Goal: Task Accomplishment & Management: Manage account settings

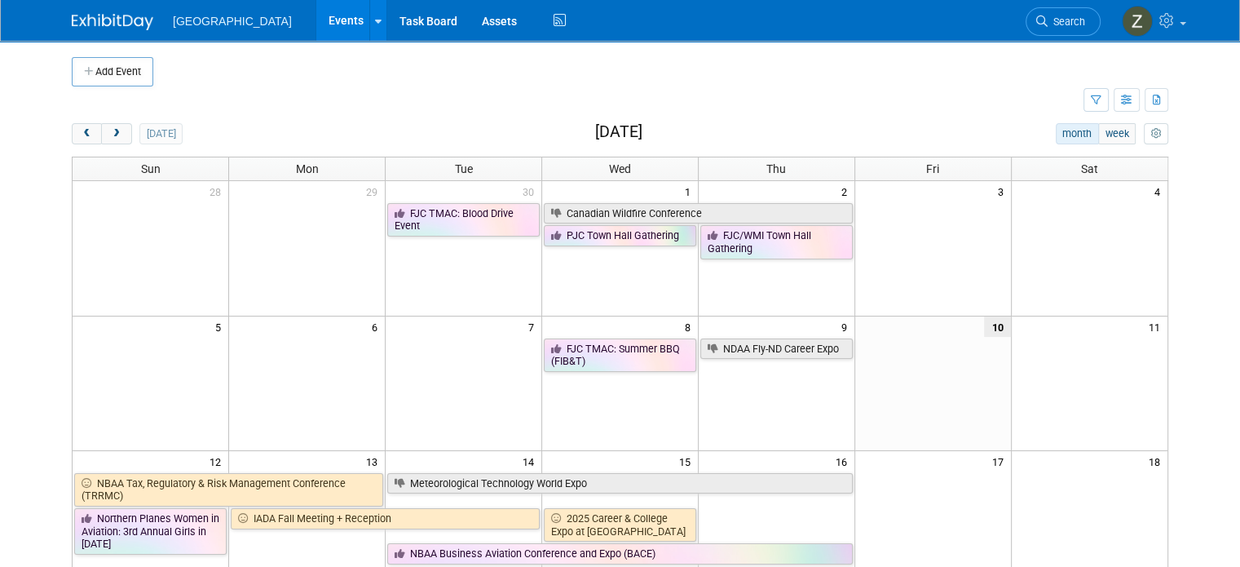
scroll to position [23, 0]
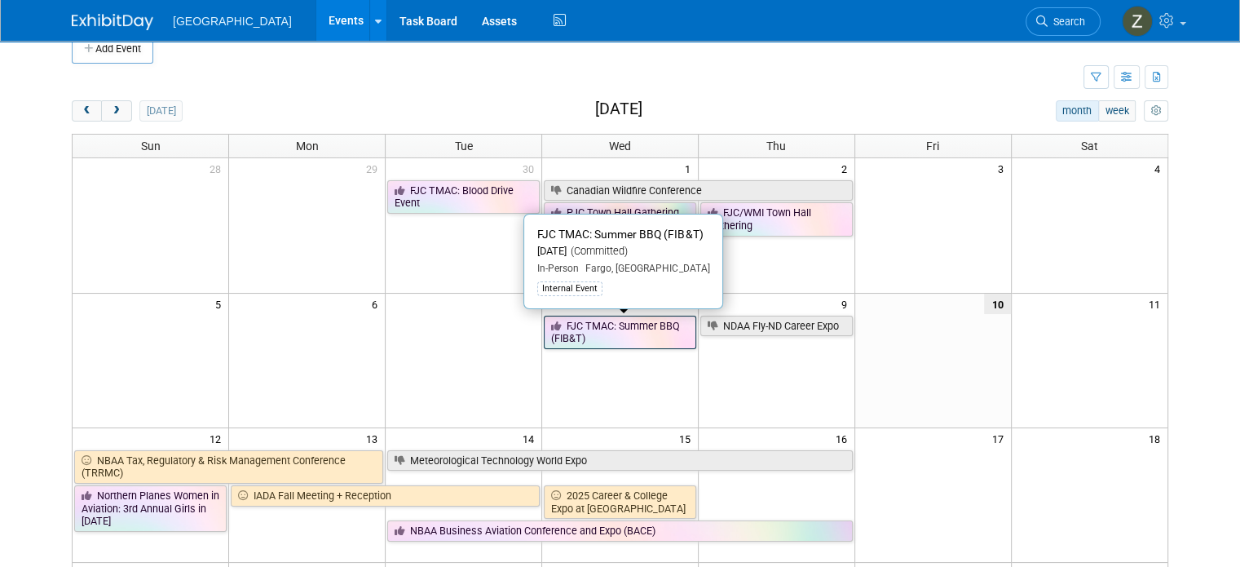
click at [664, 342] on link "FJC TMAC: Summer BBQ (FIB&T)" at bounding box center [620, 332] width 152 height 33
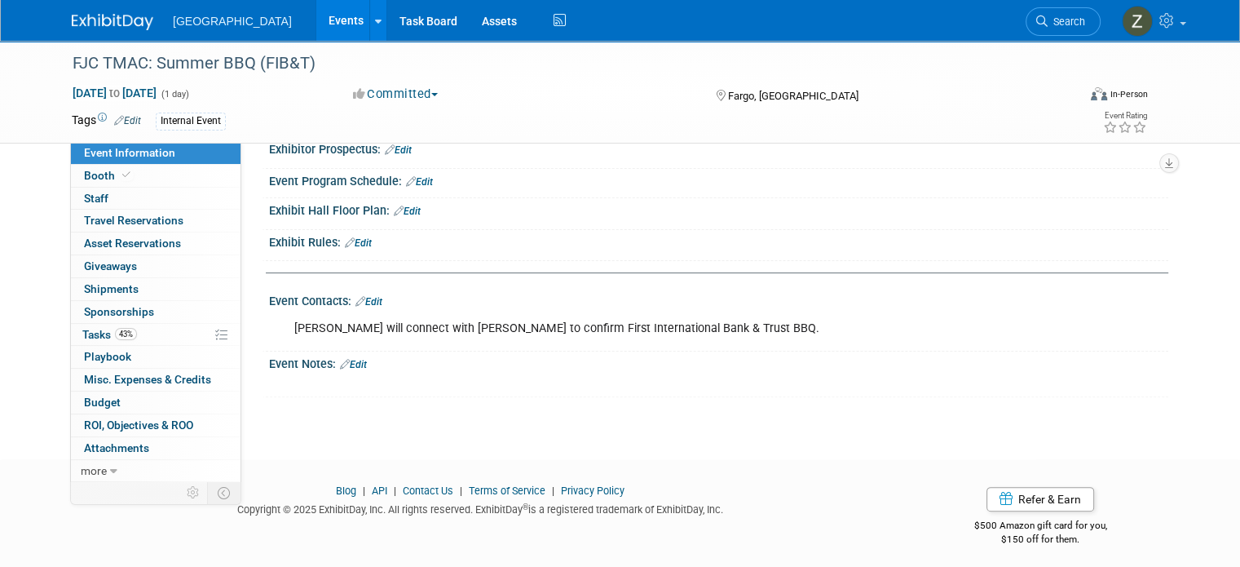
scroll to position [391, 0]
click at [349, 363] on link "Edit" at bounding box center [353, 365] width 27 height 11
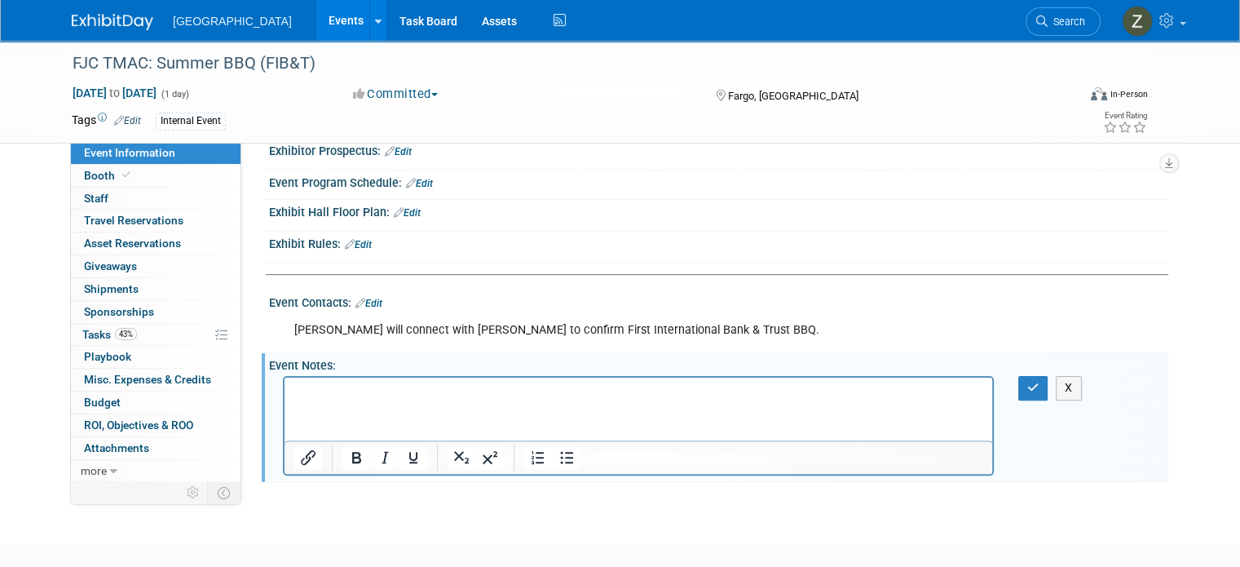
scroll to position [0, 0]
click at [1040, 382] on icon "button" at bounding box center [1033, 387] width 12 height 11
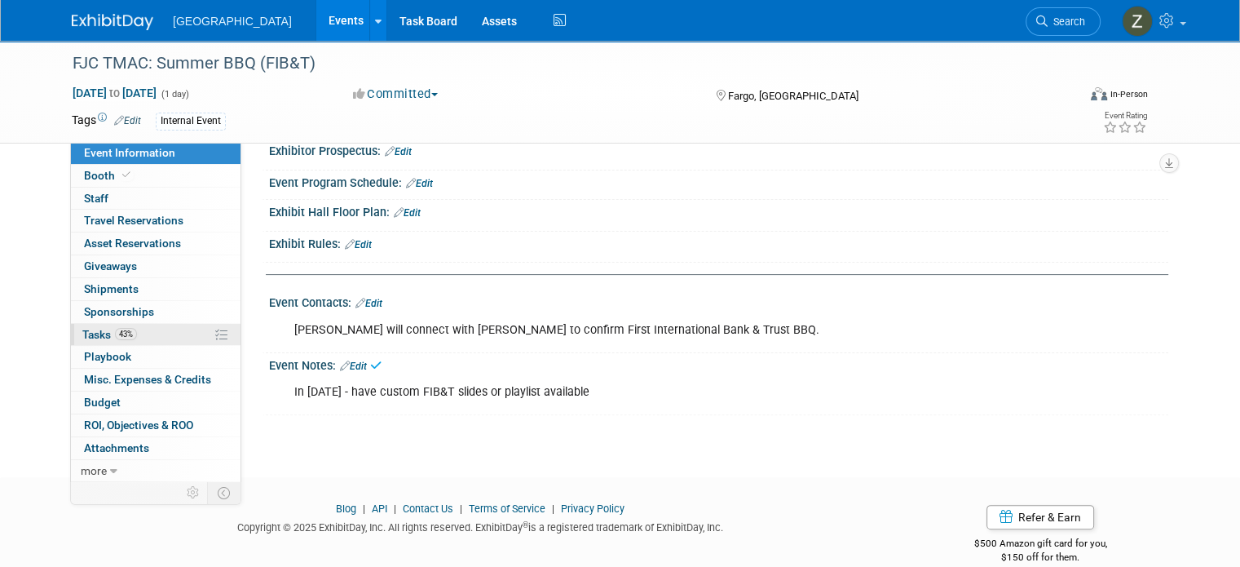
click at [85, 329] on span "Tasks 43%" at bounding box center [109, 334] width 55 height 13
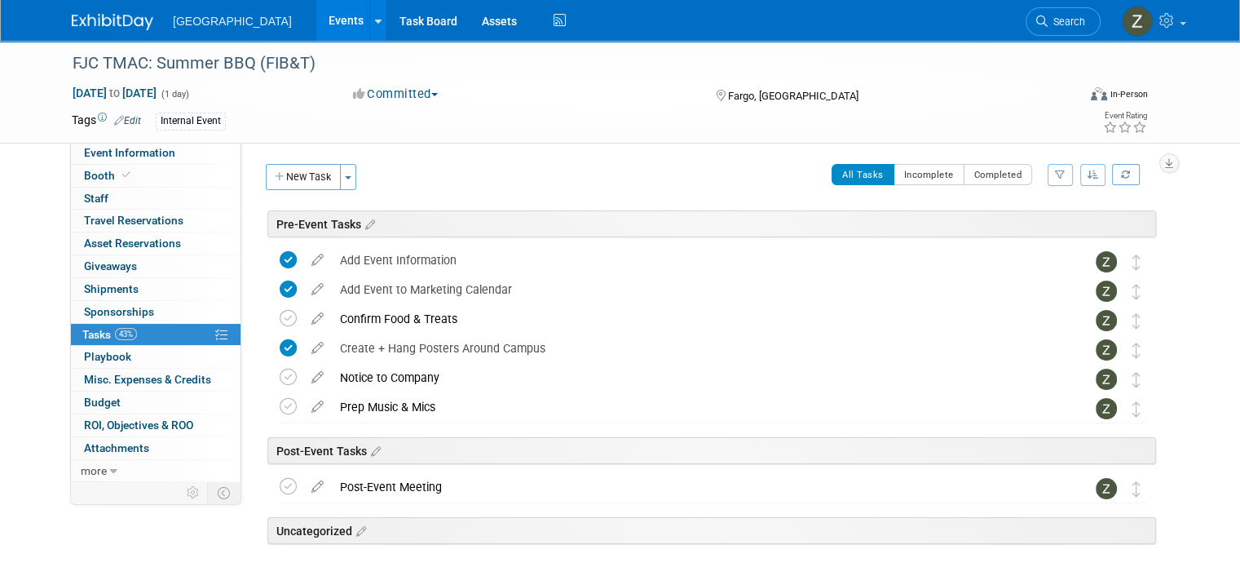
scroll to position [42, 0]
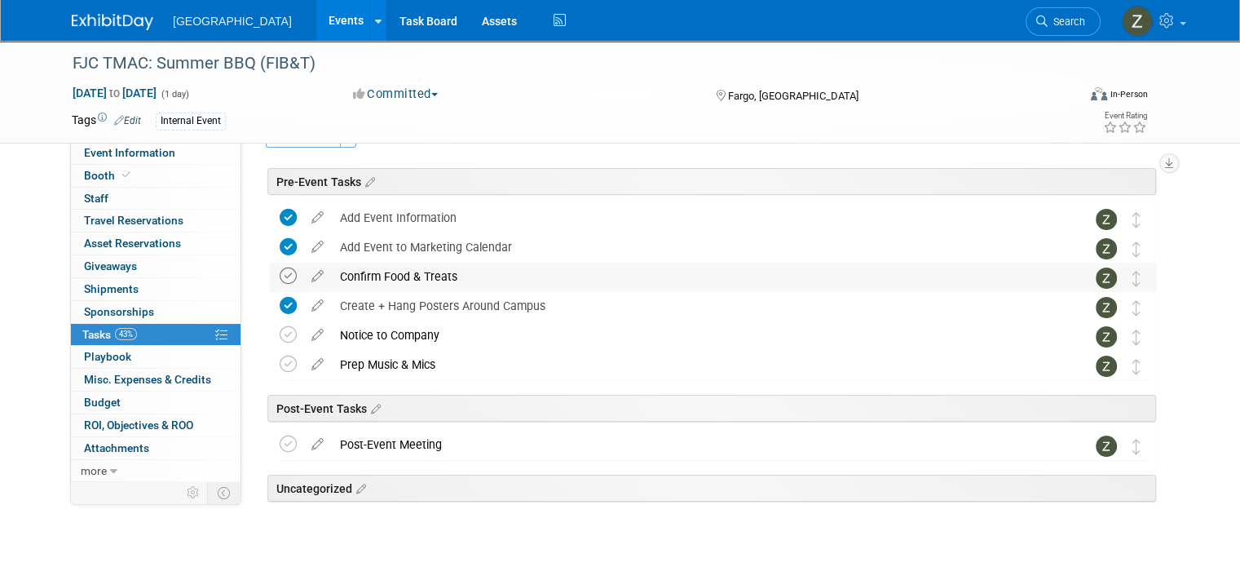
click at [280, 280] on icon at bounding box center [288, 275] width 17 height 17
click at [280, 334] on icon at bounding box center [288, 334] width 17 height 17
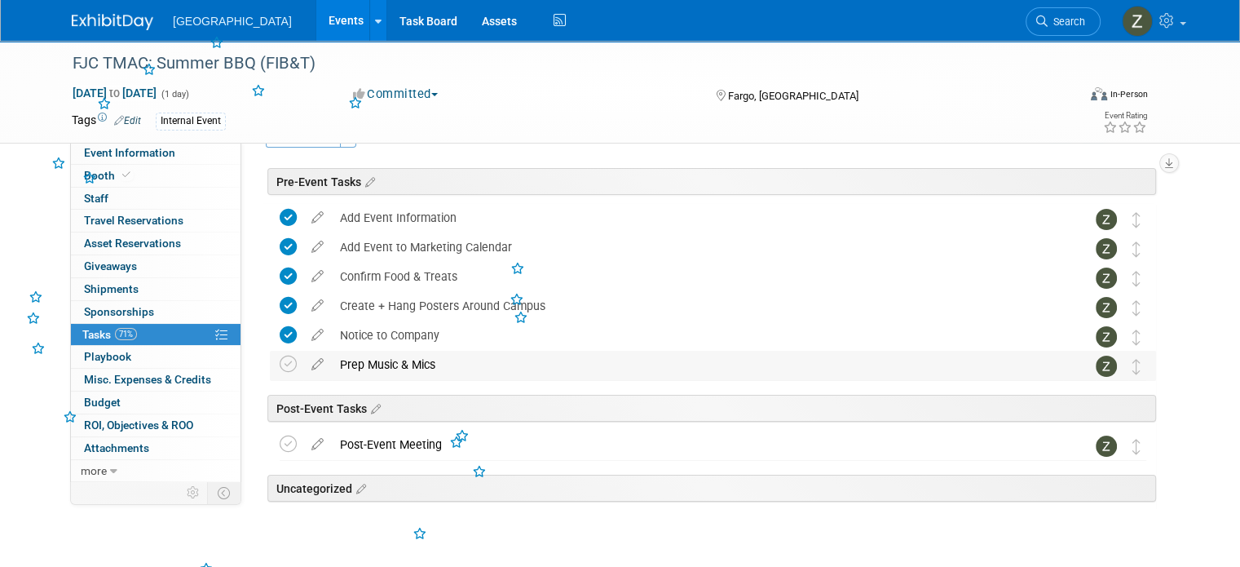
click at [280, 351] on td at bounding box center [292, 365] width 24 height 29
click at [280, 356] on icon at bounding box center [288, 364] width 17 height 17
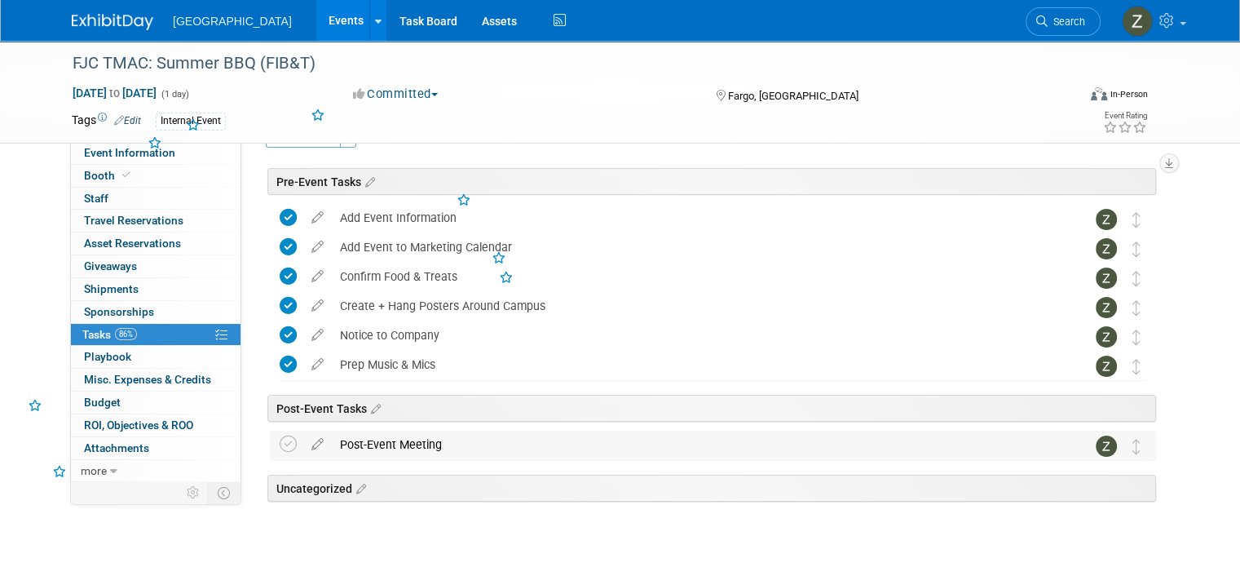
click at [283, 444] on td at bounding box center [292, 445] width 24 height 29
click at [280, 438] on icon at bounding box center [288, 443] width 17 height 17
click at [316, 15] on link "Events" at bounding box center [346, 20] width 60 height 41
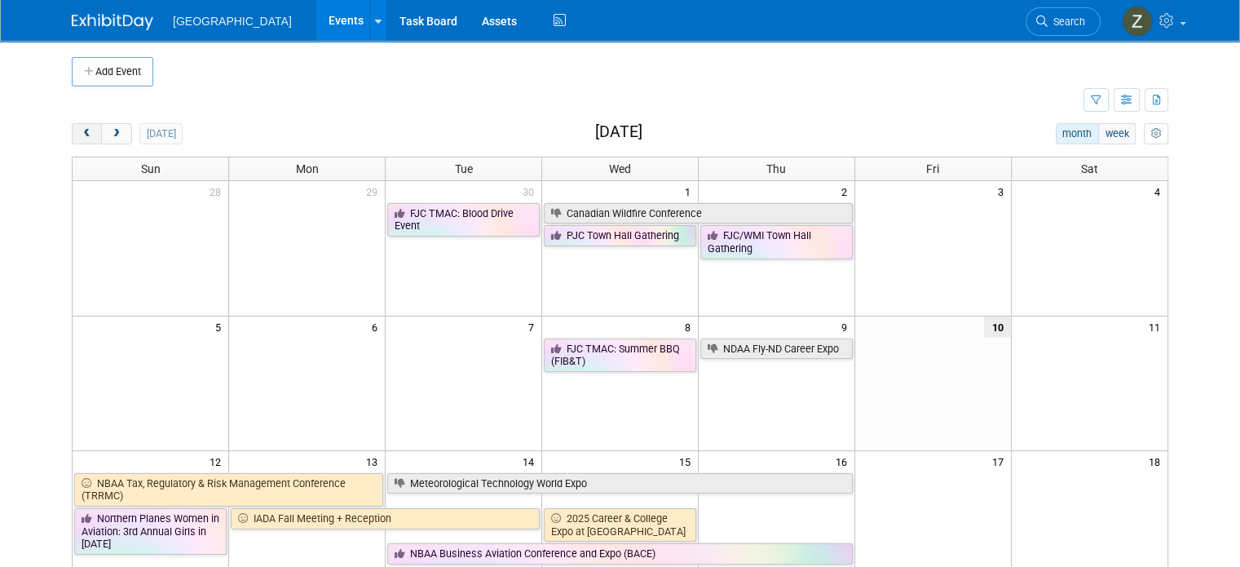
click at [81, 135] on span "prev" at bounding box center [87, 134] width 12 height 11
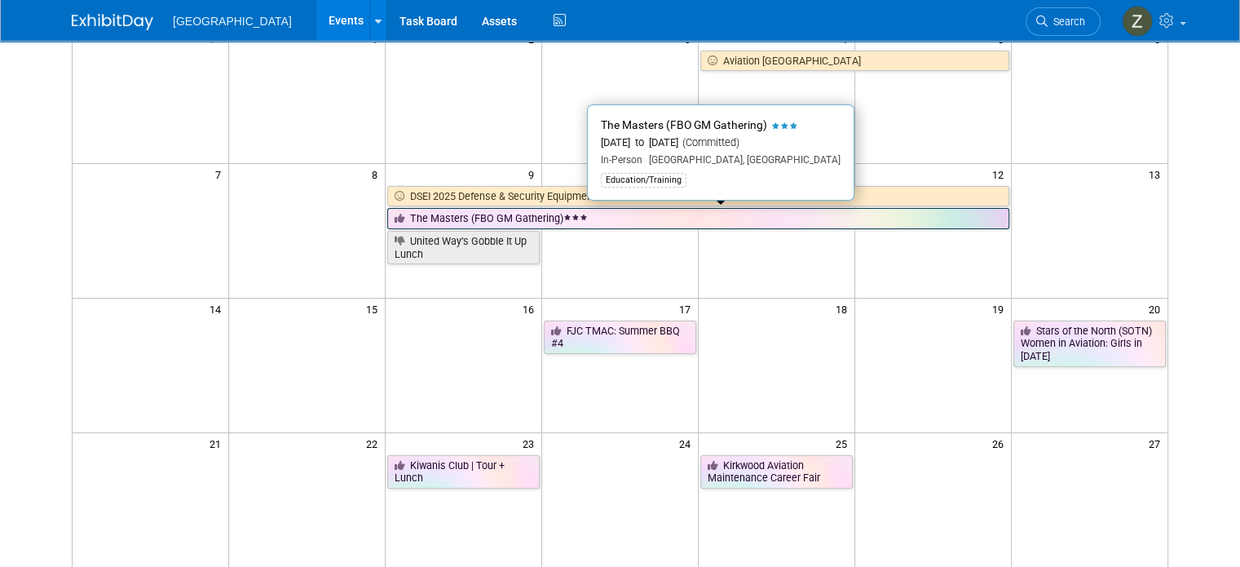
scroll to position [7, 0]
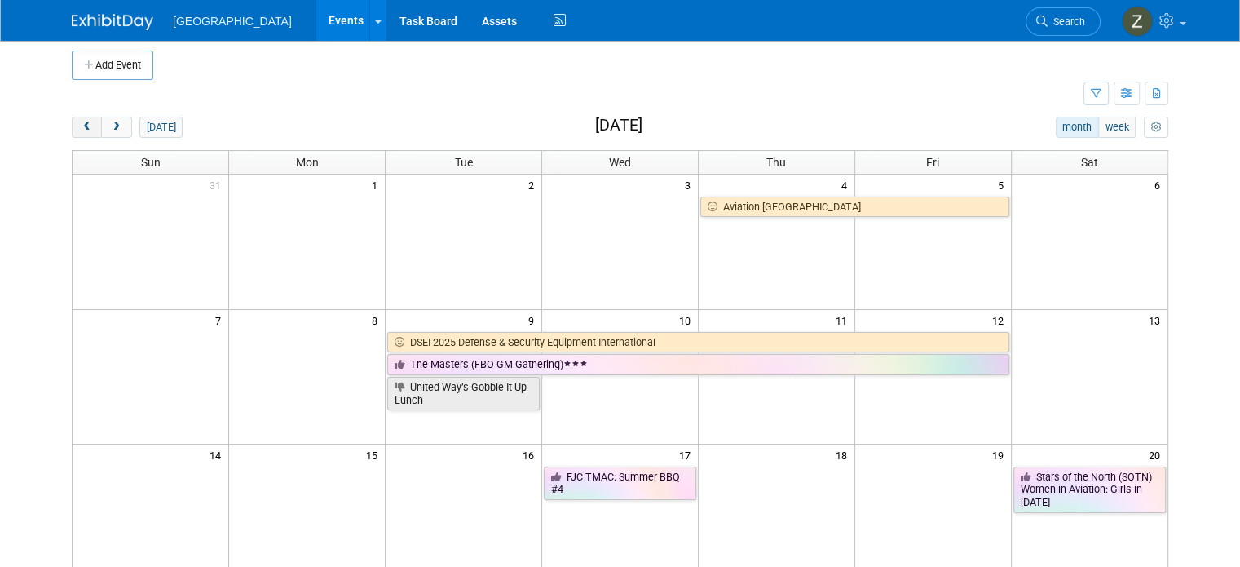
click at [74, 119] on button "prev" at bounding box center [87, 127] width 30 height 21
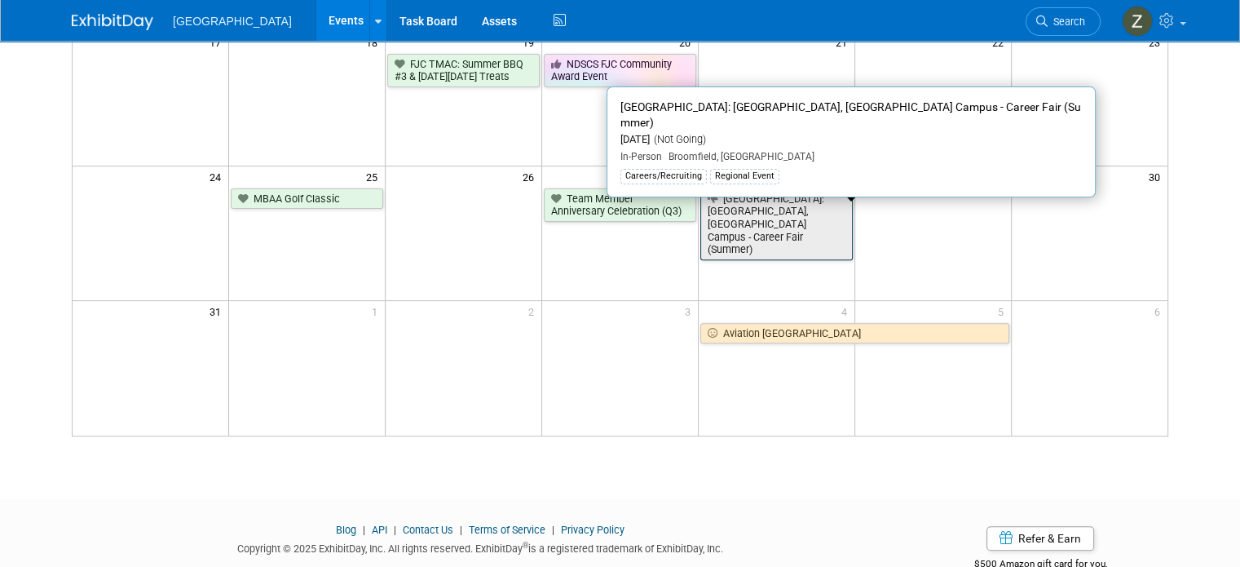
scroll to position [551, 0]
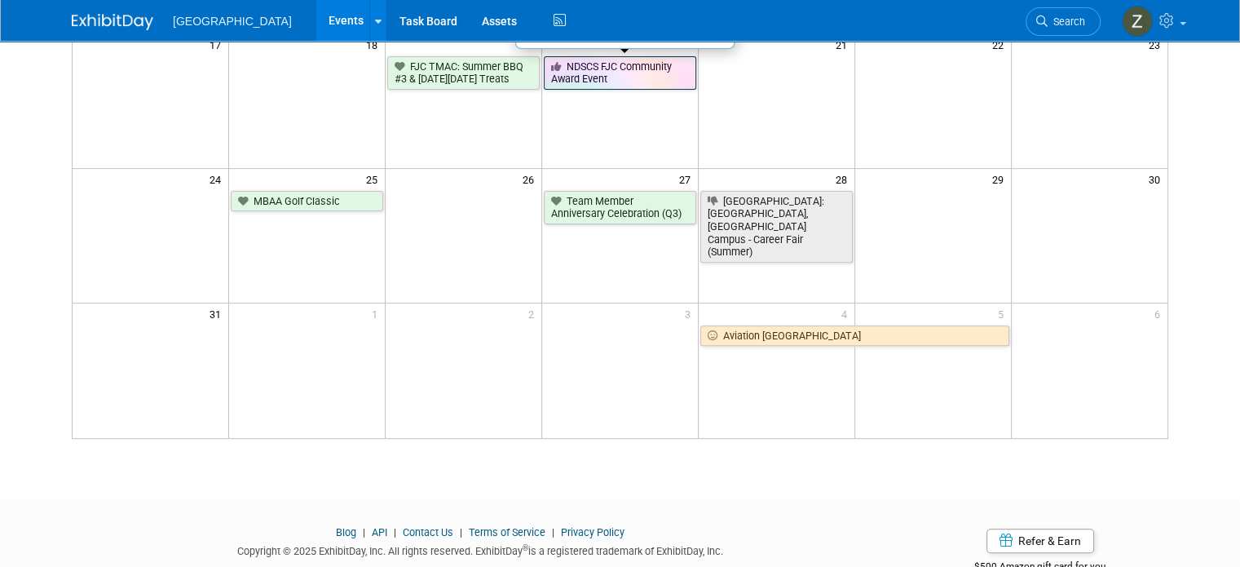
click at [584, 71] on link "NDSCS FJC Community Award Event" at bounding box center [620, 72] width 152 height 33
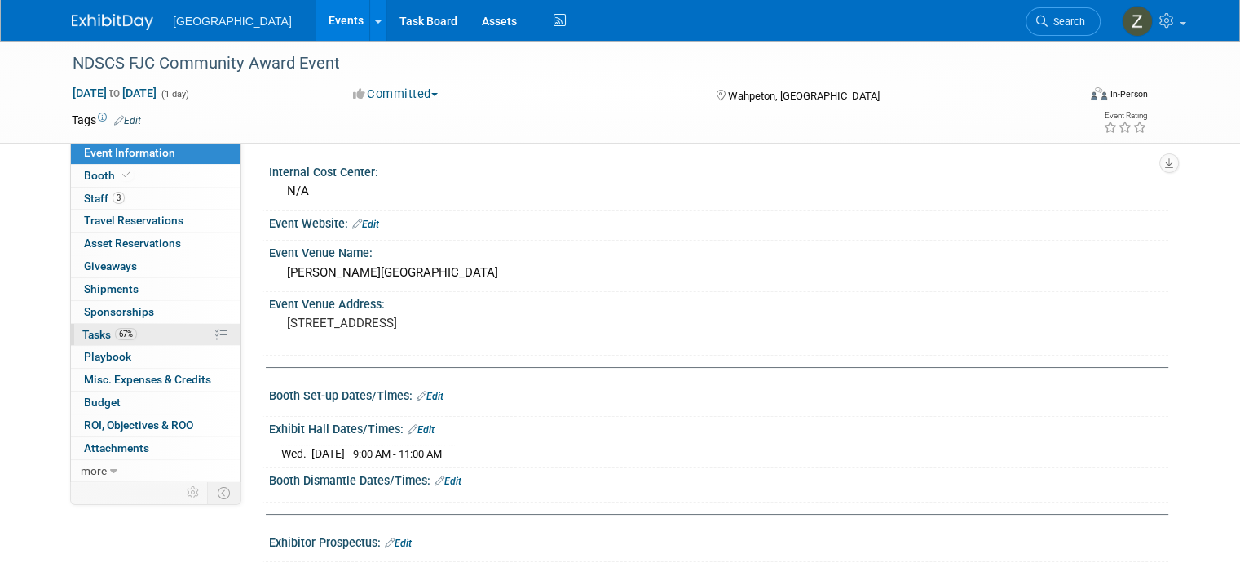
click at [115, 337] on span "67%" at bounding box center [126, 334] width 22 height 12
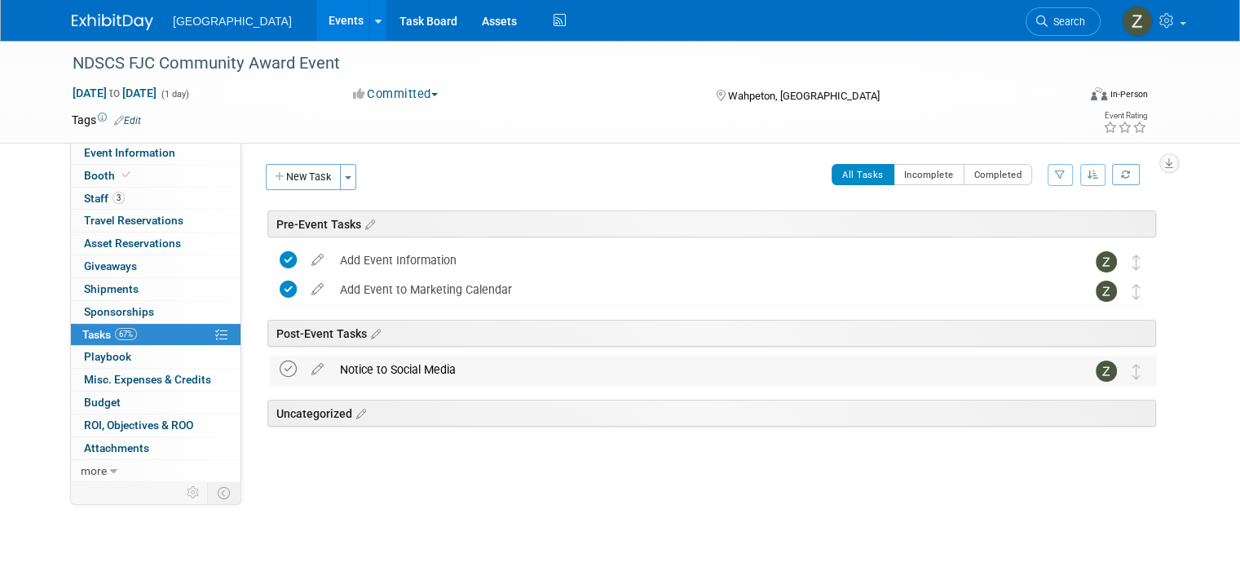
click at [280, 364] on icon at bounding box center [288, 368] width 17 height 17
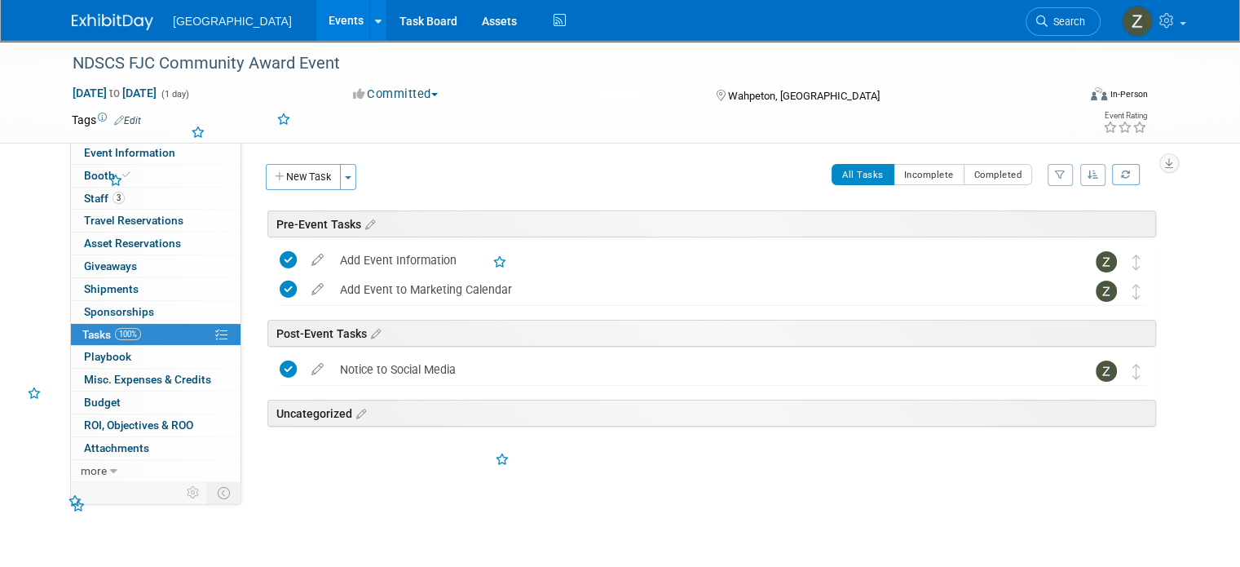
click at [416, 87] on button "Committed" at bounding box center [395, 94] width 97 height 17
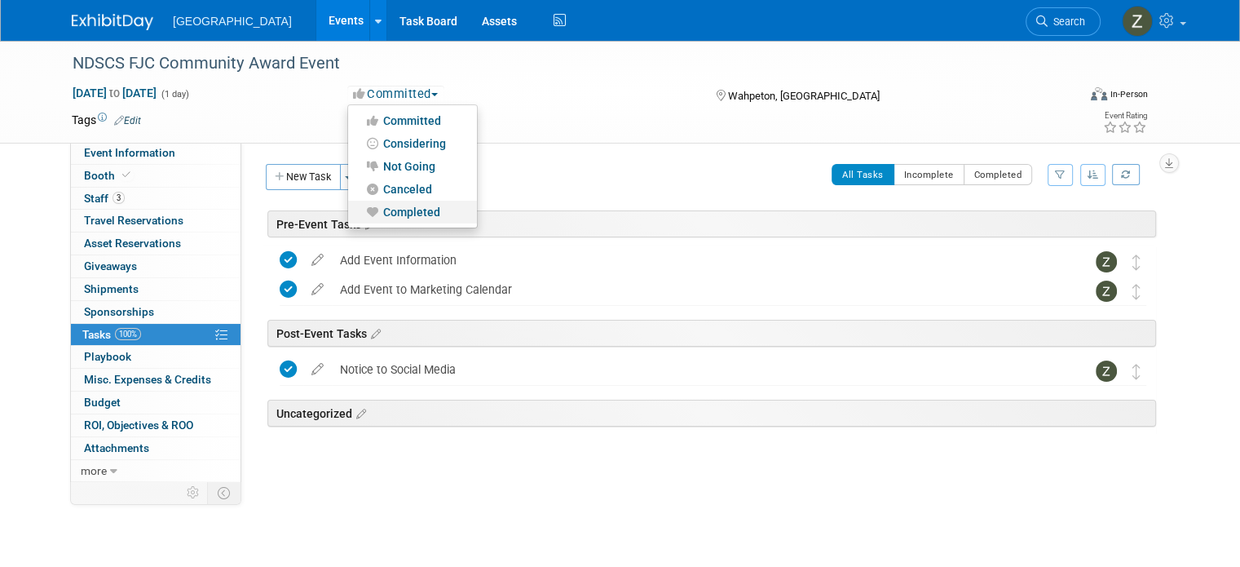
click at [405, 204] on link "Completed" at bounding box center [412, 212] width 129 height 23
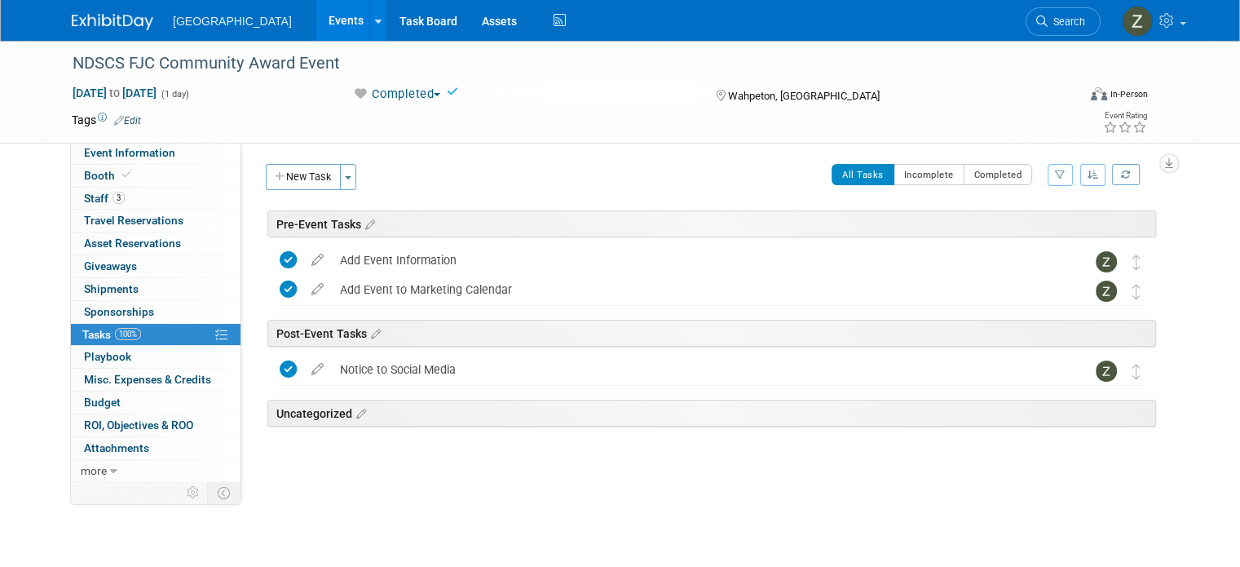
click at [316, 25] on link "Events" at bounding box center [346, 20] width 60 height 41
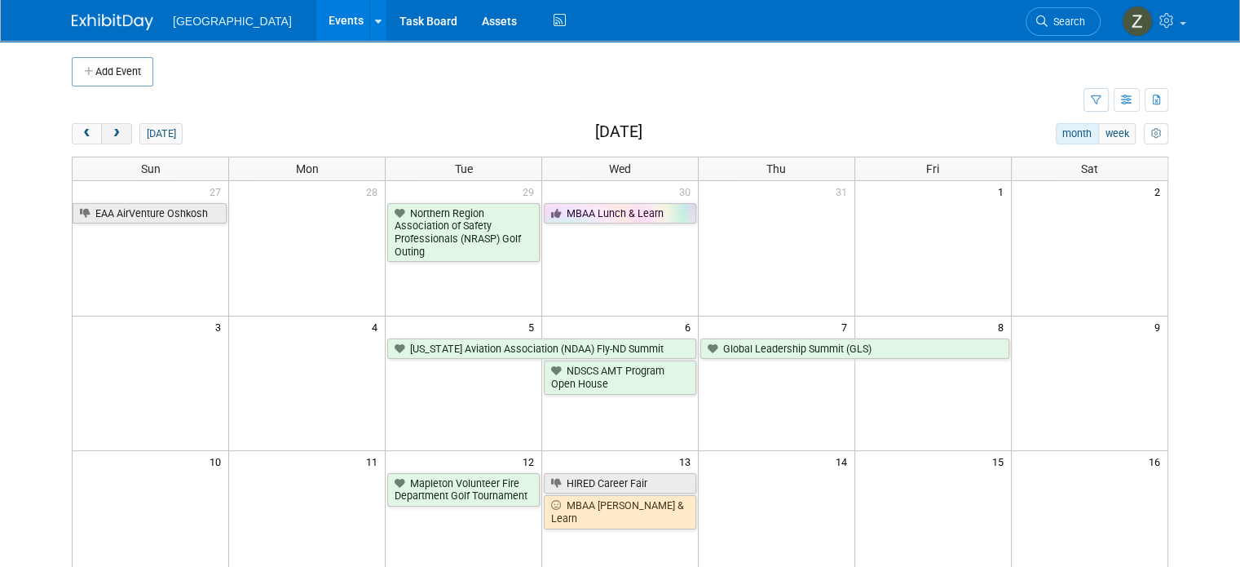
click at [108, 136] on button "next" at bounding box center [116, 133] width 30 height 21
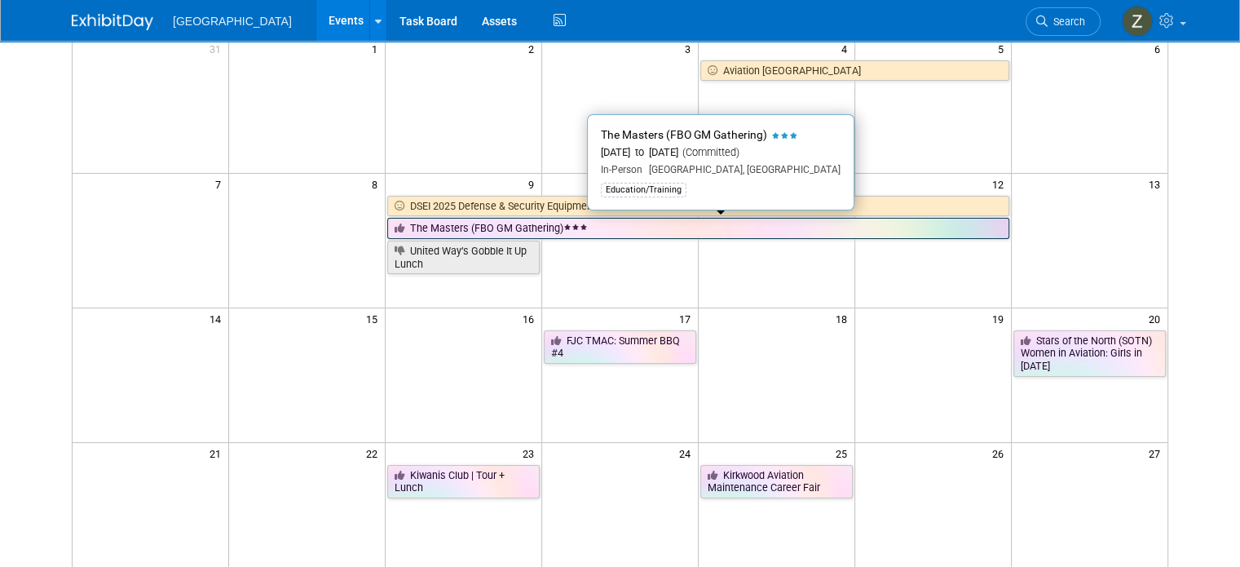
scroll to position [144, 0]
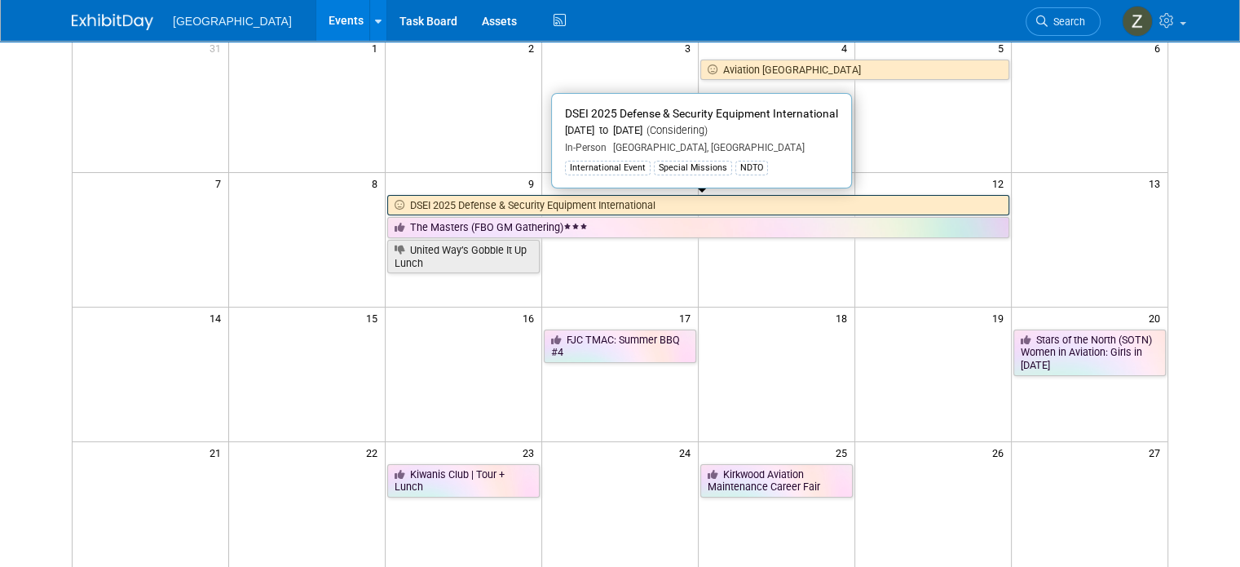
click at [486, 198] on link "DSEI 2025 Defense & Security Equipment International" at bounding box center [697, 205] width 621 height 21
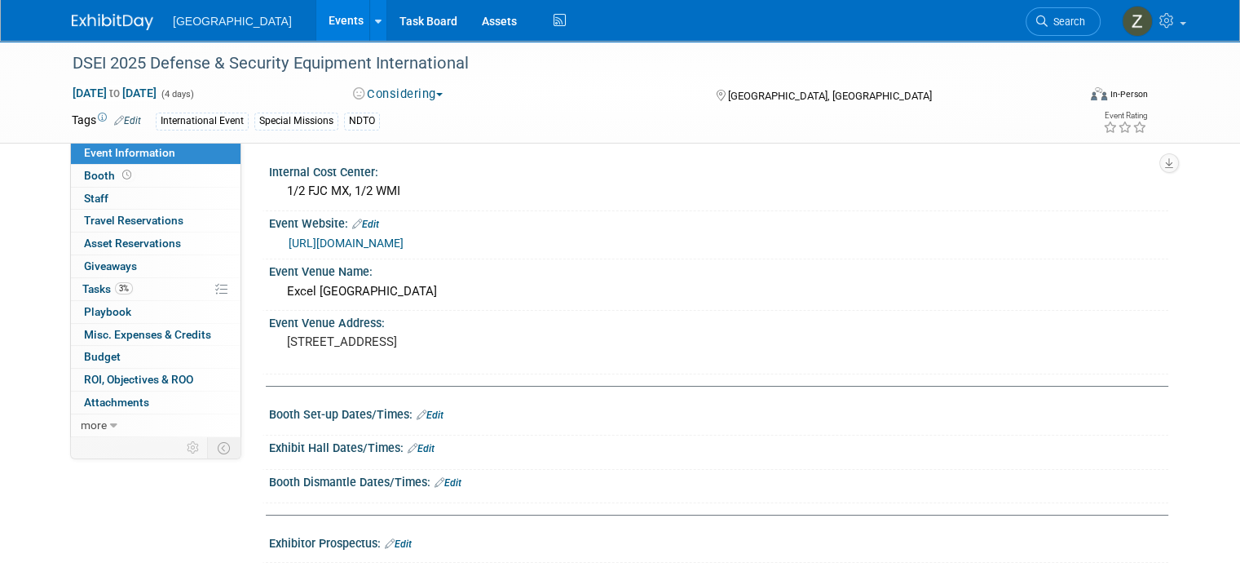
click at [436, 97] on button "Considering" at bounding box center [398, 94] width 102 height 17
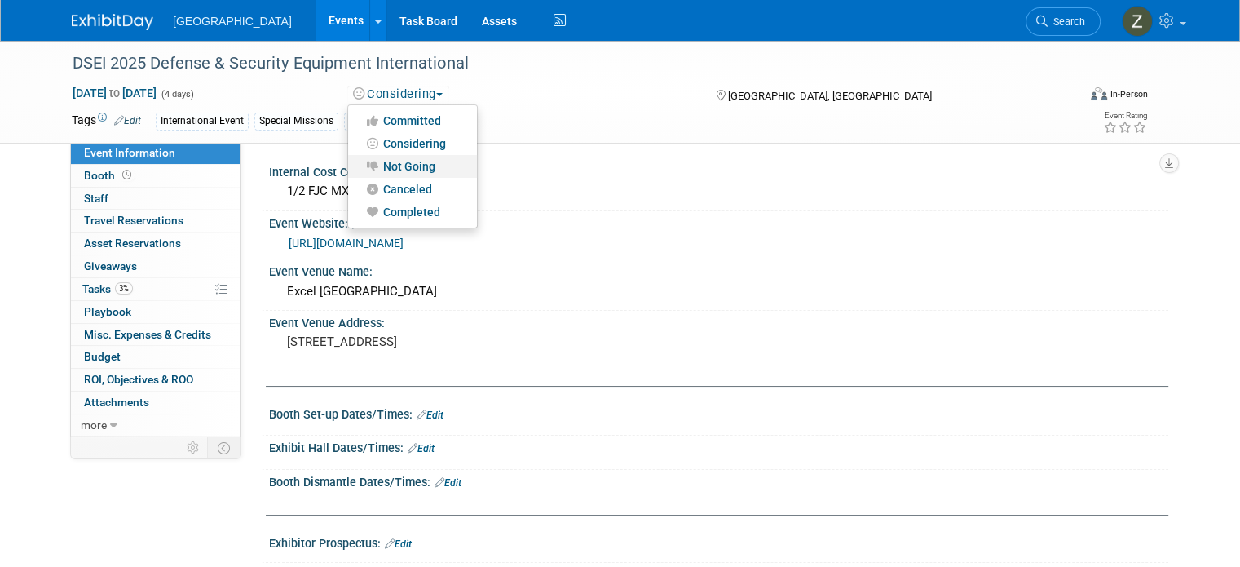
click at [419, 166] on link "Not Going" at bounding box center [412, 166] width 129 height 23
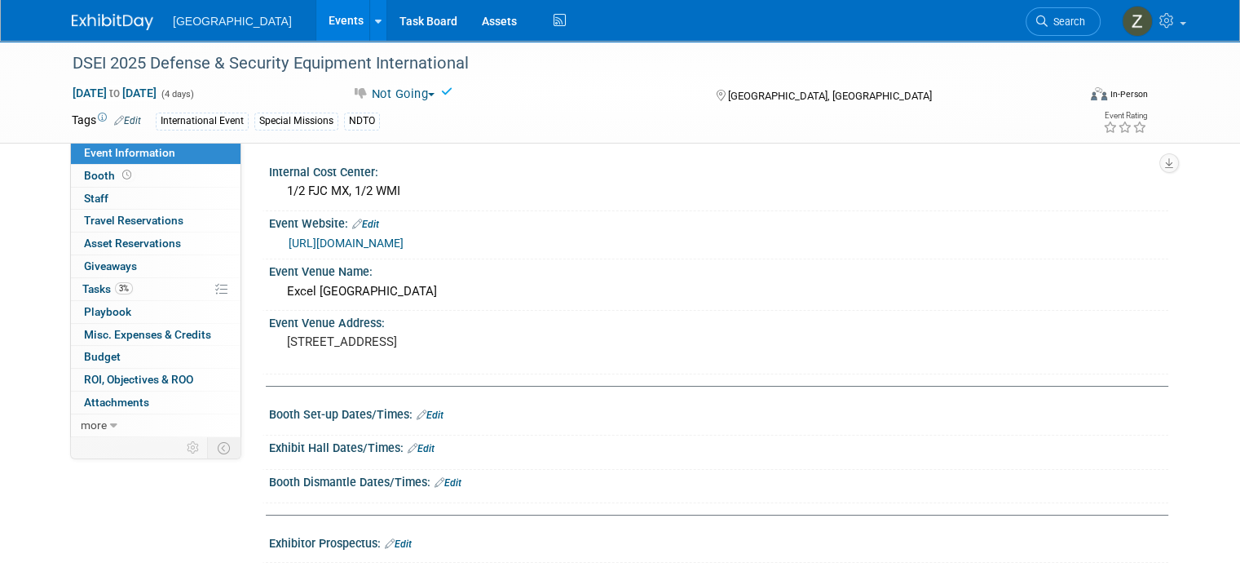
click at [316, 2] on link "Events" at bounding box center [346, 20] width 60 height 41
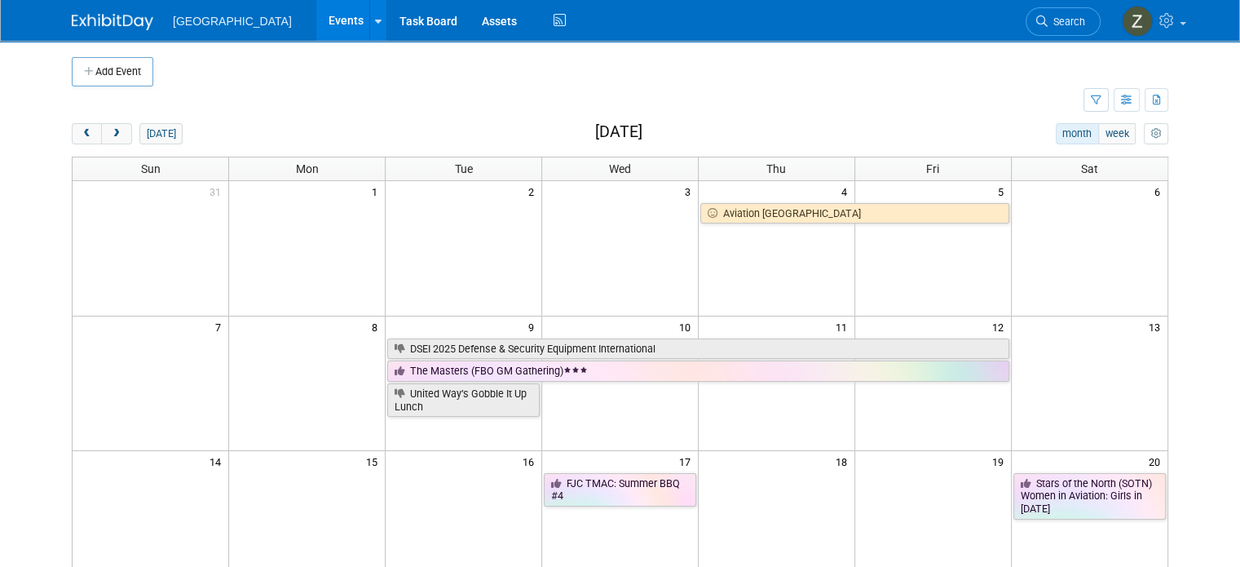
click at [780, 224] on td at bounding box center [776, 248] width 157 height 135
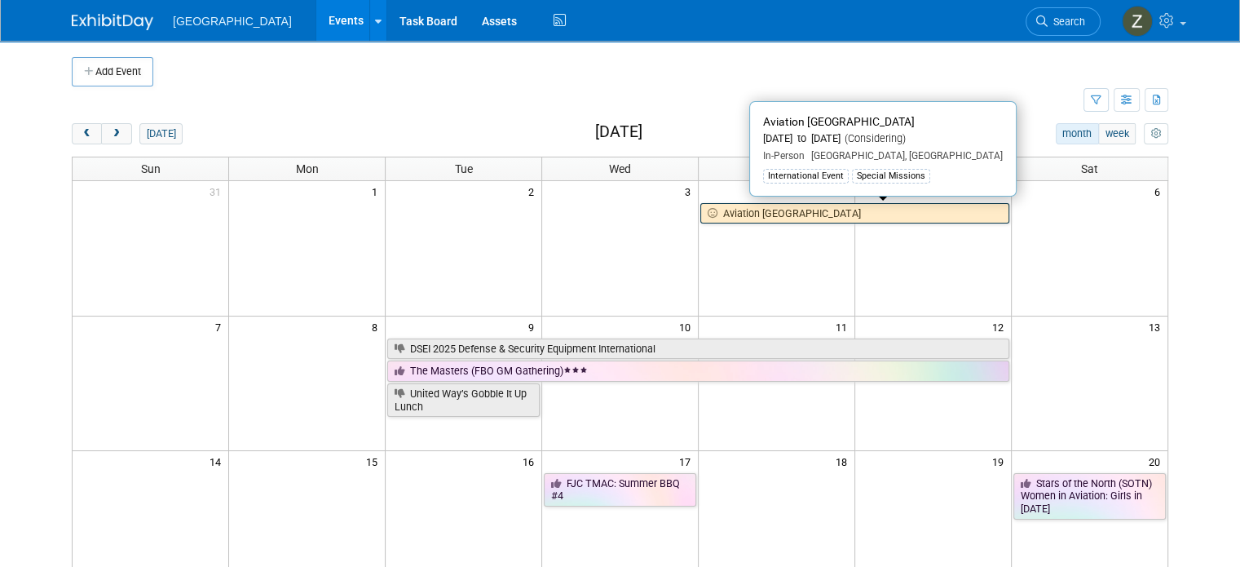
click at [758, 211] on link "Aviation [GEOGRAPHIC_DATA]" at bounding box center [854, 213] width 309 height 21
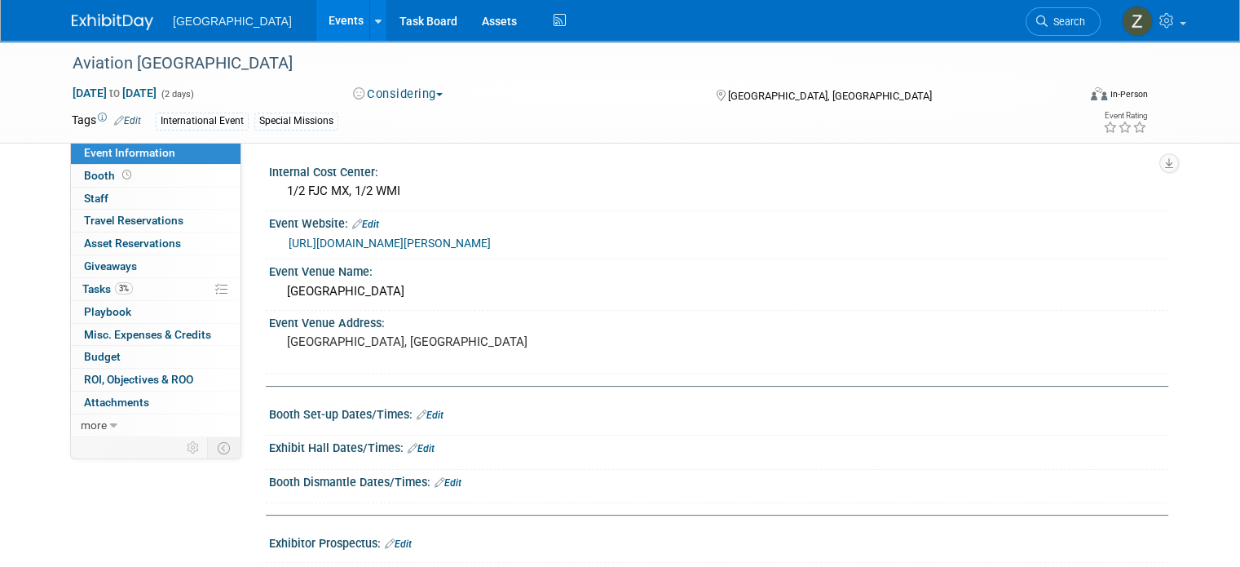
click at [374, 95] on button "Considering" at bounding box center [398, 94] width 102 height 17
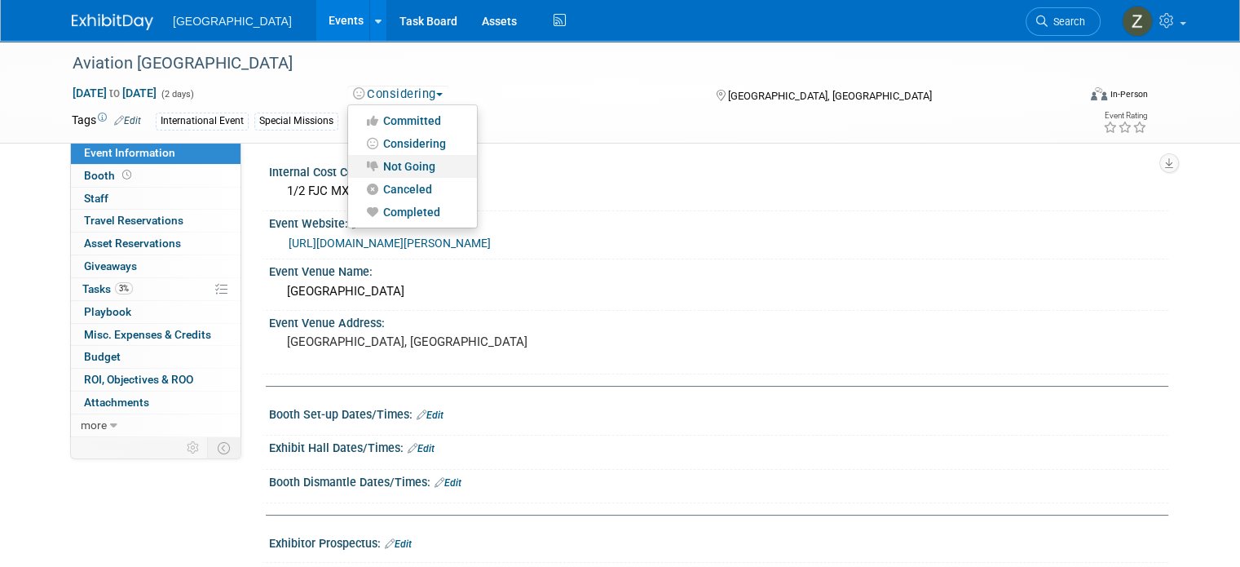
click at [375, 169] on link "Not Going" at bounding box center [412, 166] width 129 height 23
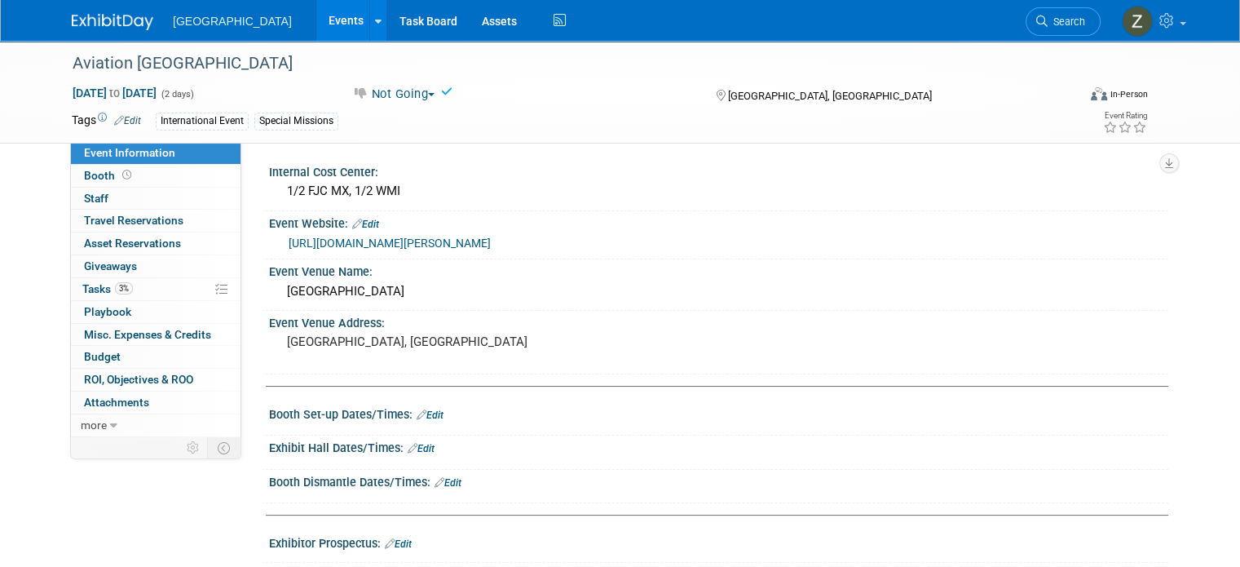
click at [316, 33] on link "Events" at bounding box center [346, 20] width 60 height 41
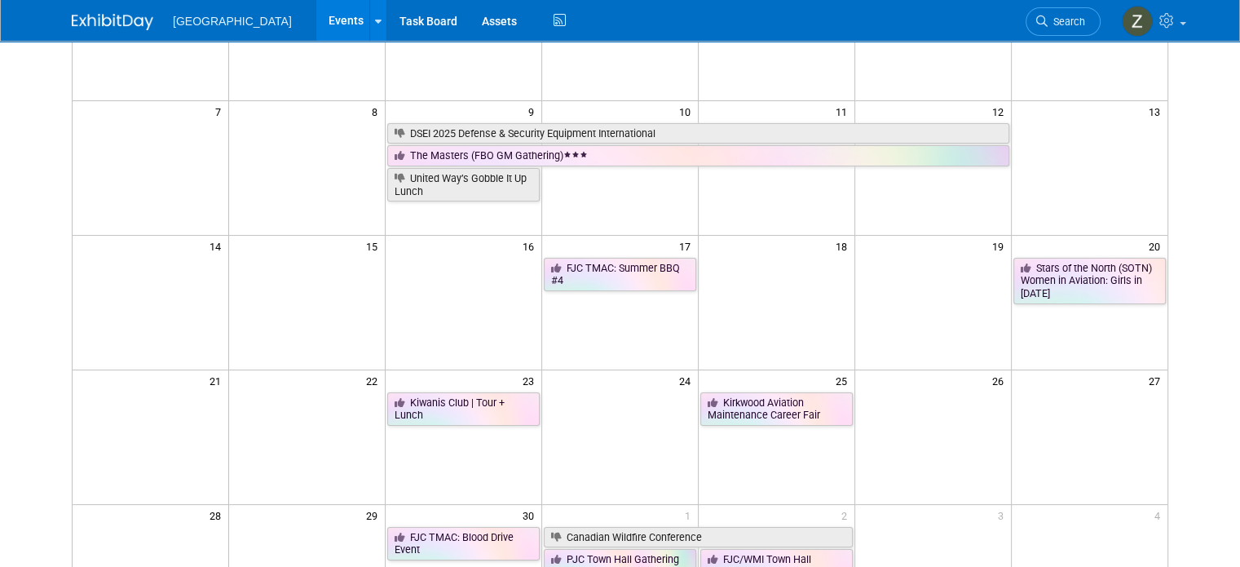
scroll to position [215, 0]
click at [580, 296] on td "FJC TMAC: Summer BBQ #4" at bounding box center [620, 280] width 157 height 48
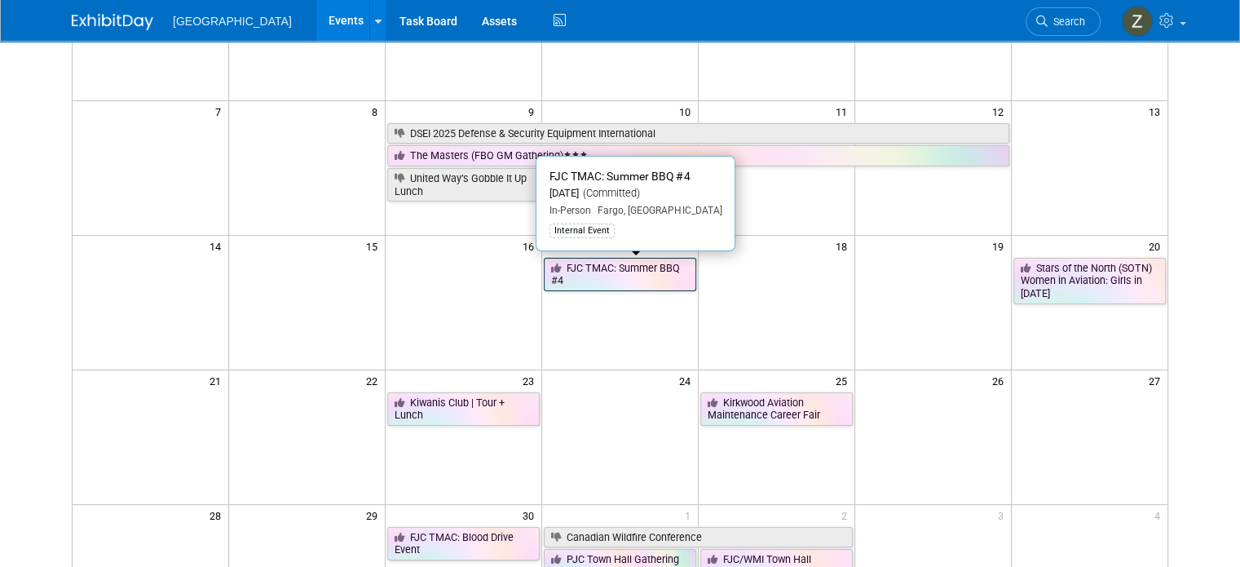
click at [582, 281] on link "FJC TMAC: Summer BBQ #4" at bounding box center [620, 274] width 152 height 33
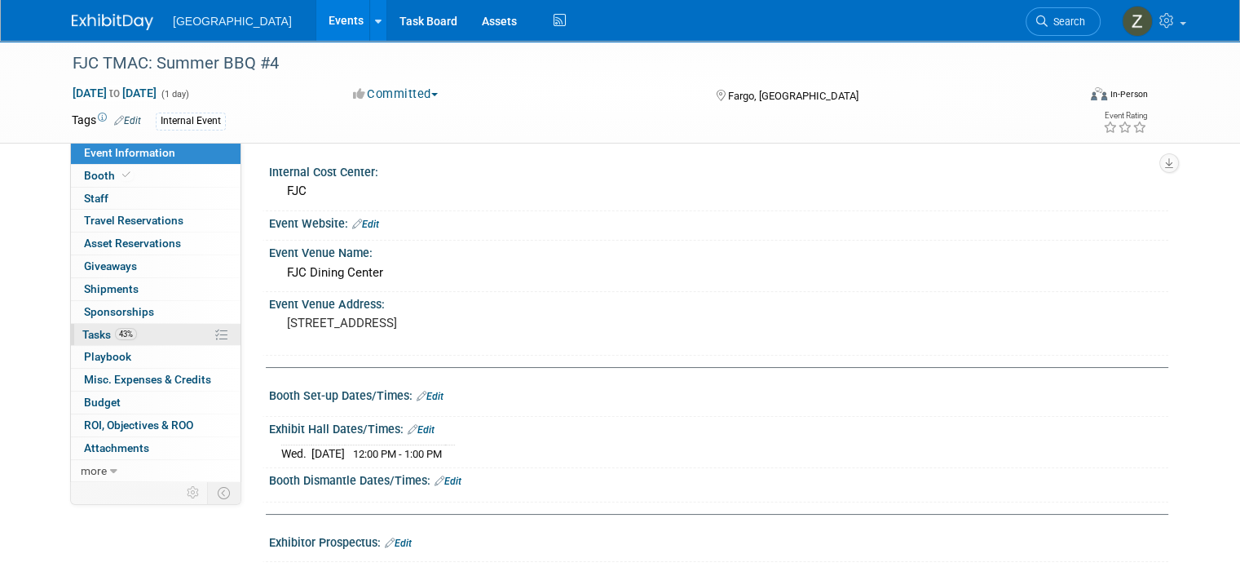
click at [140, 339] on link "43% Tasks 43%" at bounding box center [156, 335] width 170 height 22
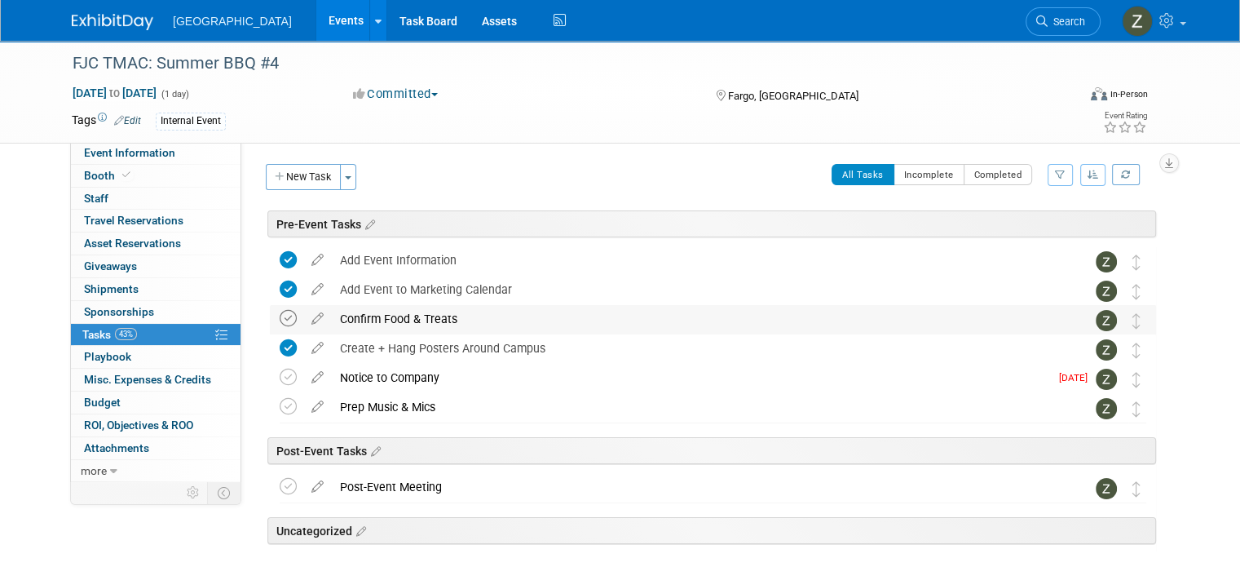
click at [280, 321] on icon at bounding box center [288, 318] width 17 height 17
click at [280, 377] on icon at bounding box center [288, 377] width 17 height 17
click at [280, 403] on icon at bounding box center [288, 406] width 17 height 17
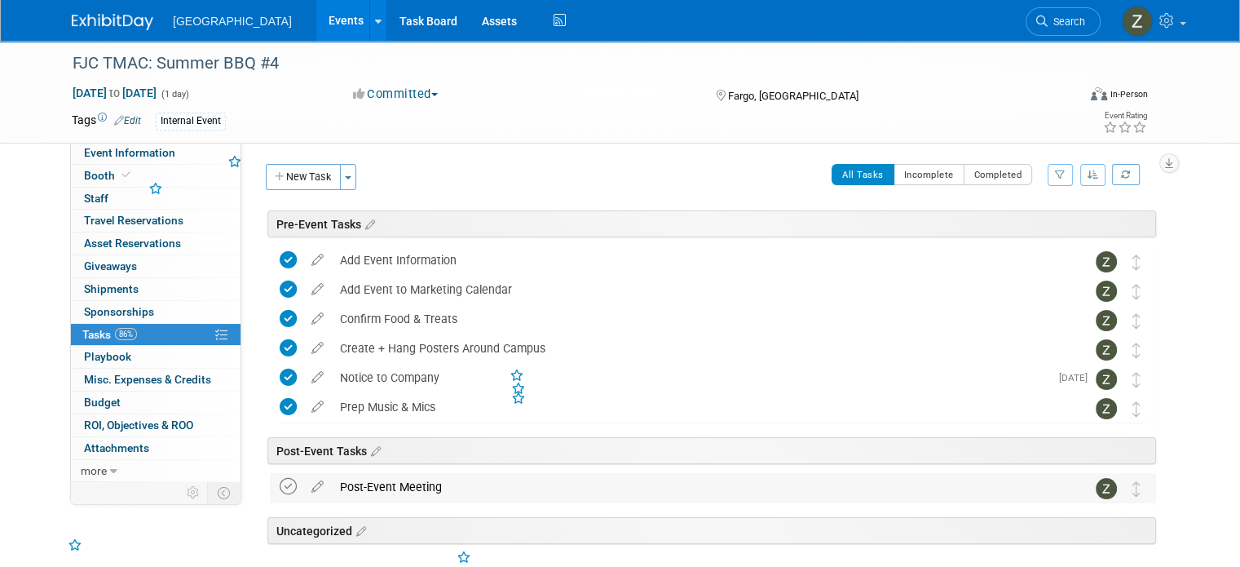
click at [280, 483] on icon at bounding box center [288, 486] width 17 height 17
click at [389, 93] on button "Committed" at bounding box center [395, 94] width 97 height 17
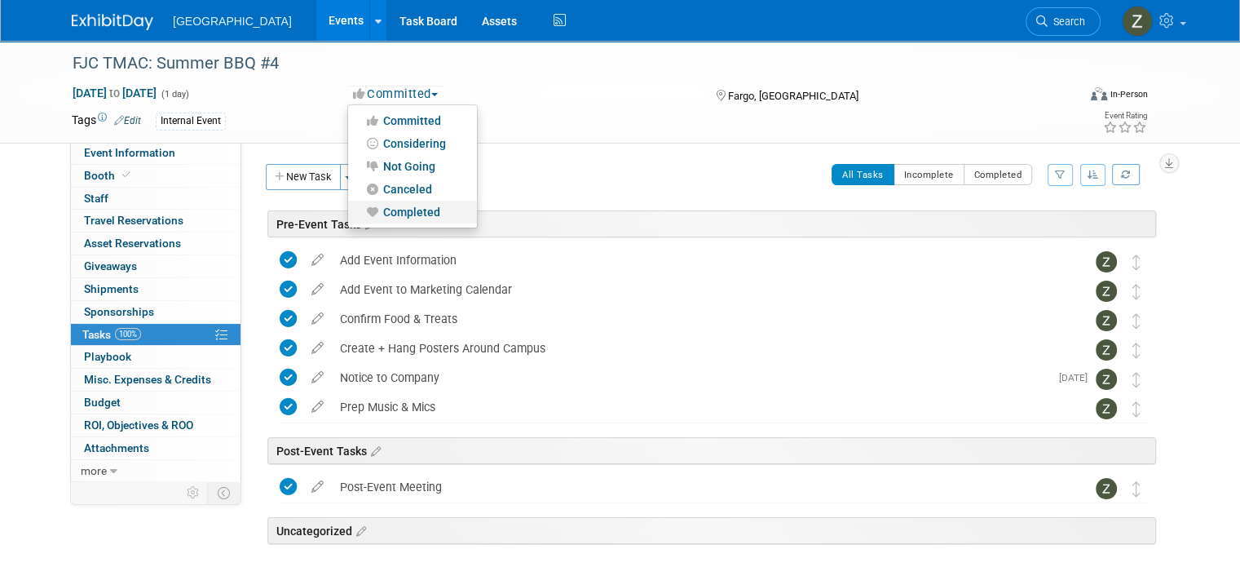
click at [383, 214] on link "Completed" at bounding box center [412, 212] width 129 height 23
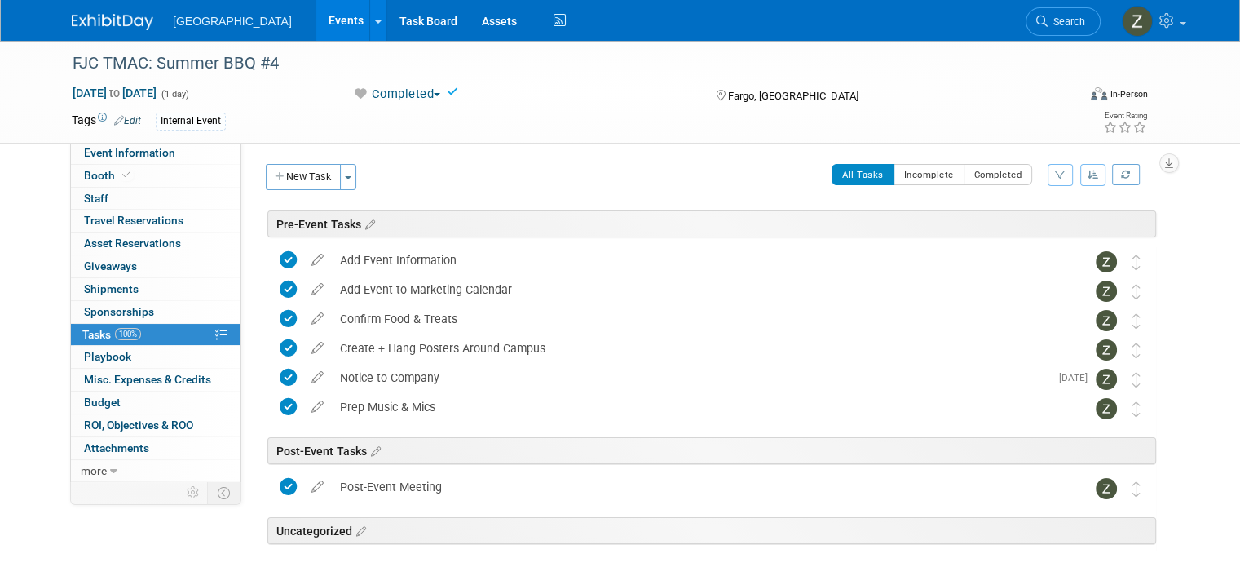
click at [316, 28] on link "Events" at bounding box center [346, 20] width 60 height 41
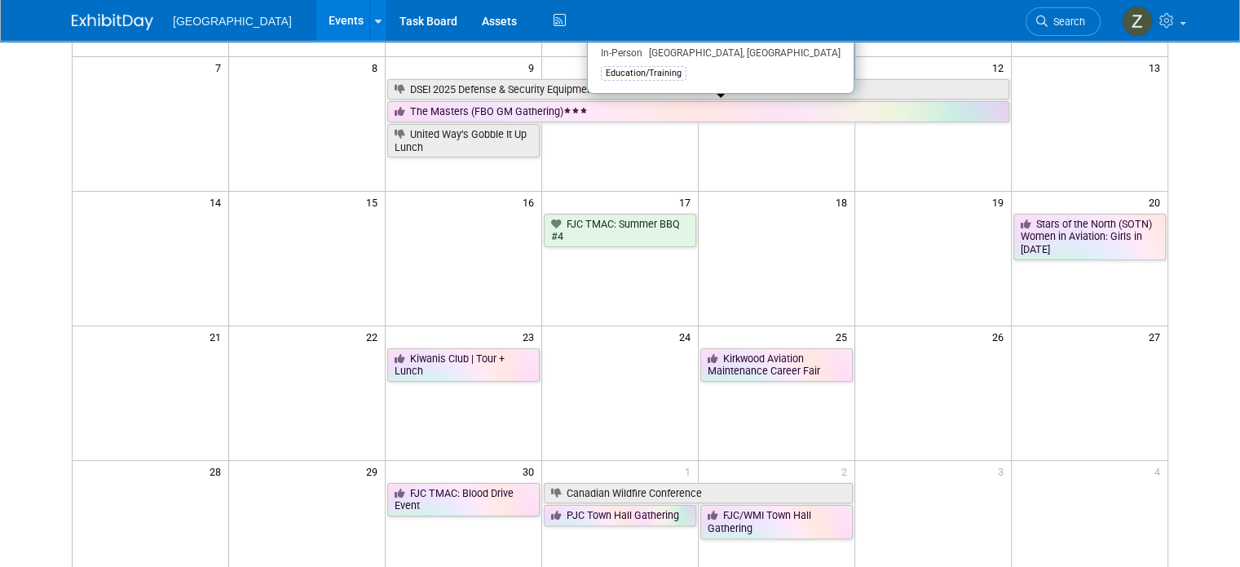
scroll to position [258, 0]
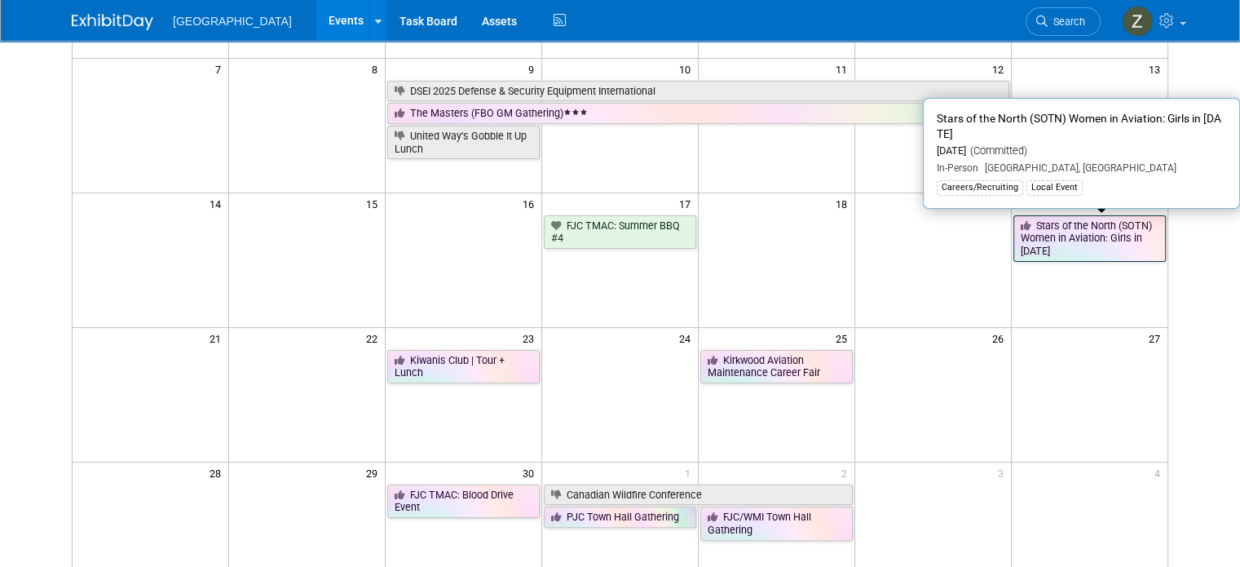
click at [1054, 257] on link "Stars of the North (SOTN) Women in Aviation: Girls in [DATE]" at bounding box center [1090, 238] width 152 height 46
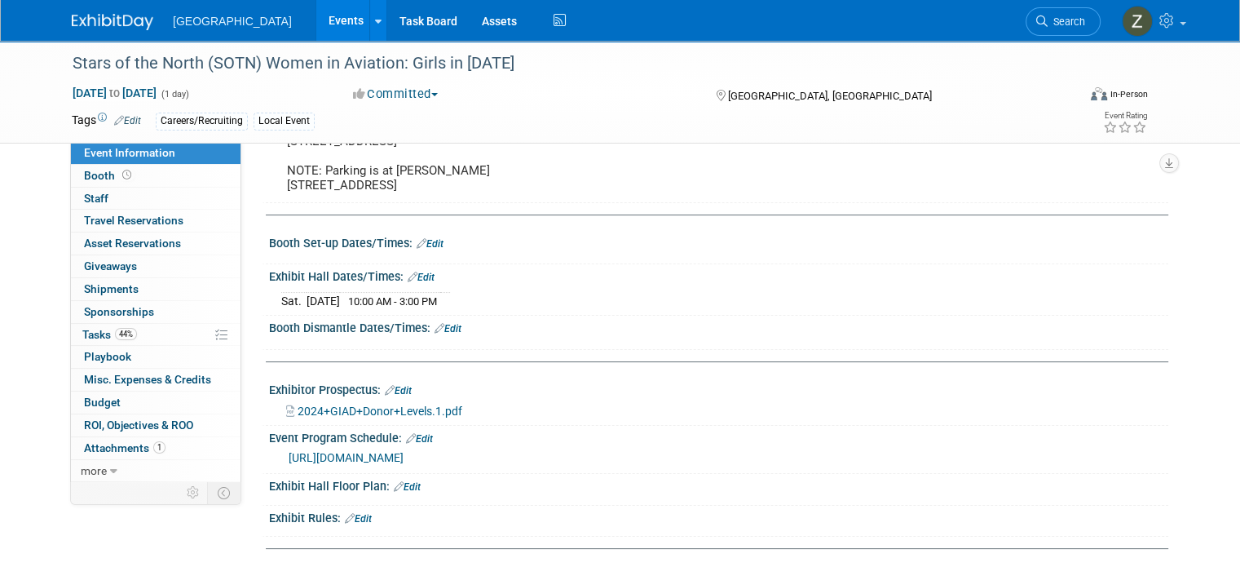
scroll to position [199, 0]
click at [147, 337] on link "44% Tasks 44%" at bounding box center [156, 335] width 170 height 22
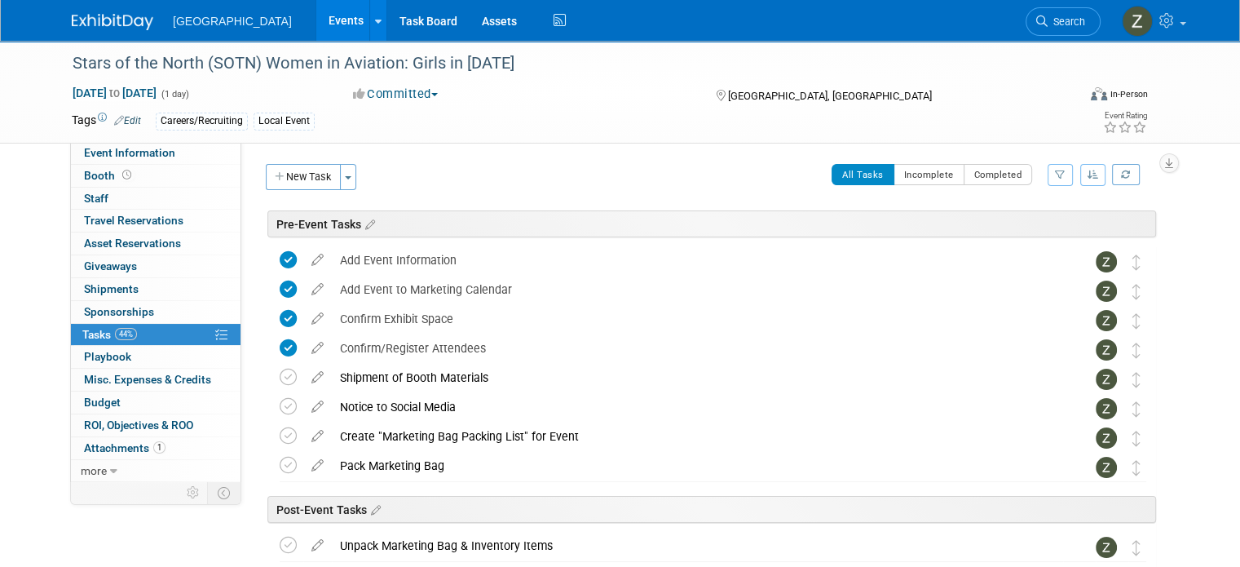
scroll to position [124, 0]
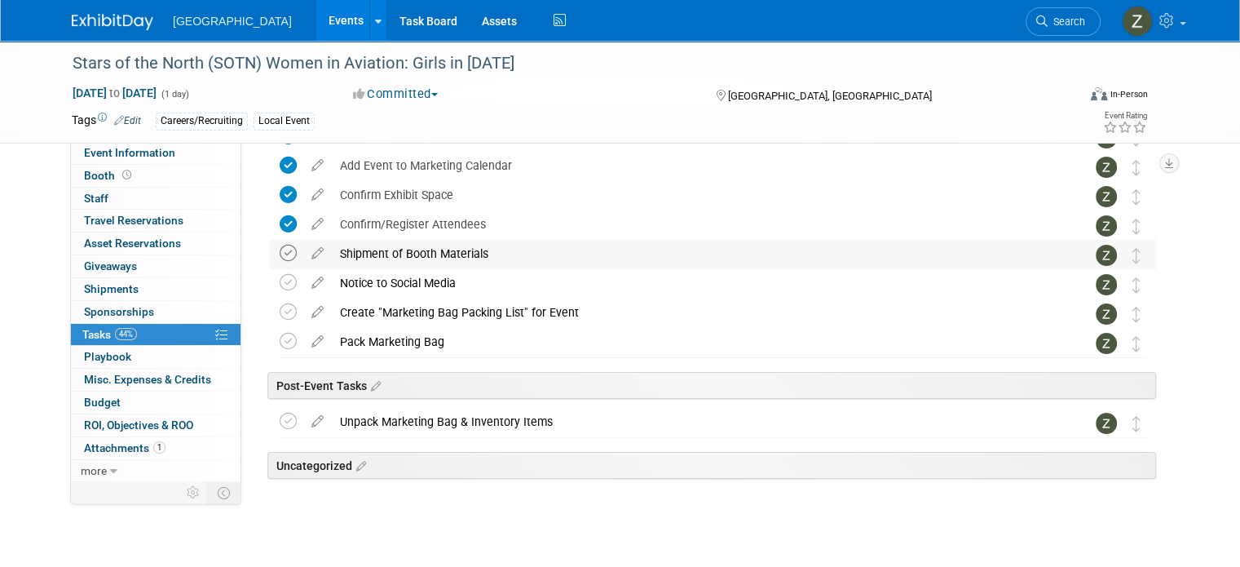
click at [280, 258] on icon at bounding box center [288, 253] width 17 height 17
click at [280, 280] on icon at bounding box center [288, 282] width 17 height 17
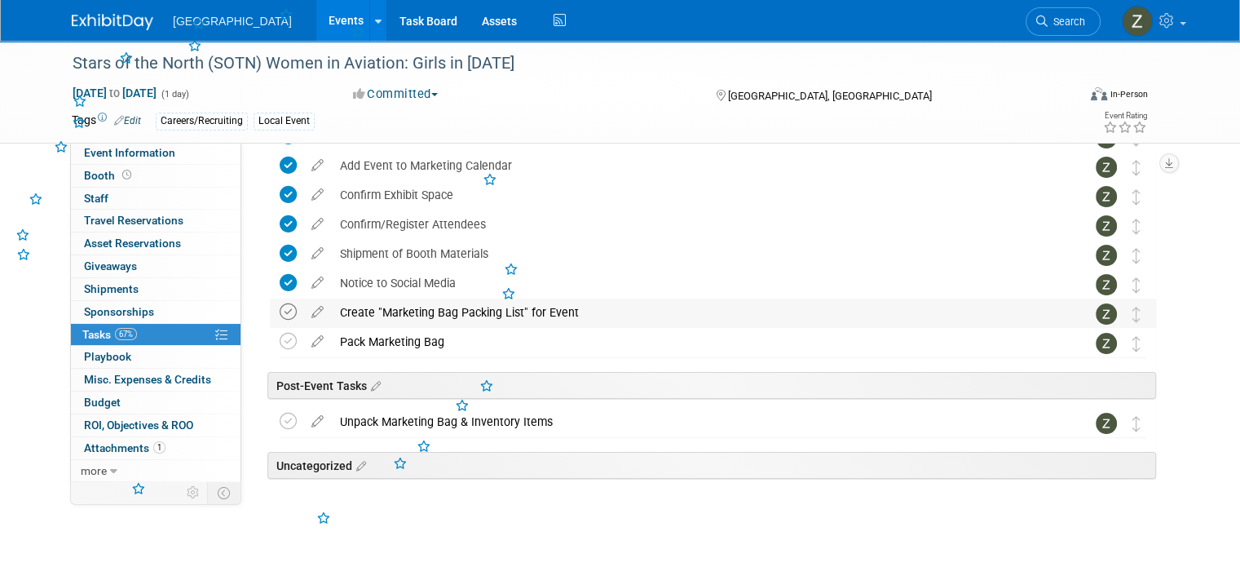
click at [280, 304] on icon at bounding box center [288, 311] width 17 height 17
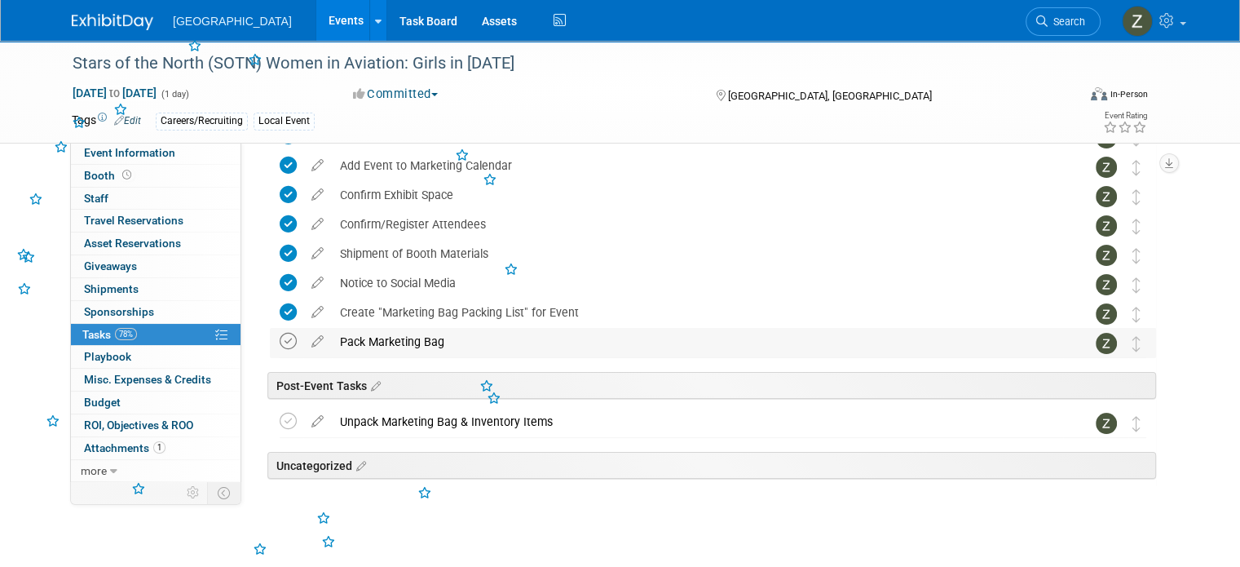
click at [280, 338] on icon at bounding box center [288, 341] width 17 height 17
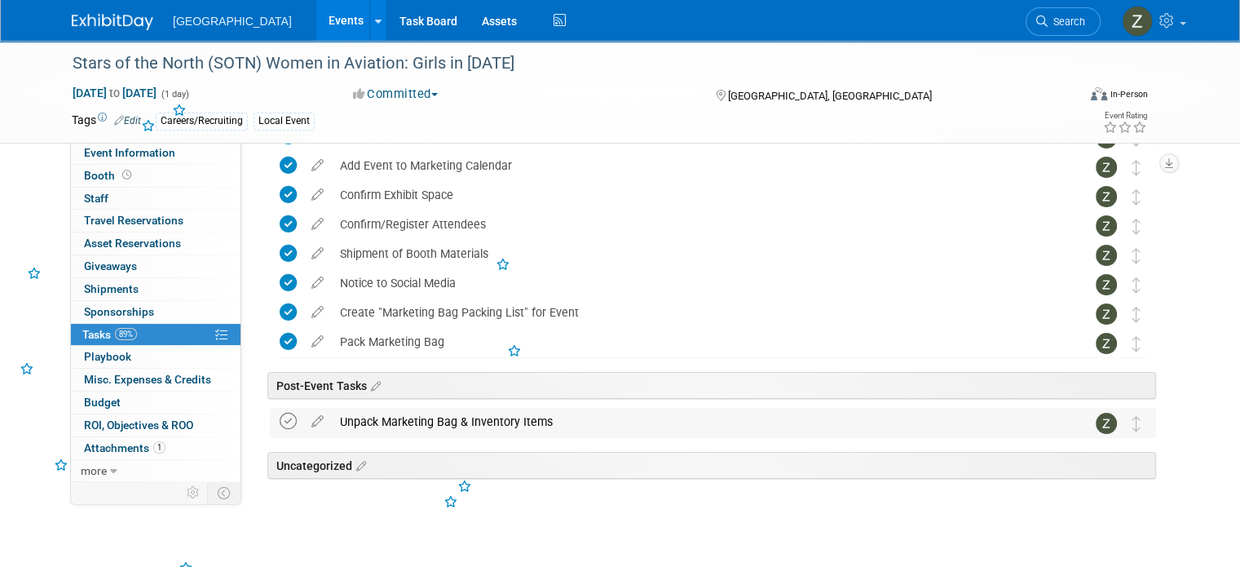
click at [280, 420] on icon at bounding box center [288, 421] width 17 height 17
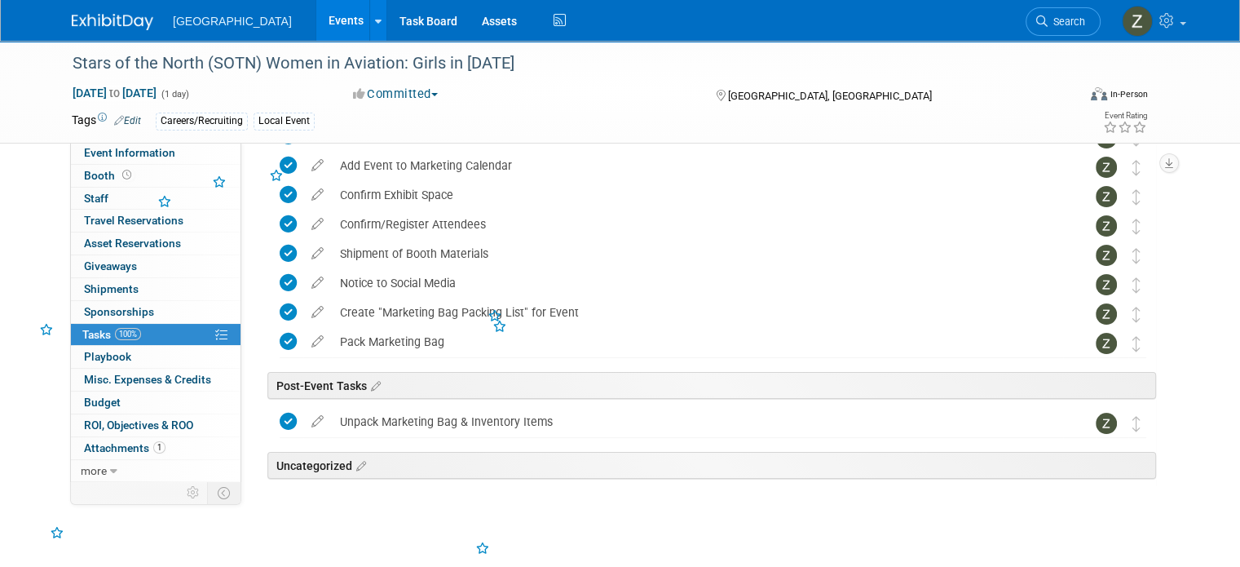
click at [418, 94] on button "Committed" at bounding box center [395, 94] width 97 height 17
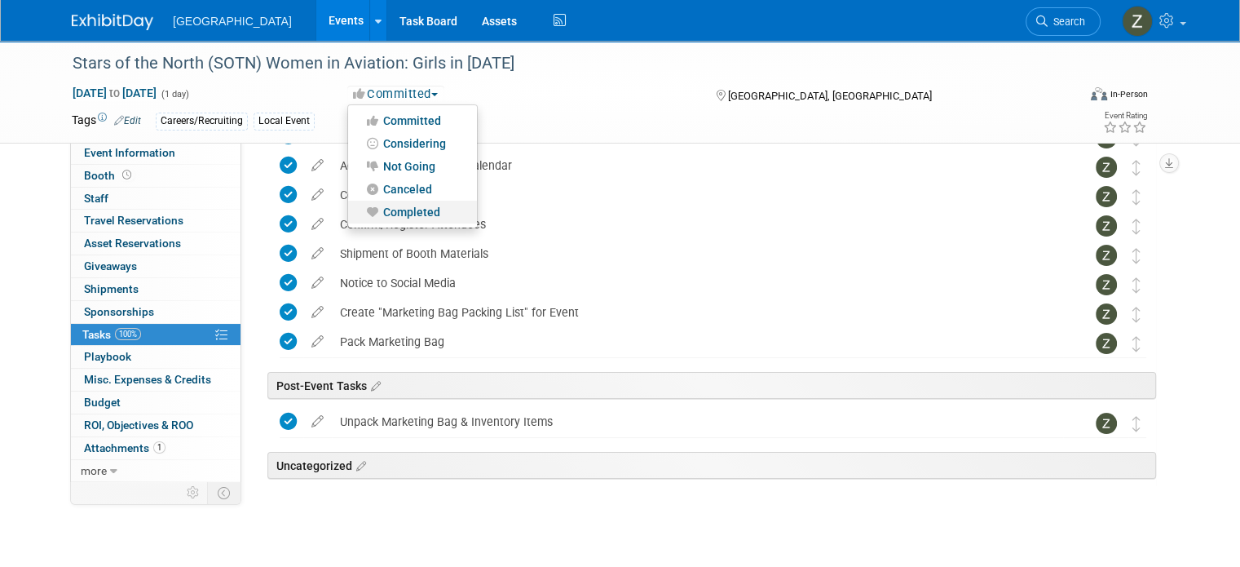
click at [400, 205] on link "Completed" at bounding box center [412, 212] width 129 height 23
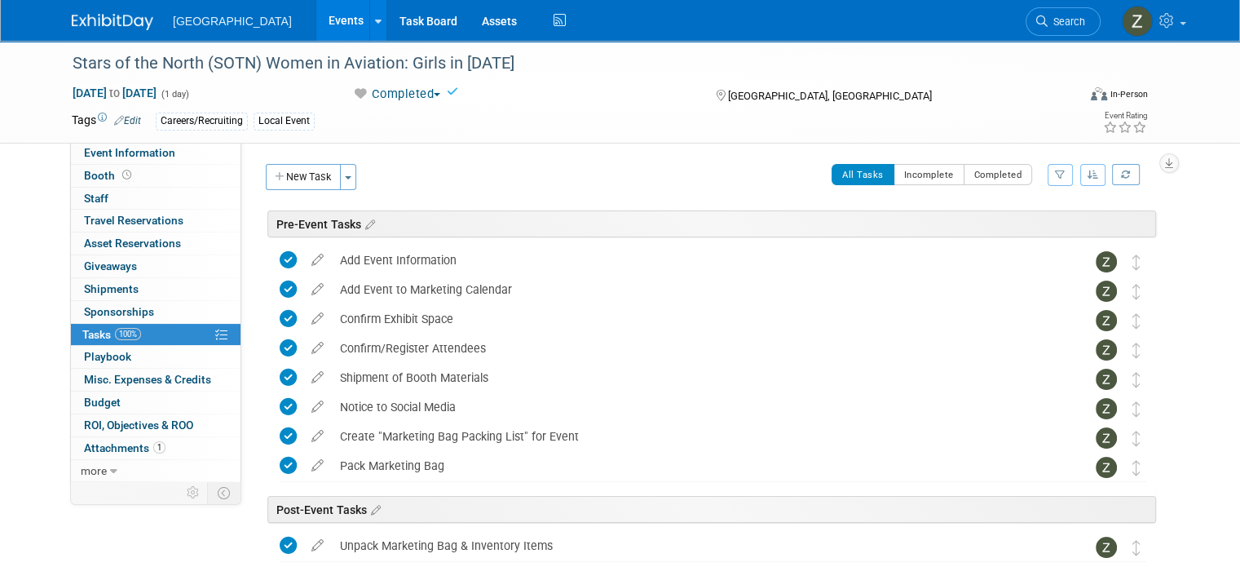
click at [316, 24] on link "Events" at bounding box center [346, 20] width 60 height 41
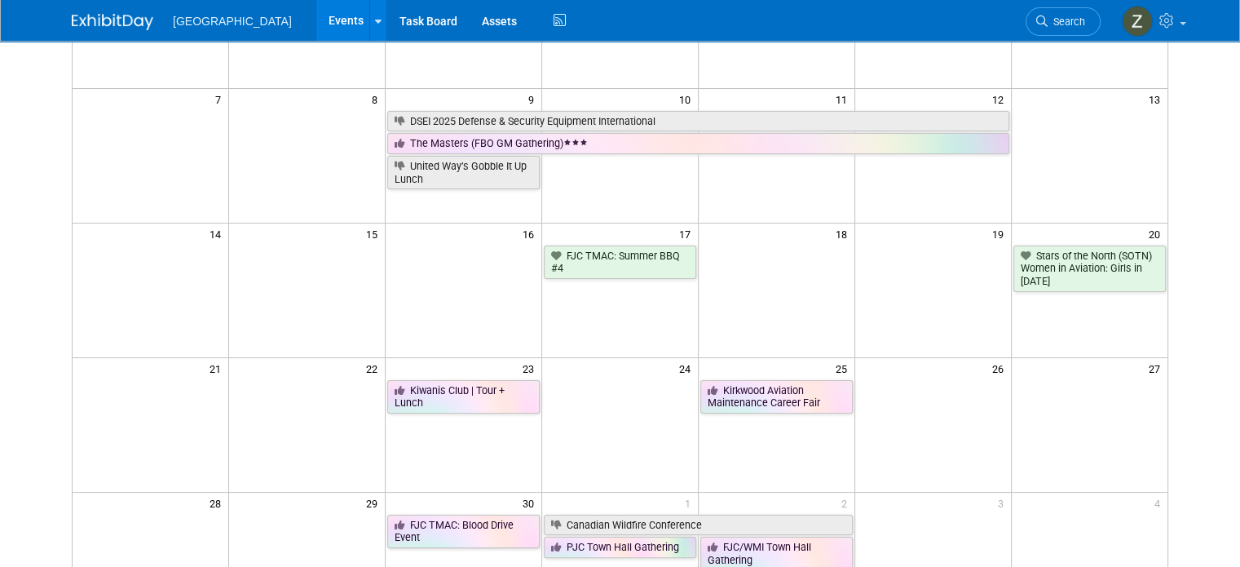
scroll to position [306, 0]
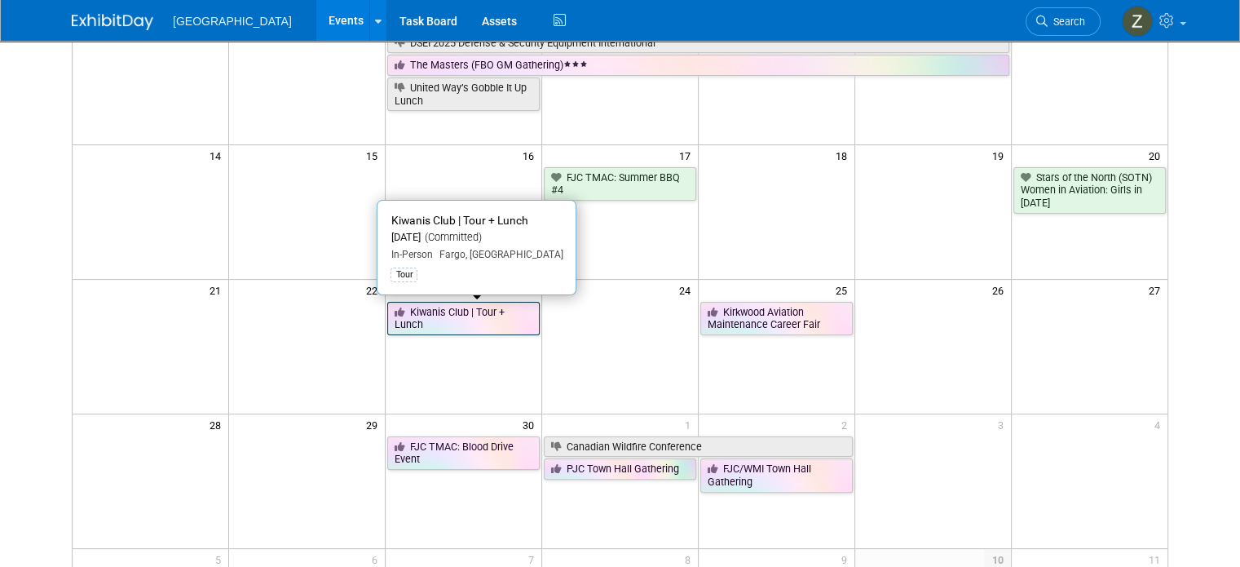
click at [444, 316] on link "Kiwanis Club | Tour + Lunch" at bounding box center [463, 318] width 152 height 33
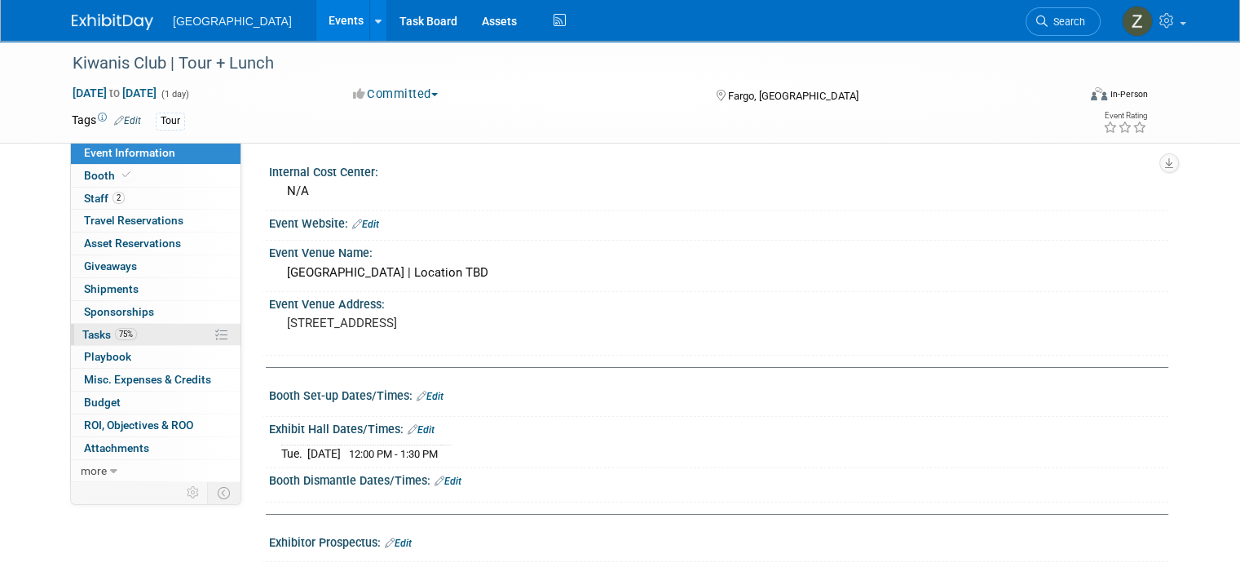
scroll to position [52, 0]
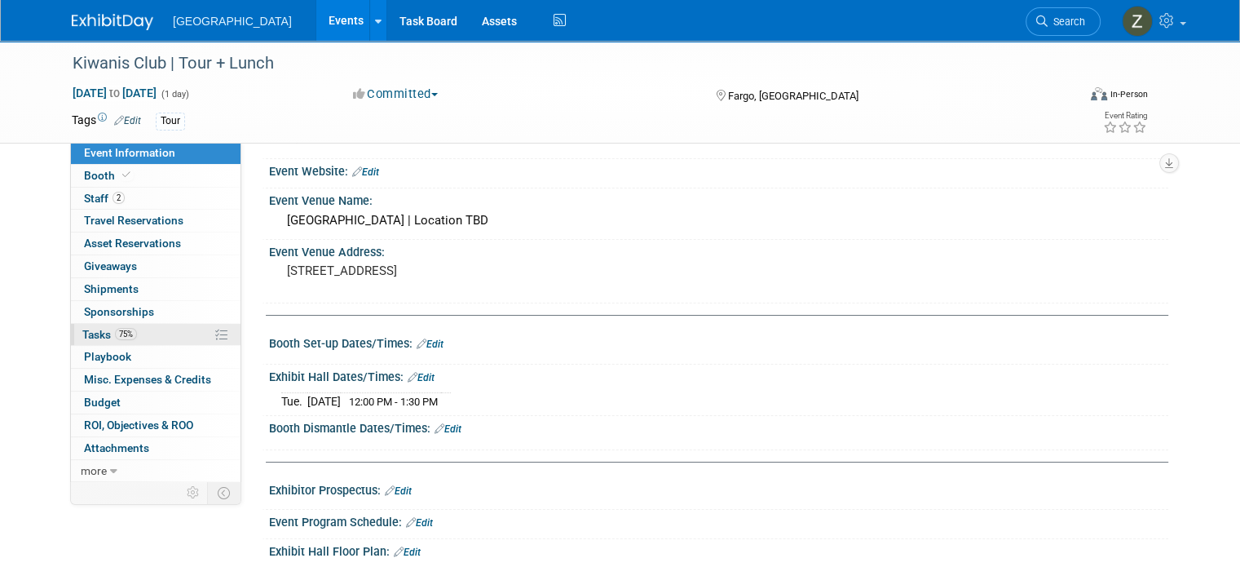
click at [153, 327] on link "75% Tasks 75%" at bounding box center [156, 335] width 170 height 22
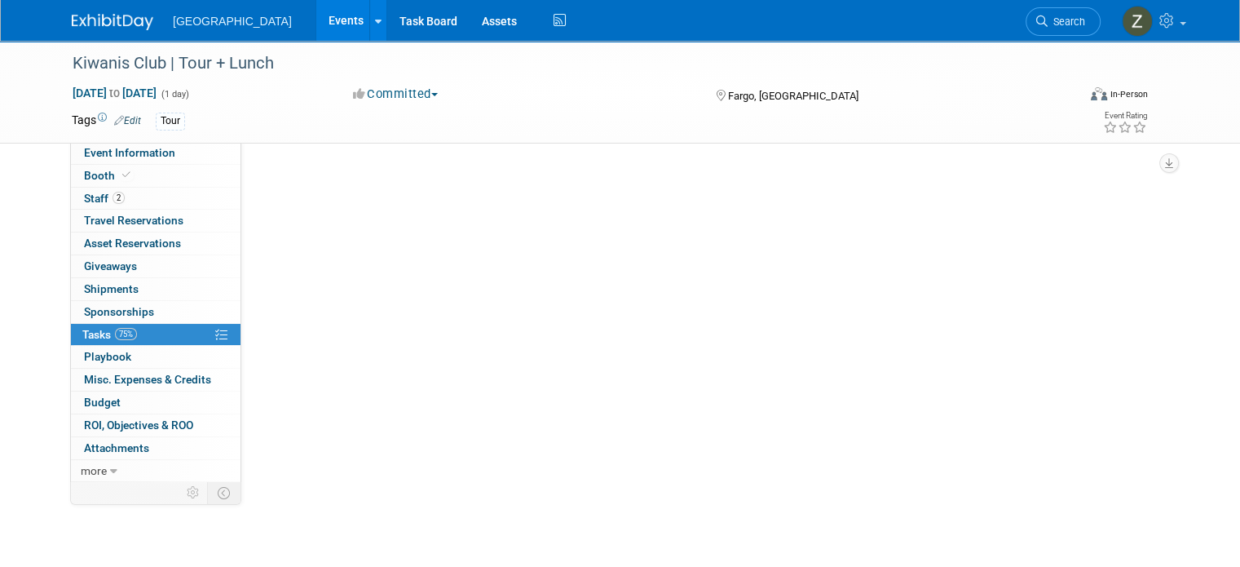
scroll to position [0, 0]
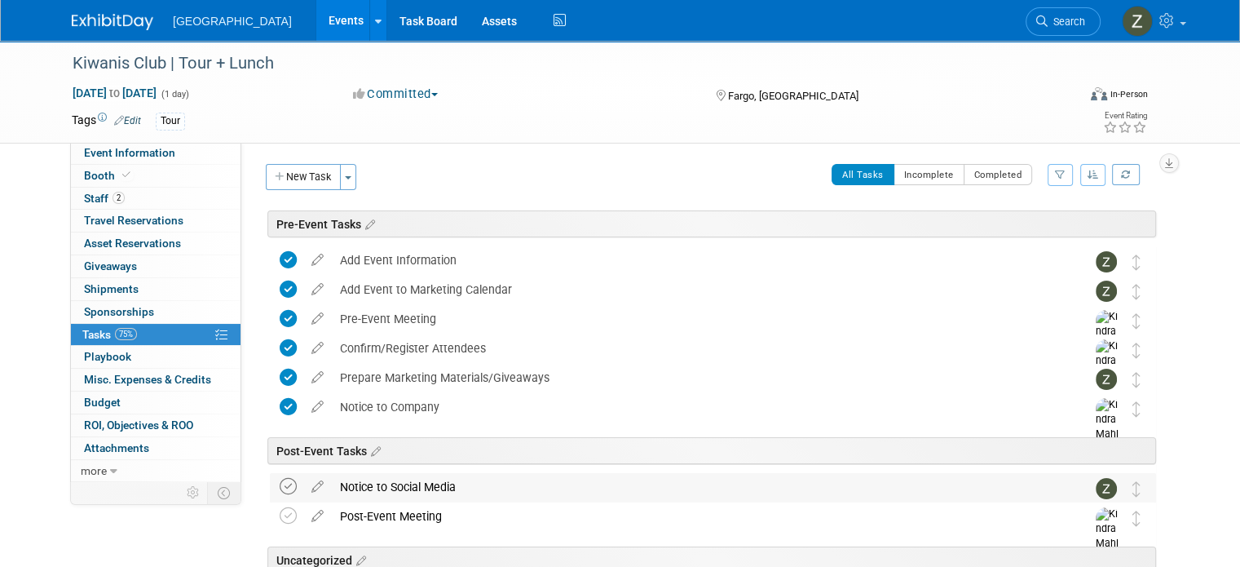
click at [280, 478] on icon at bounding box center [288, 486] width 17 height 17
click at [280, 518] on icon at bounding box center [288, 515] width 17 height 17
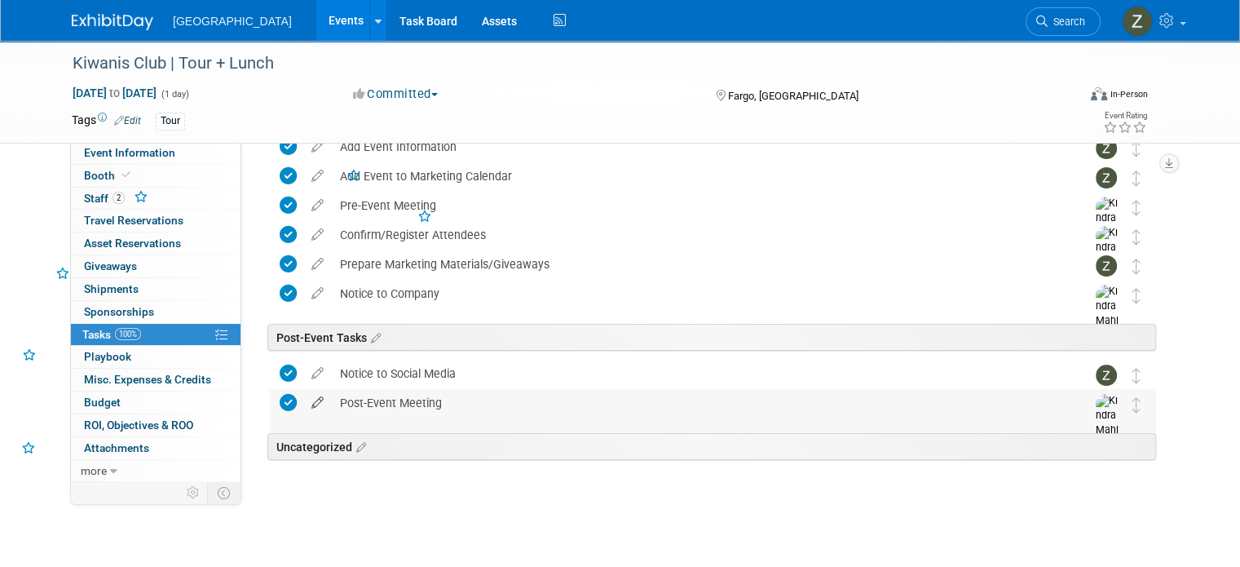
click at [303, 400] on icon at bounding box center [317, 399] width 29 height 20
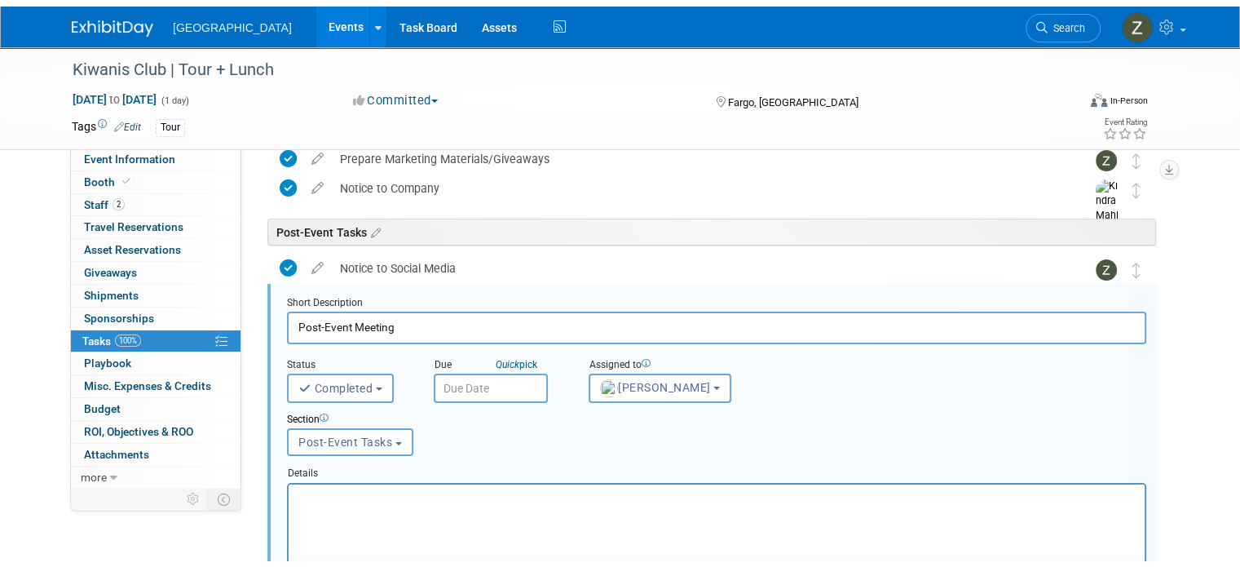
scroll to position [263, 0]
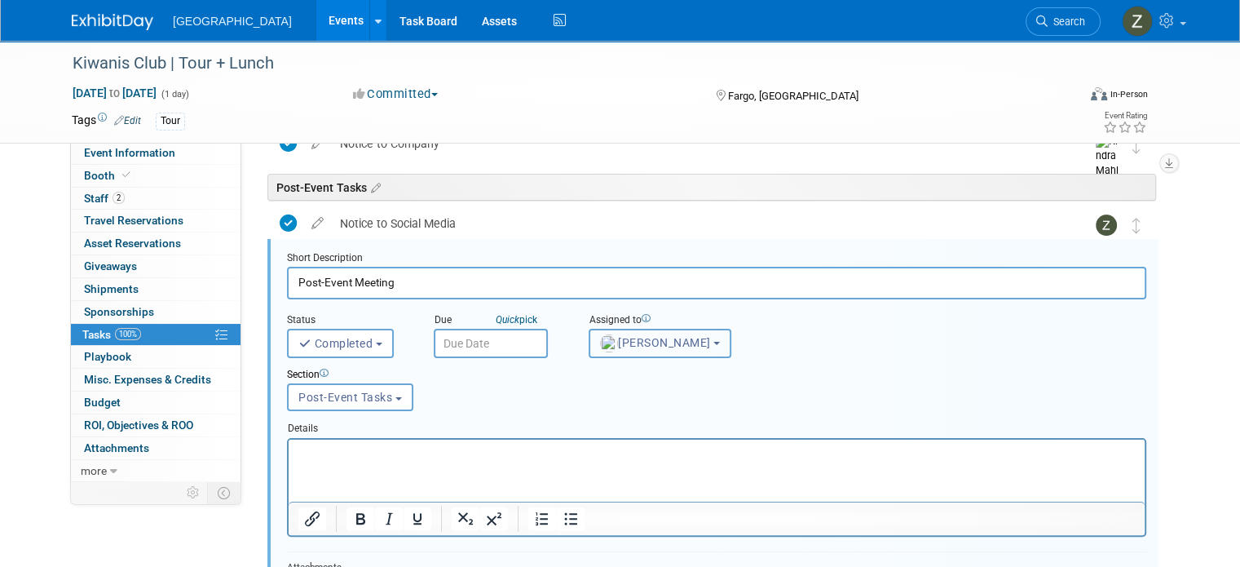
click at [610, 351] on button "[PERSON_NAME]" at bounding box center [660, 343] width 143 height 29
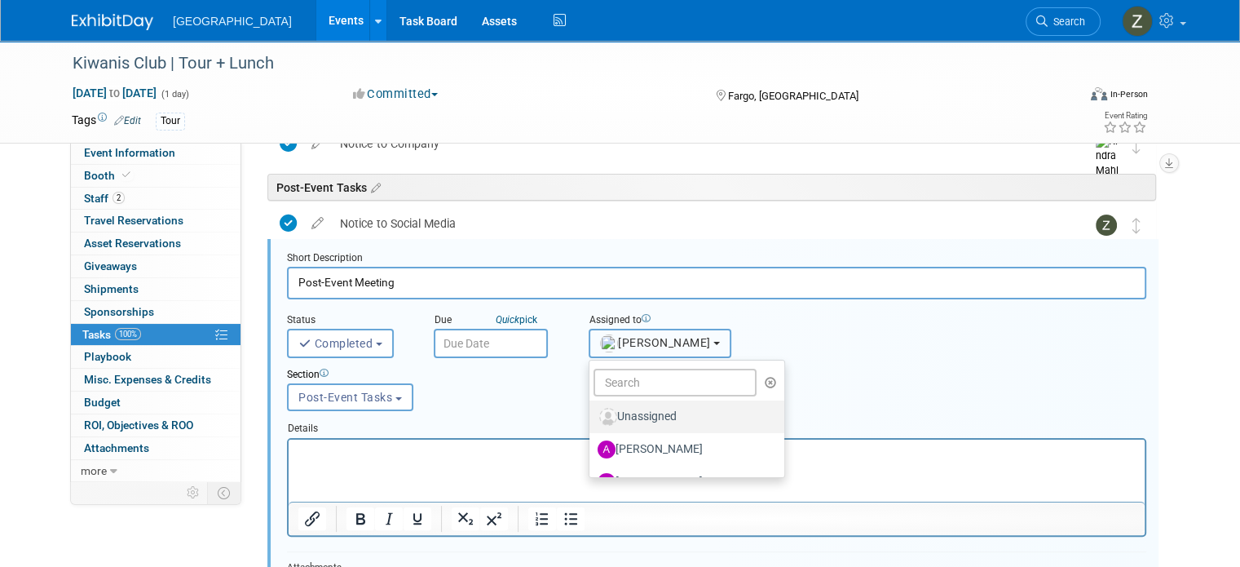
scroll to position [481, 0]
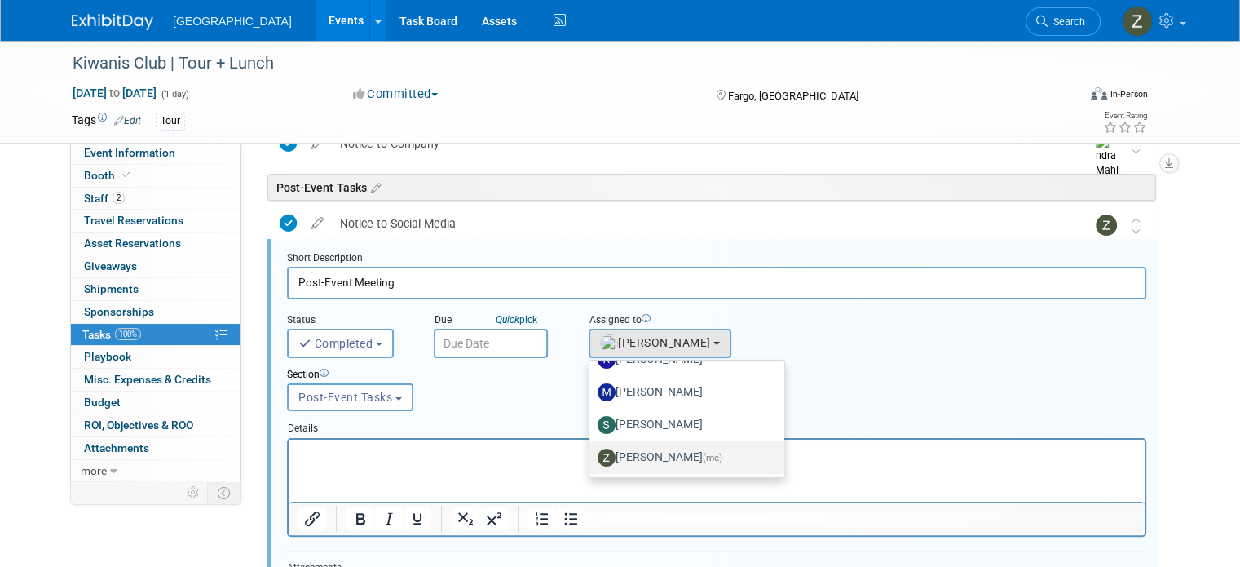
click at [603, 448] on label "[PERSON_NAME] (me)" at bounding box center [683, 457] width 170 height 26
click at [592, 450] on input "[PERSON_NAME] (me)" at bounding box center [586, 455] width 11 height 11
select select "1d43384b-a4a5-4201-b9de-6c21ef443ba6"
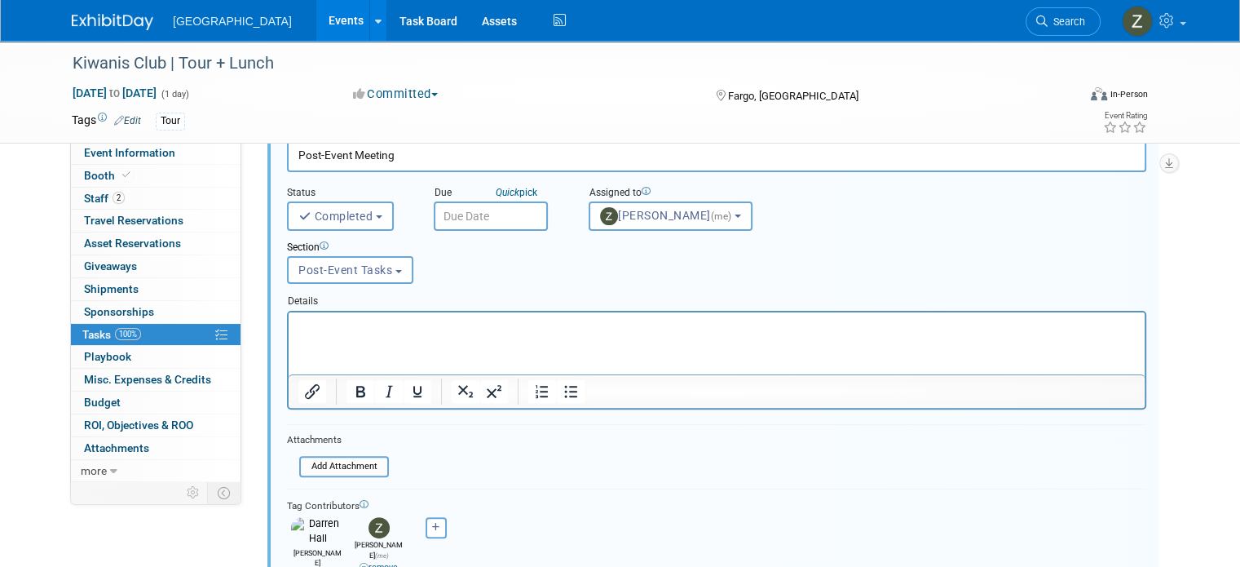
scroll to position [555, 0]
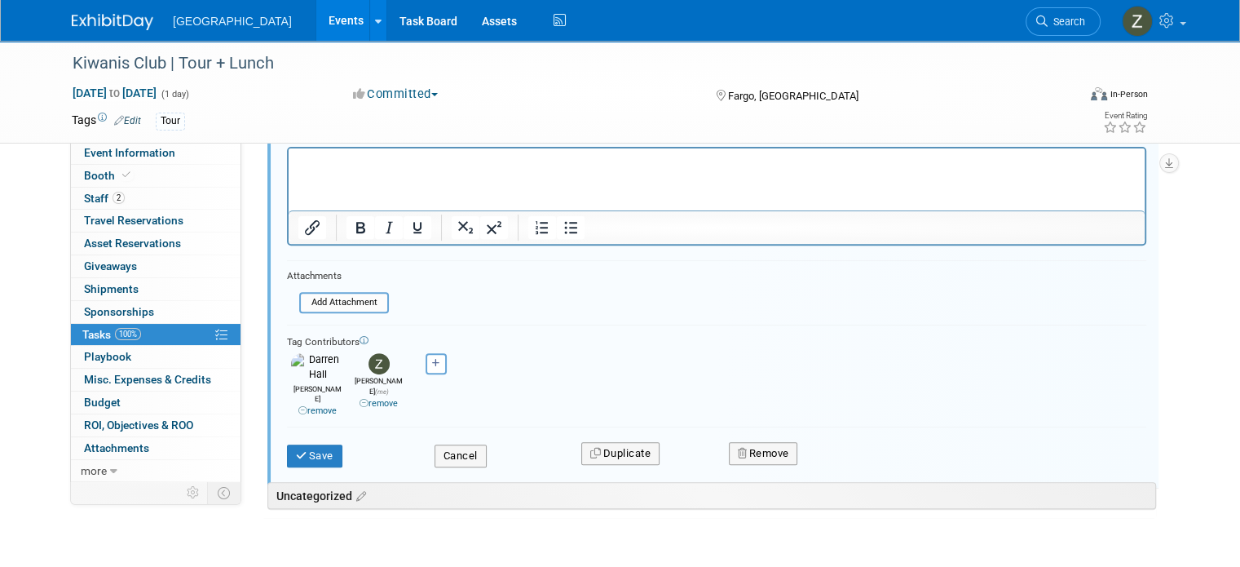
click at [377, 398] on link "remove" at bounding box center [379, 403] width 38 height 11
click at [313, 444] on button "Save" at bounding box center [314, 455] width 55 height 23
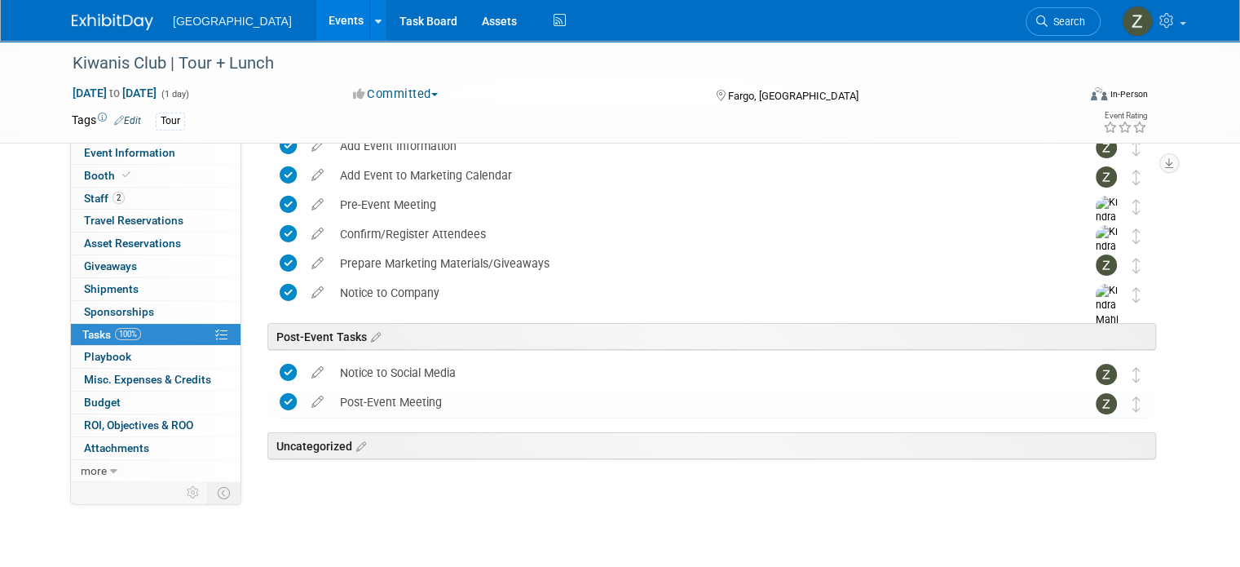
scroll to position [0, 0]
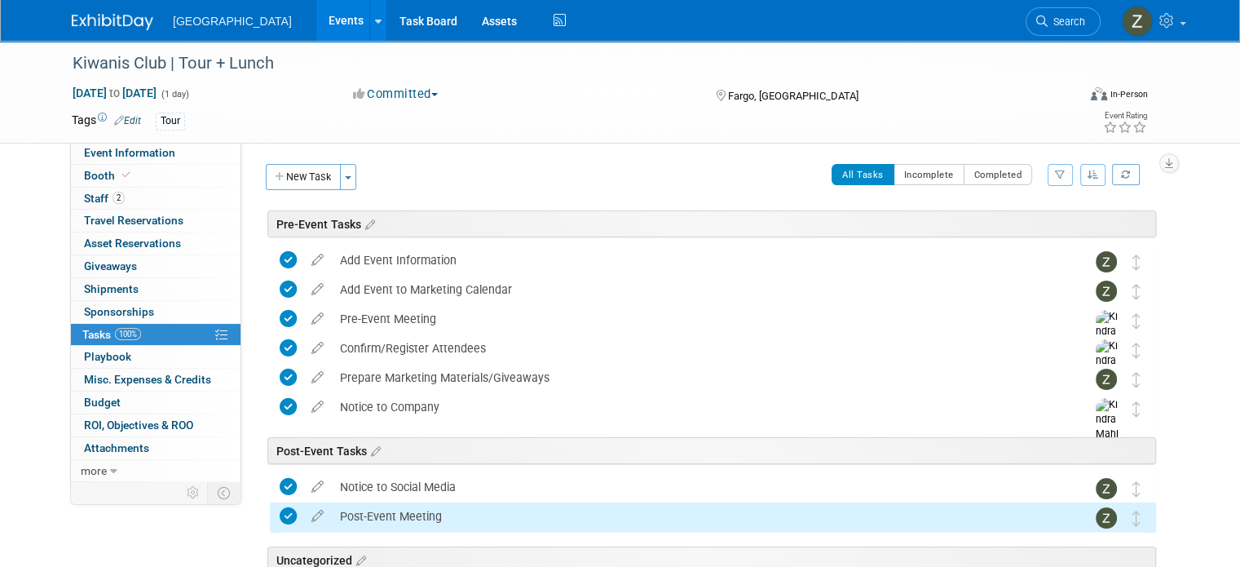
click at [411, 100] on button "Committed" at bounding box center [395, 94] width 97 height 17
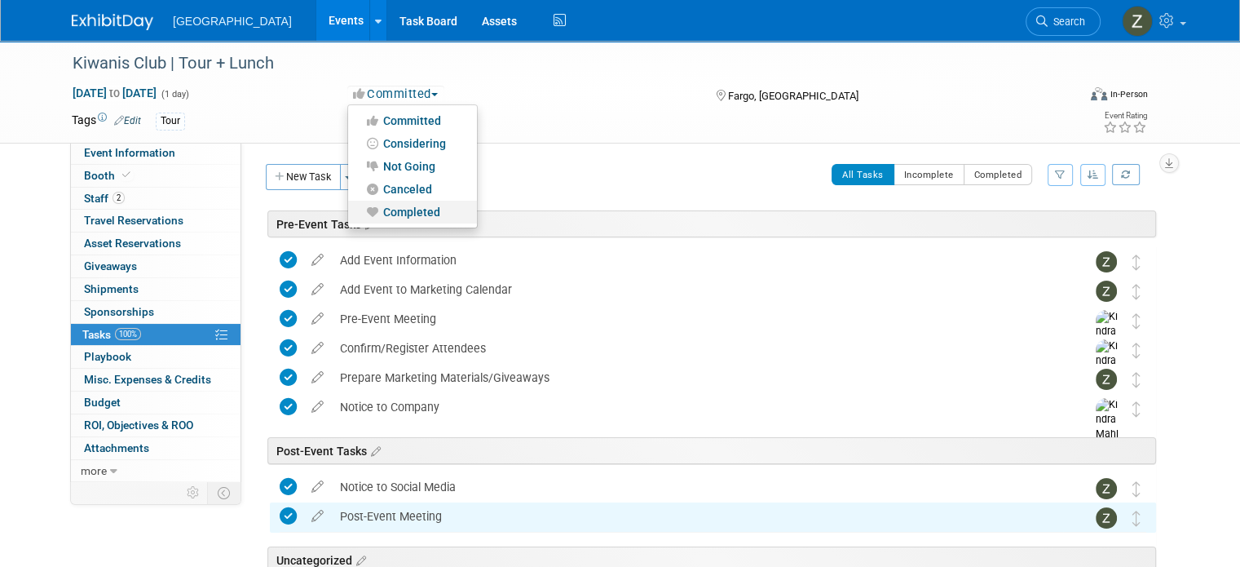
click at [411, 211] on link "Completed" at bounding box center [412, 212] width 129 height 23
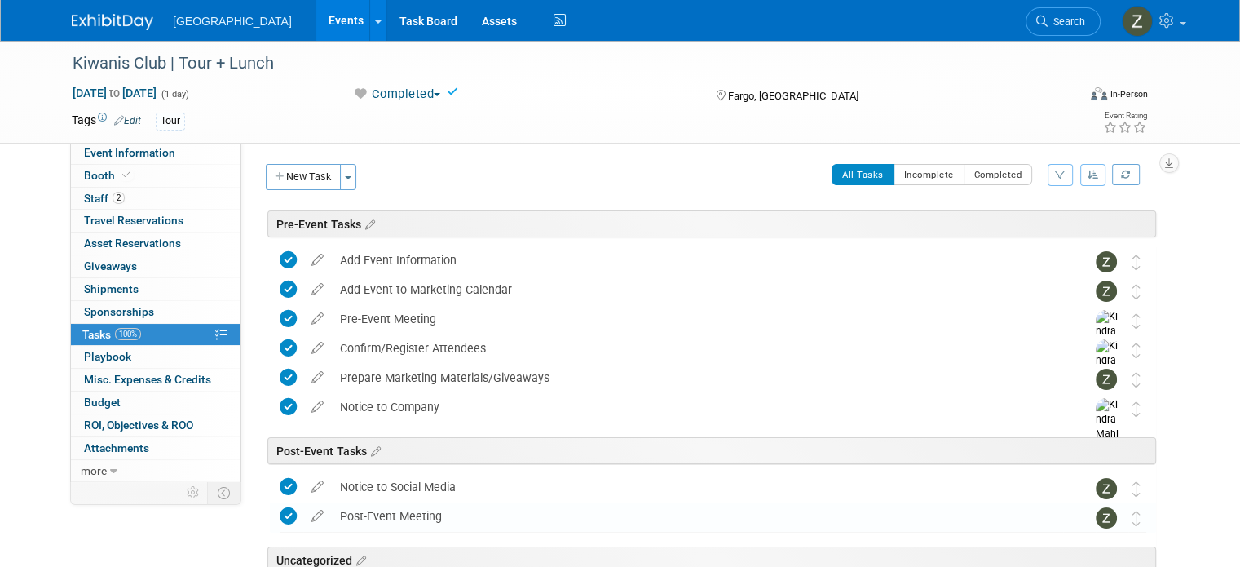
click at [316, 24] on link "Events" at bounding box center [346, 20] width 60 height 41
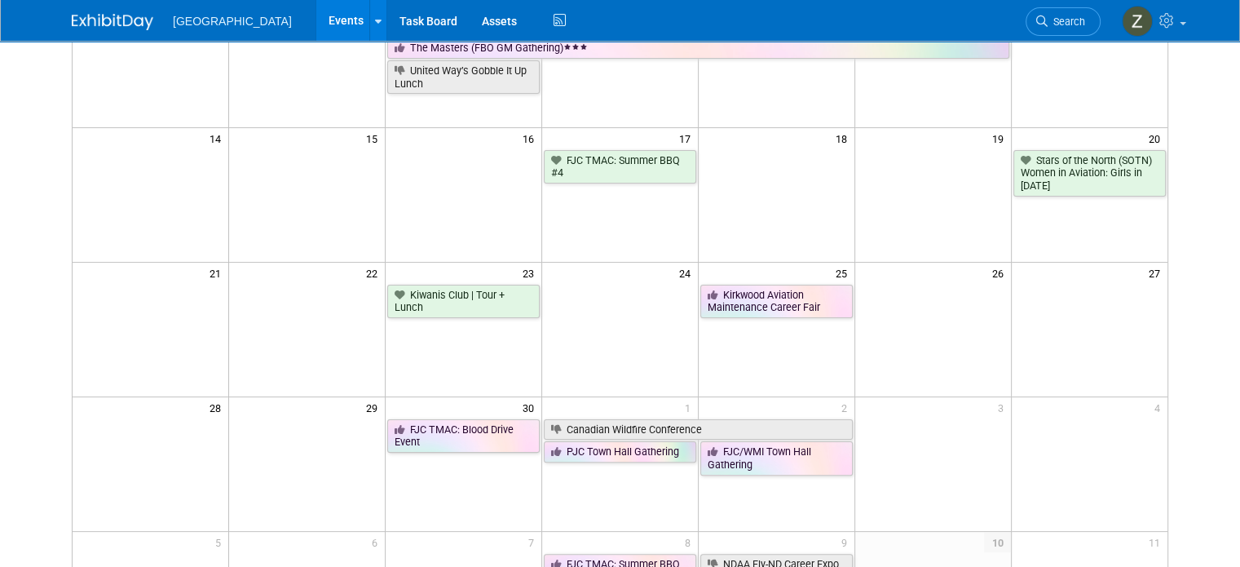
scroll to position [333, 0]
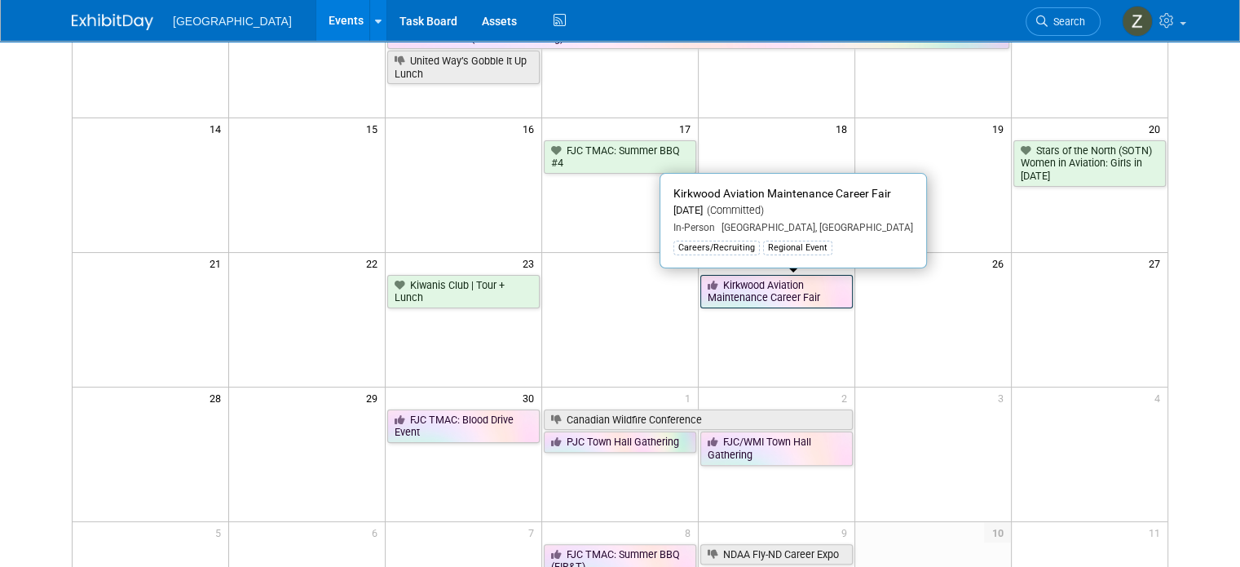
click at [778, 295] on link "Kirkwood Aviation Maintenance Career Fair" at bounding box center [776, 291] width 152 height 33
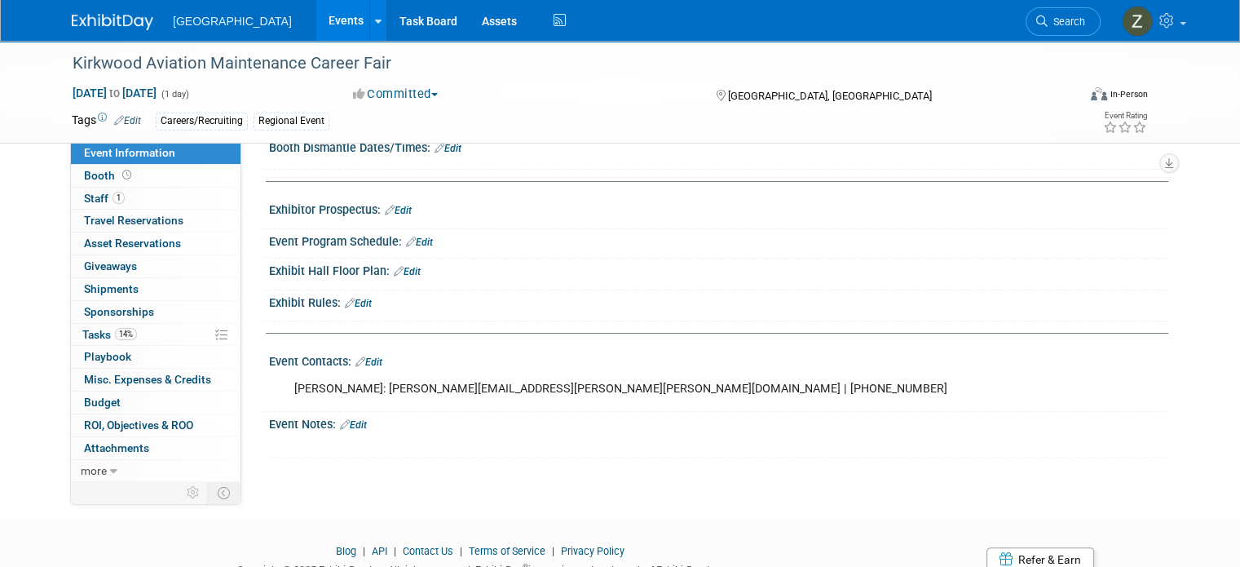
scroll to position [351, 0]
click at [161, 334] on link "14% Tasks 14%" at bounding box center [156, 335] width 170 height 22
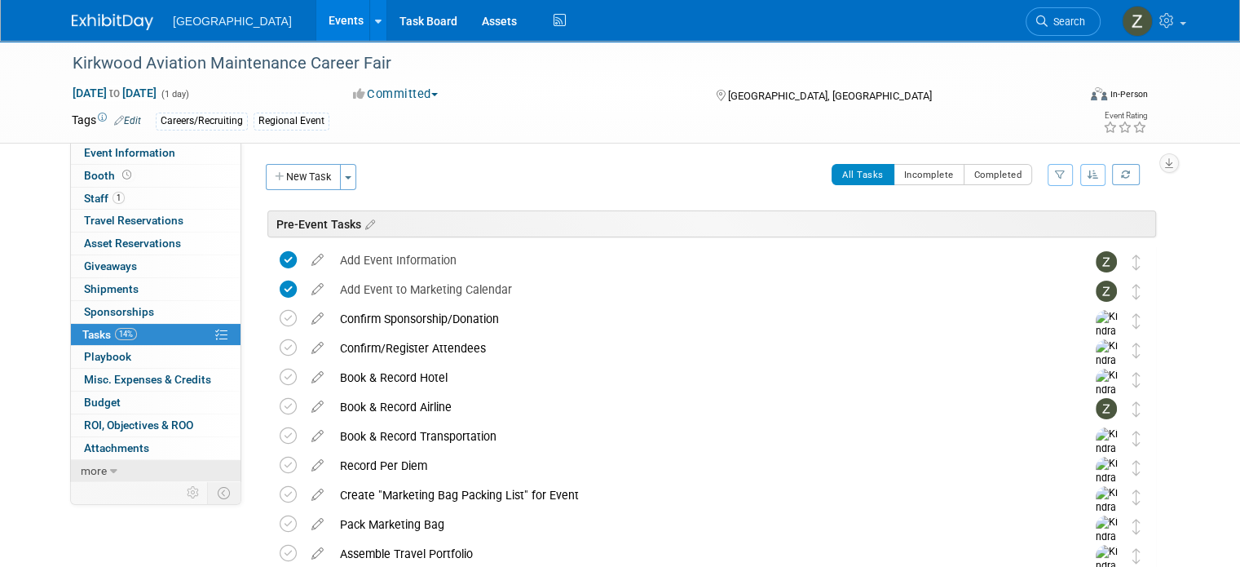
click at [140, 463] on link "more" at bounding box center [156, 471] width 170 height 22
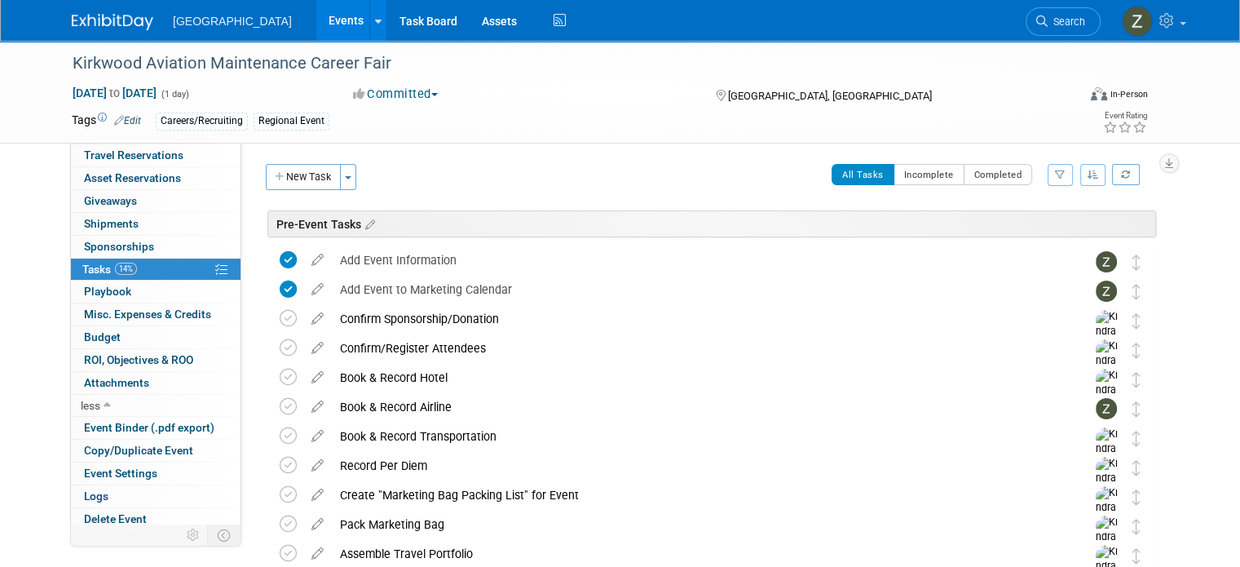
scroll to position [68, 0]
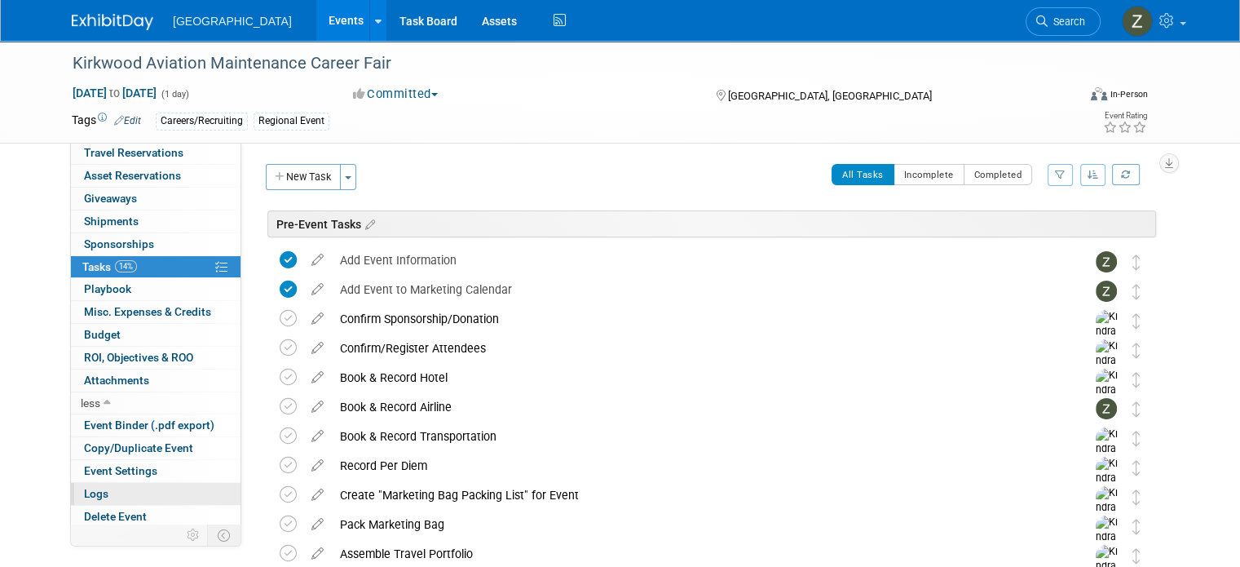
click at [130, 488] on link "Logs" at bounding box center [156, 494] width 170 height 22
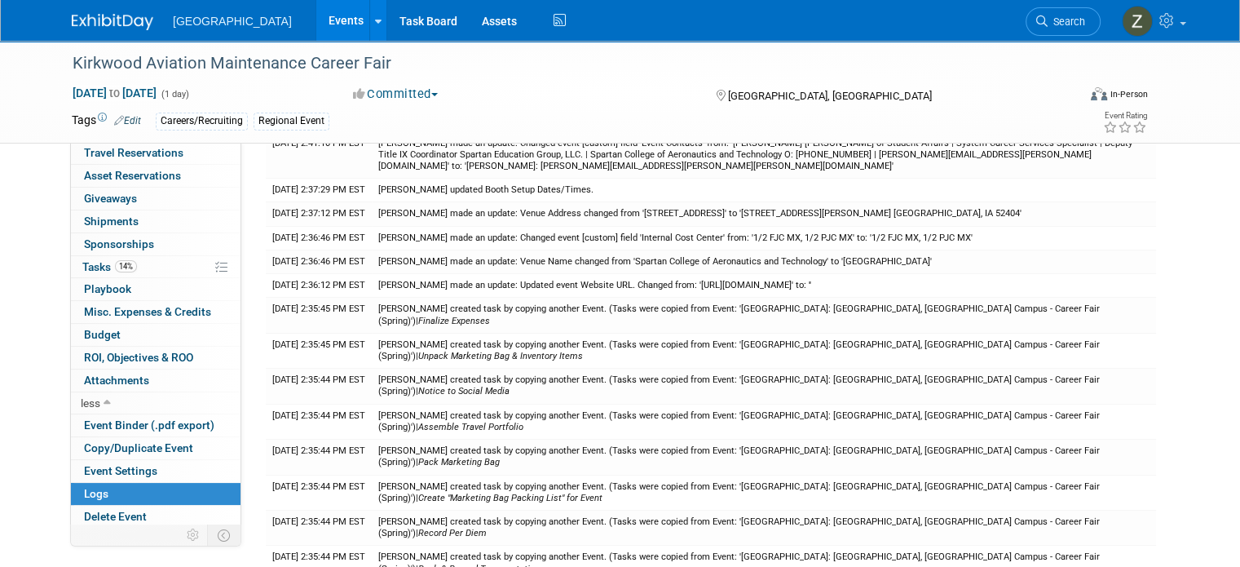
scroll to position [0, 0]
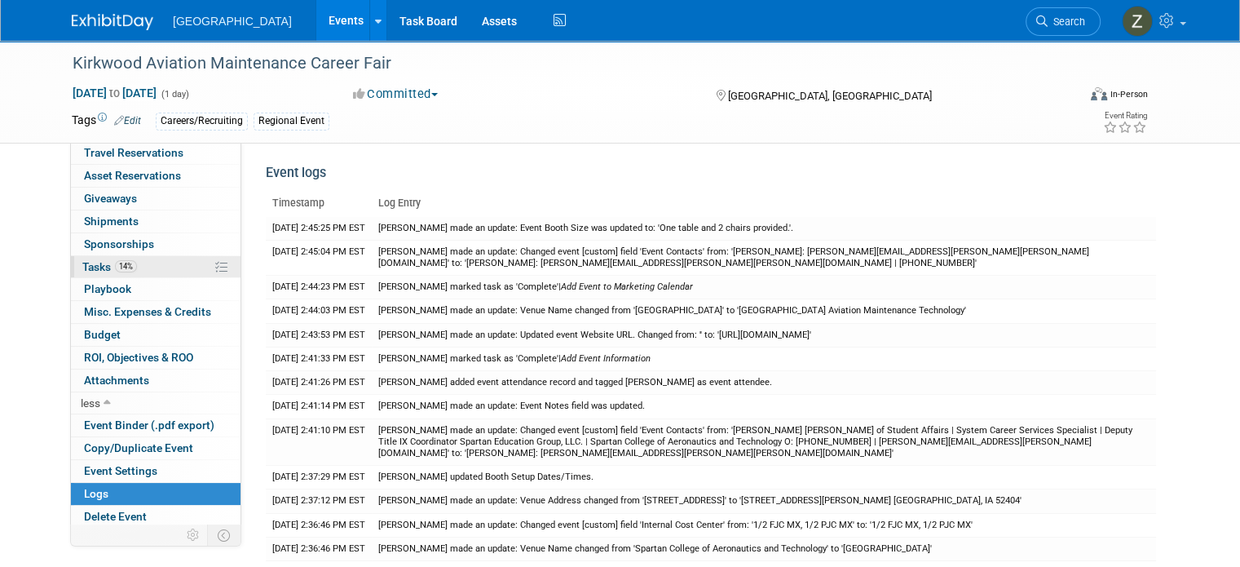
click at [164, 266] on link "14% Tasks 14%" at bounding box center [156, 267] width 170 height 22
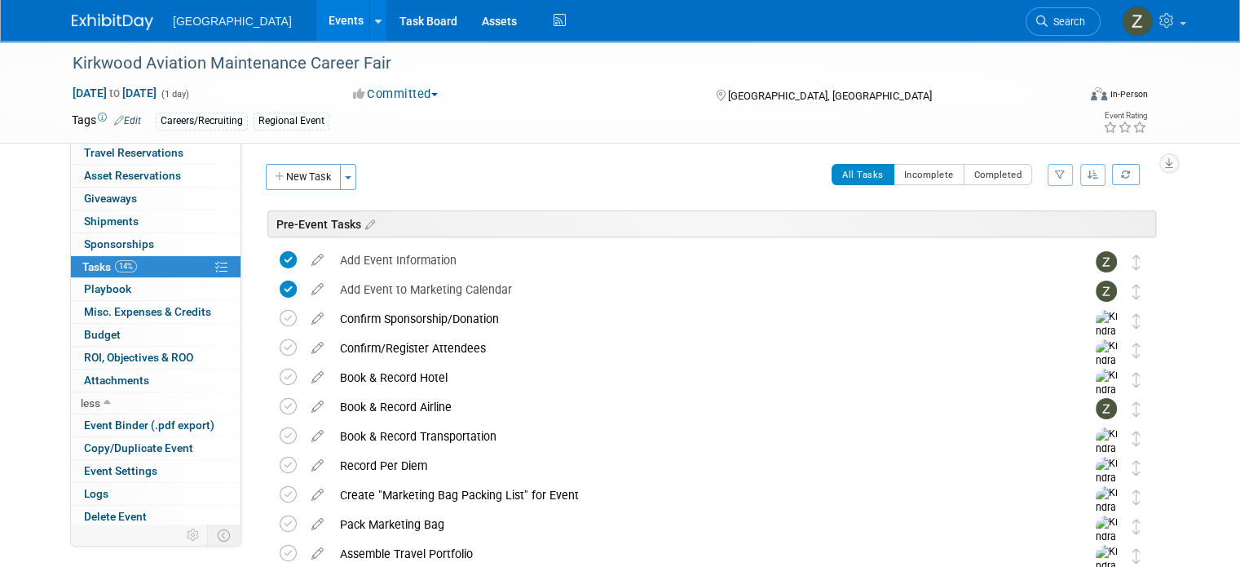
scroll to position [108, 0]
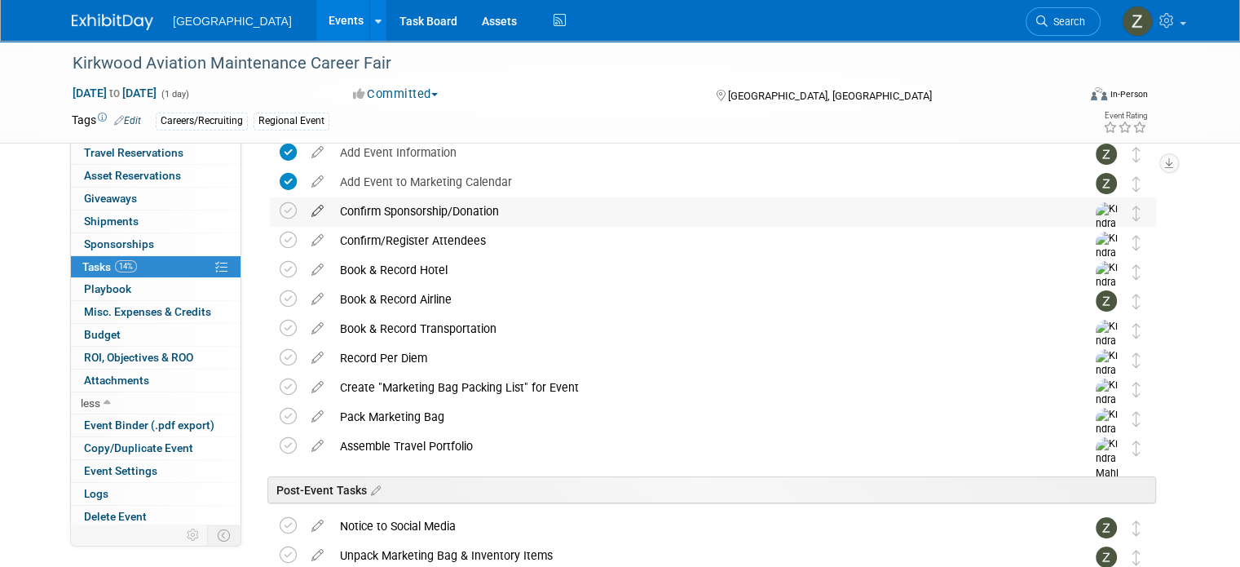
click at [303, 210] on icon at bounding box center [317, 207] width 29 height 20
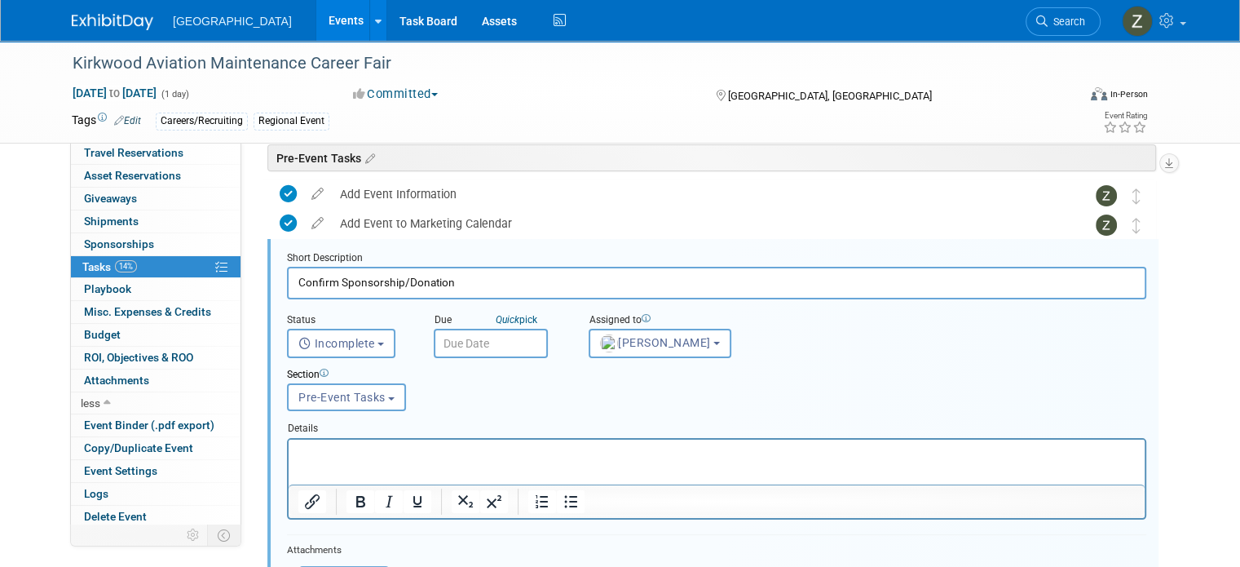
scroll to position [285, 0]
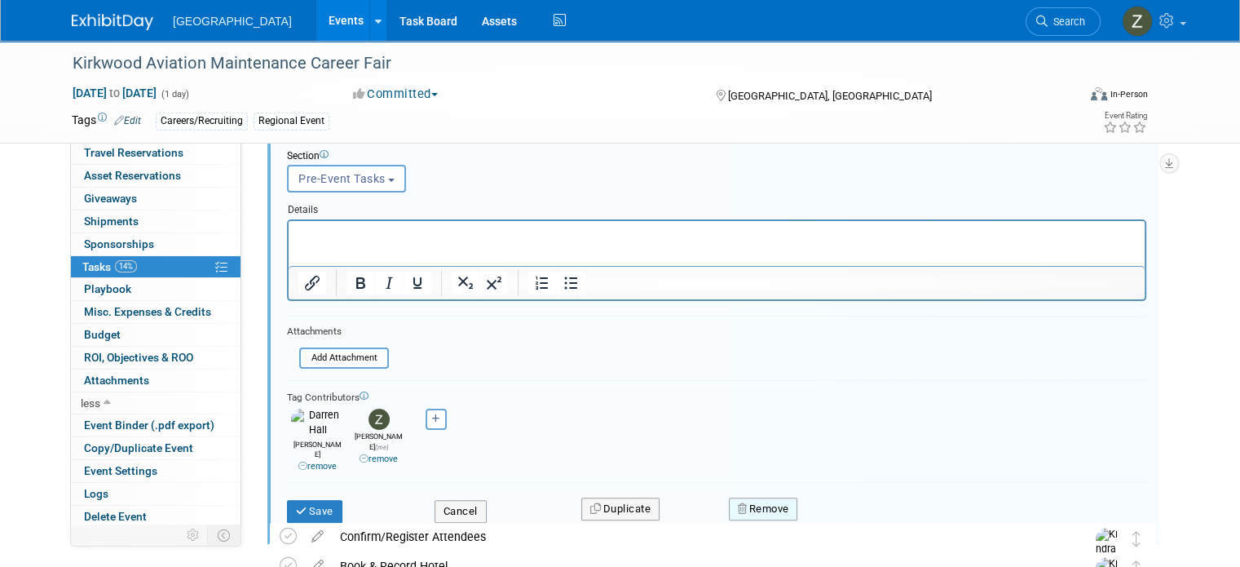
click at [736, 497] on button "Remove" at bounding box center [763, 508] width 69 height 23
click at [848, 510] on link "Yes" at bounding box center [854, 523] width 47 height 26
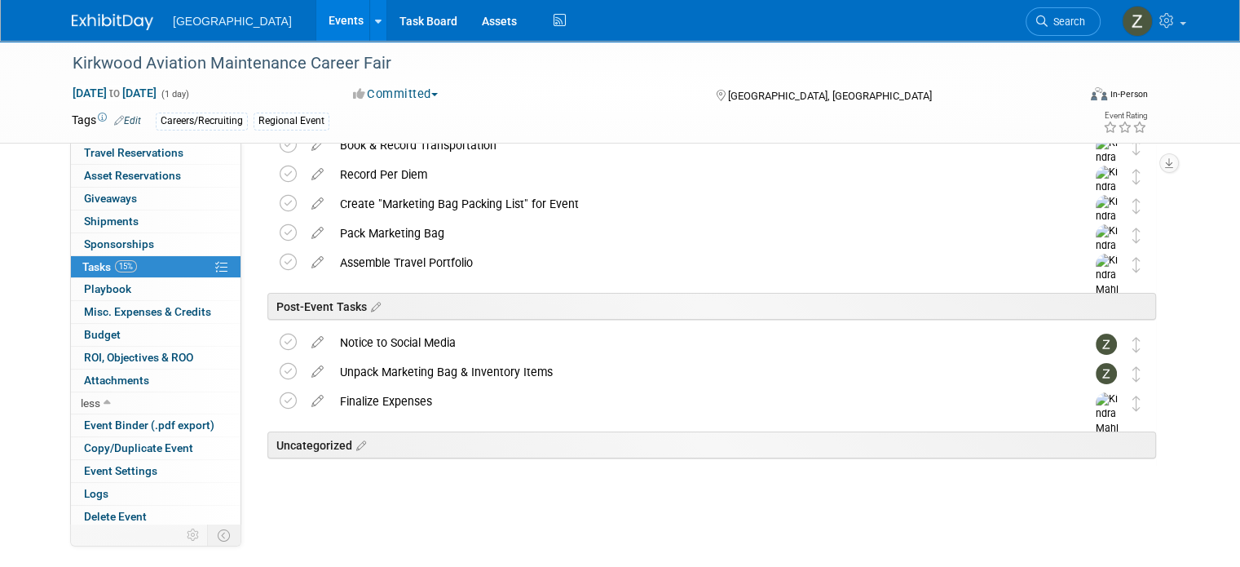
scroll to position [261, 0]
click at [303, 262] on icon at bounding box center [317, 260] width 29 height 20
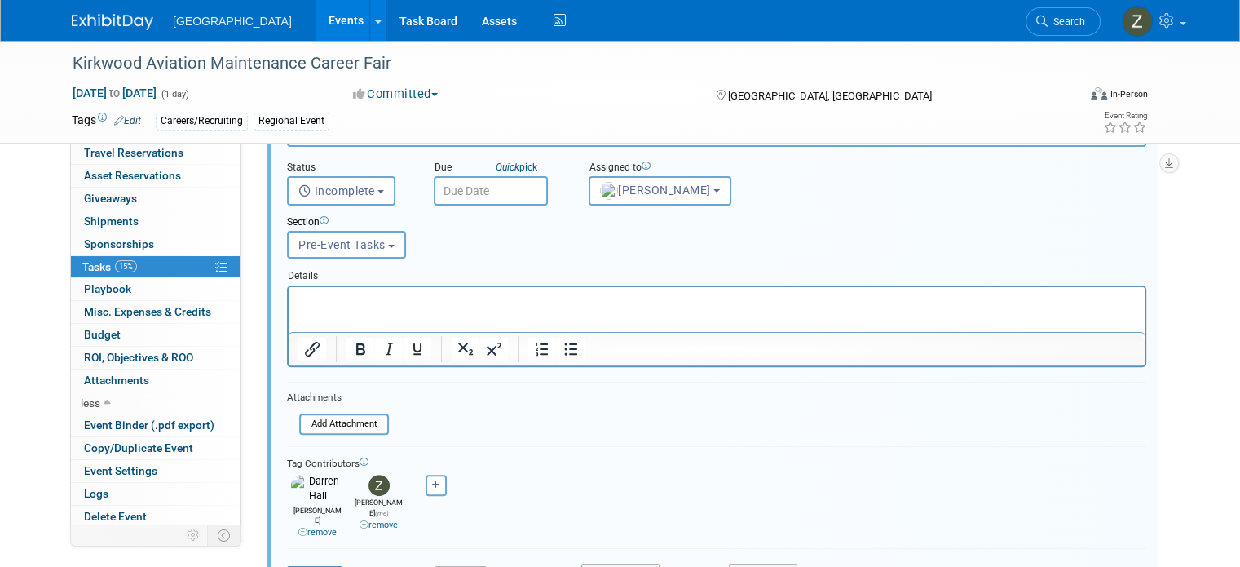
scroll to position [424, 0]
click at [738, 566] on icon "button" at bounding box center [743, 574] width 11 height 11
click at [843, 555] on link "Yes" at bounding box center [854, 568] width 47 height 26
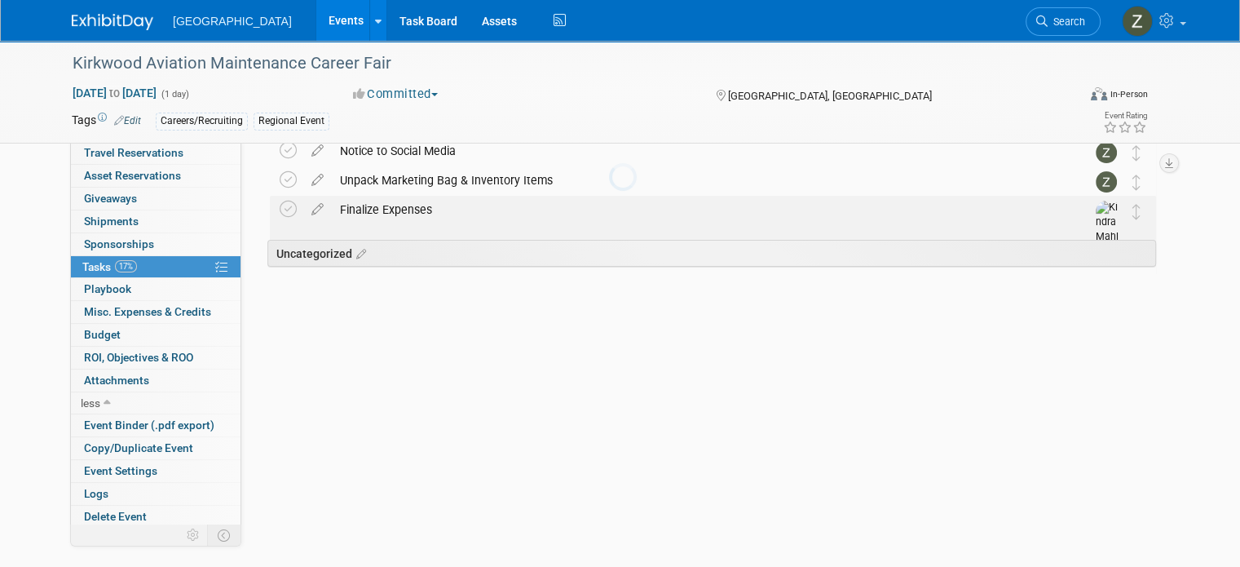
scroll to position [232, 0]
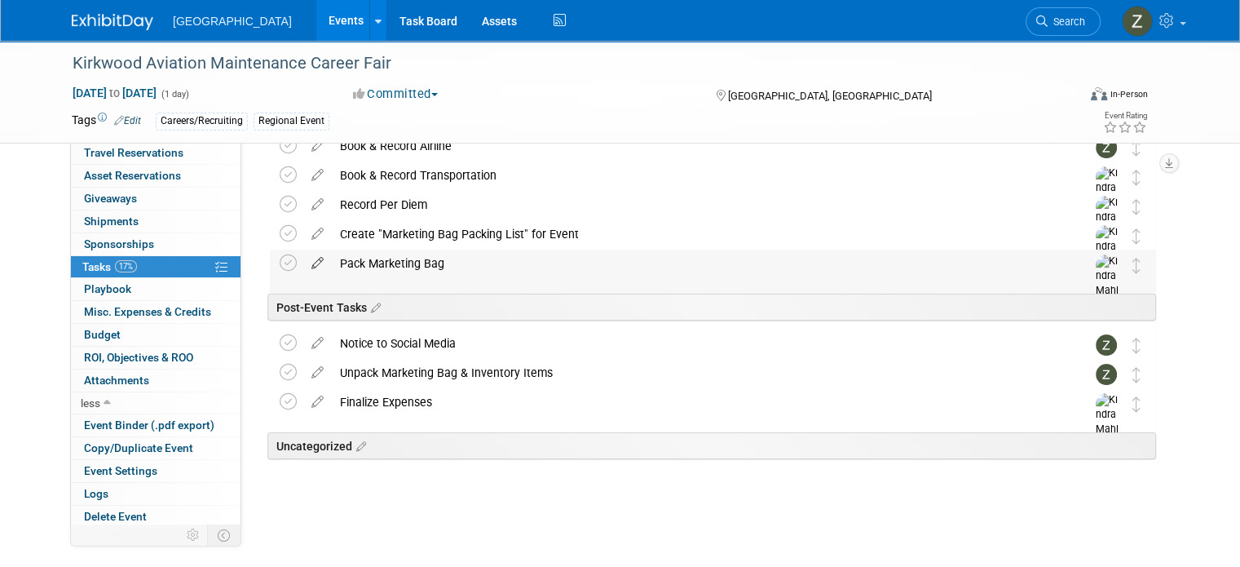
click at [304, 267] on icon at bounding box center [317, 260] width 29 height 20
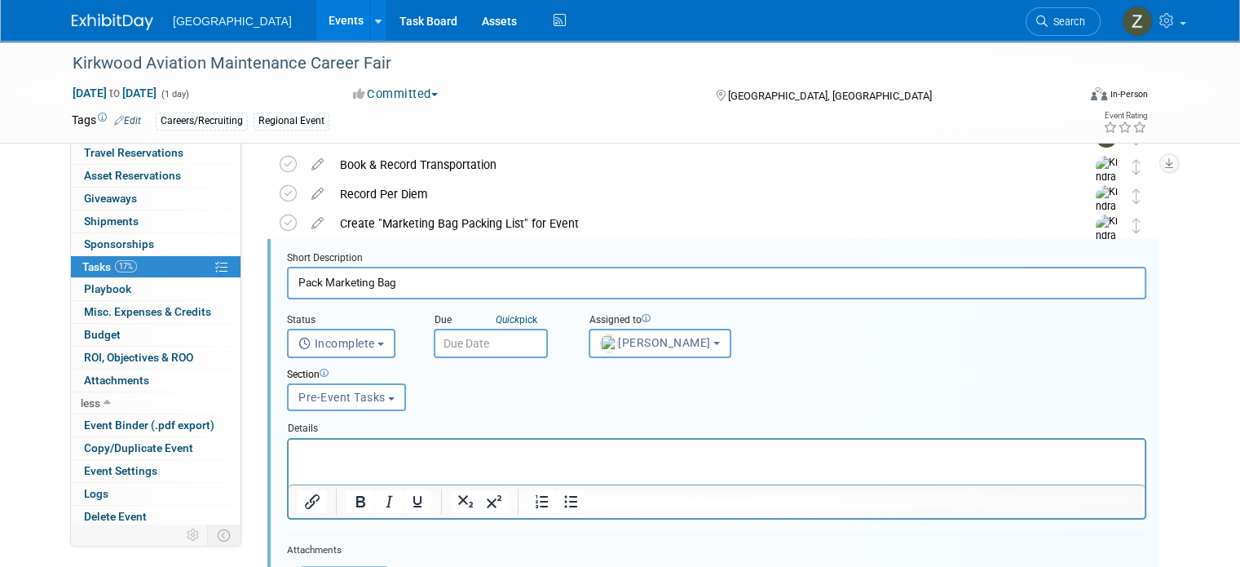
scroll to position [461, 0]
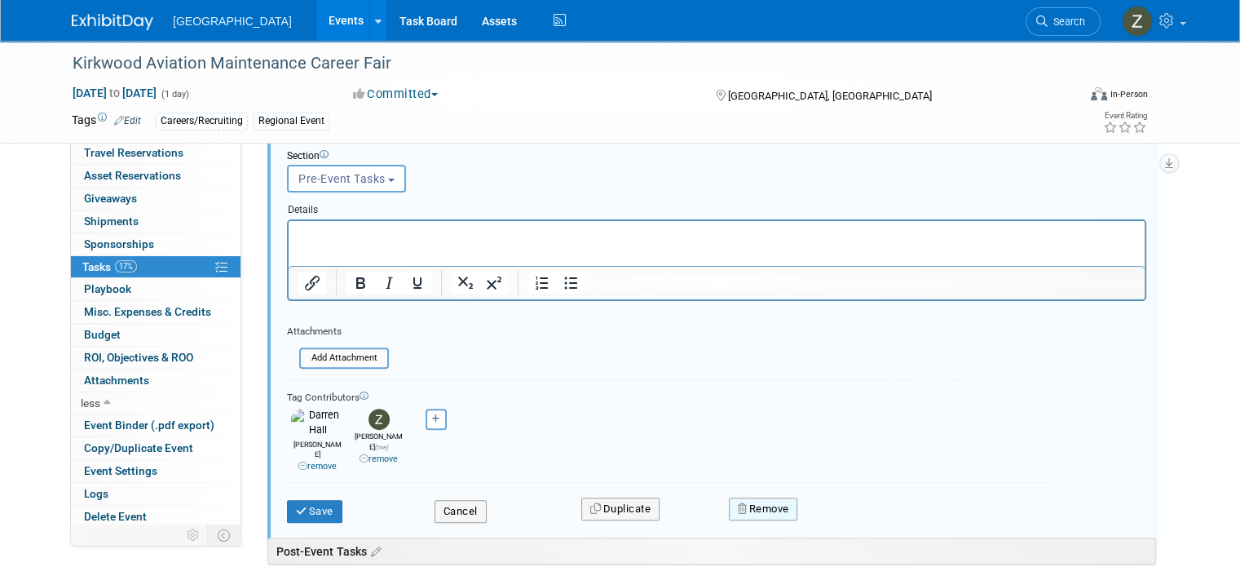
click at [775, 497] on button "Remove" at bounding box center [763, 508] width 69 height 23
click at [852, 510] on link "Yes" at bounding box center [854, 523] width 47 height 26
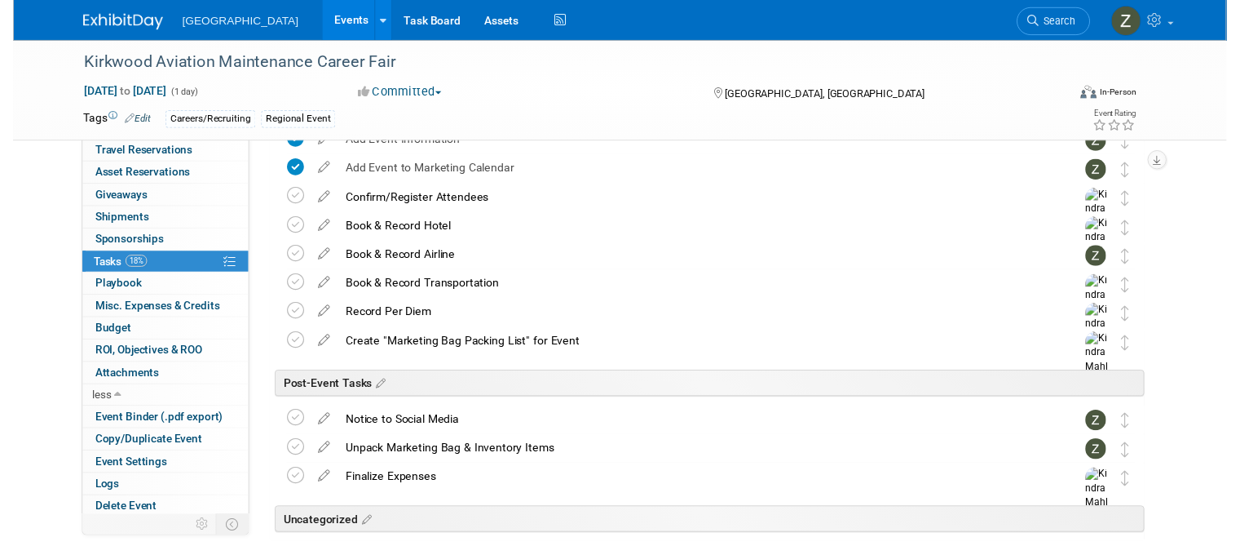
scroll to position [115, 0]
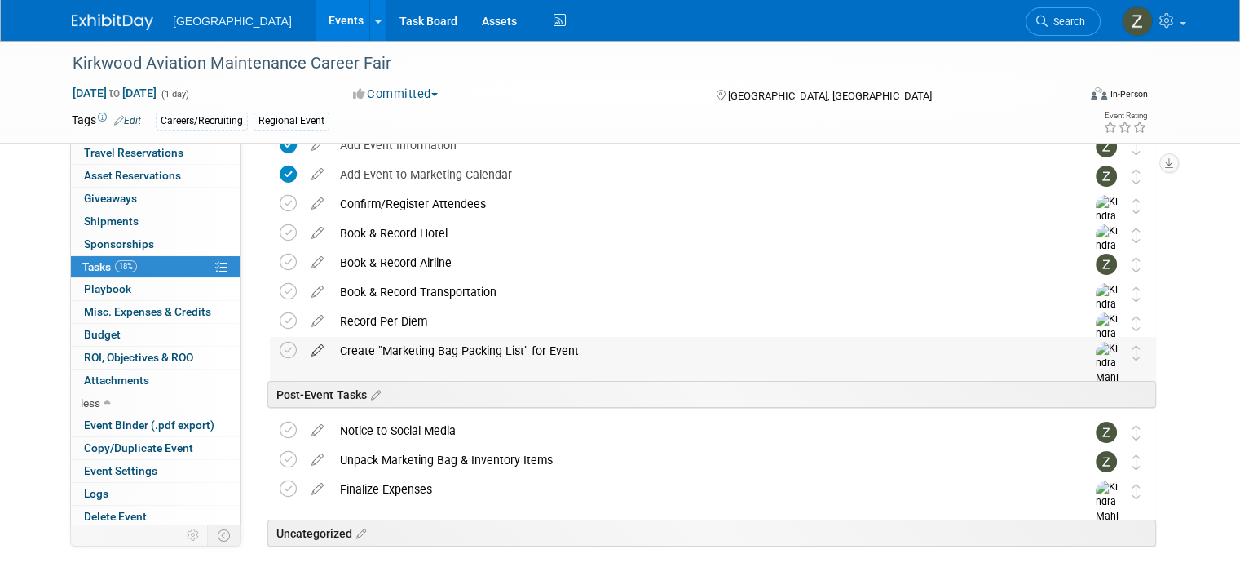
click at [303, 345] on icon at bounding box center [317, 347] width 29 height 20
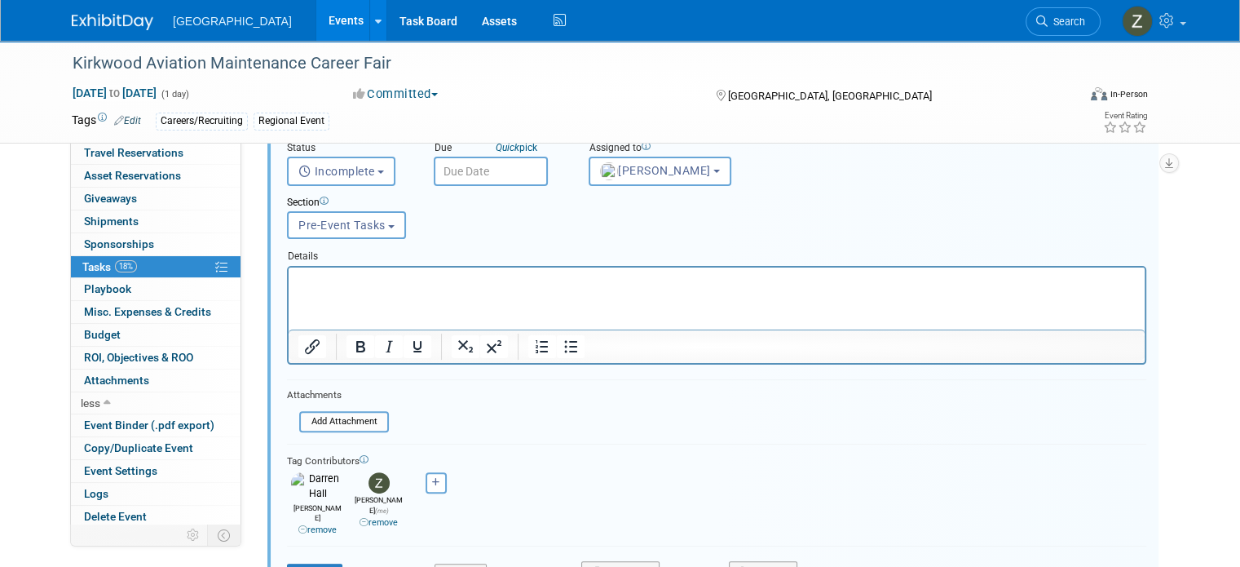
scroll to position [386, 0]
click at [776, 560] on button "Remove" at bounding box center [763, 571] width 69 height 23
click at [837, 555] on link "Yes" at bounding box center [854, 568] width 47 height 26
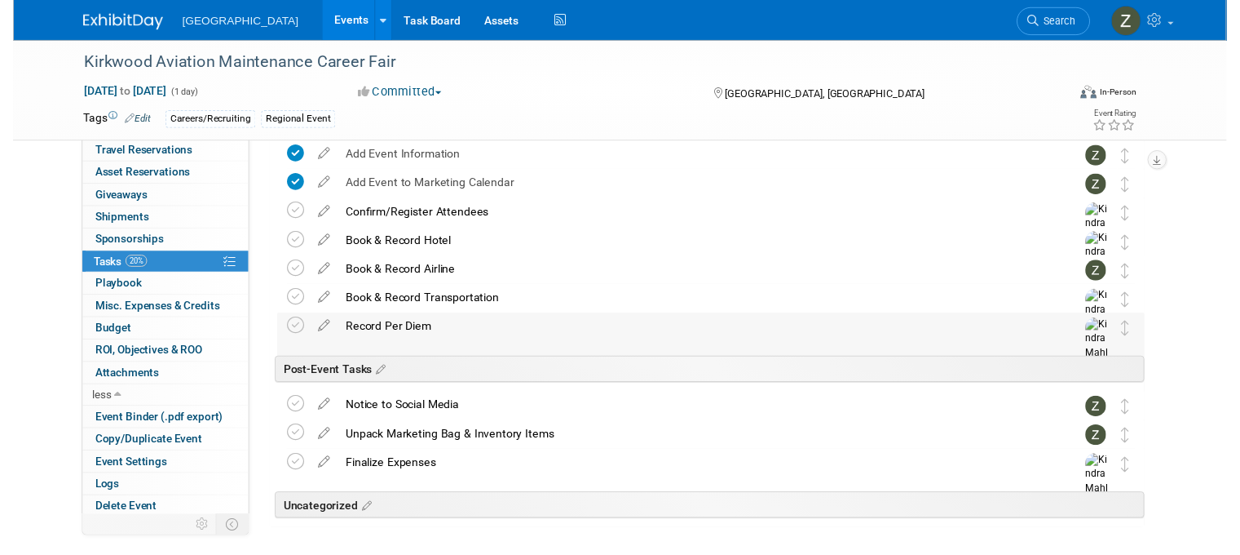
scroll to position [104, 0]
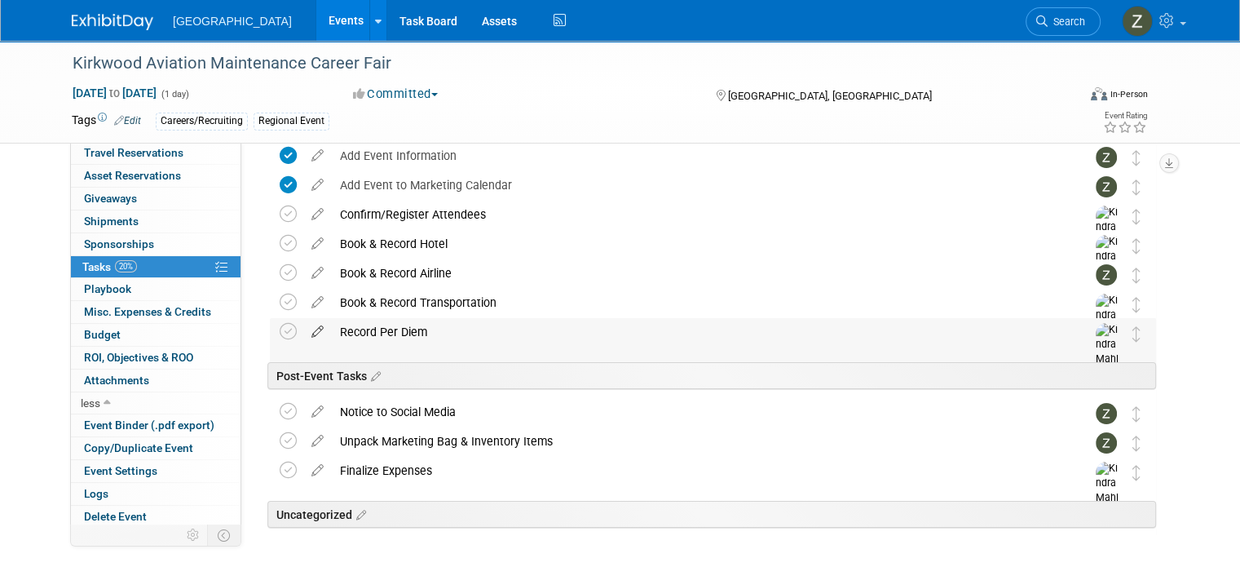
click at [303, 329] on icon at bounding box center [317, 328] width 29 height 20
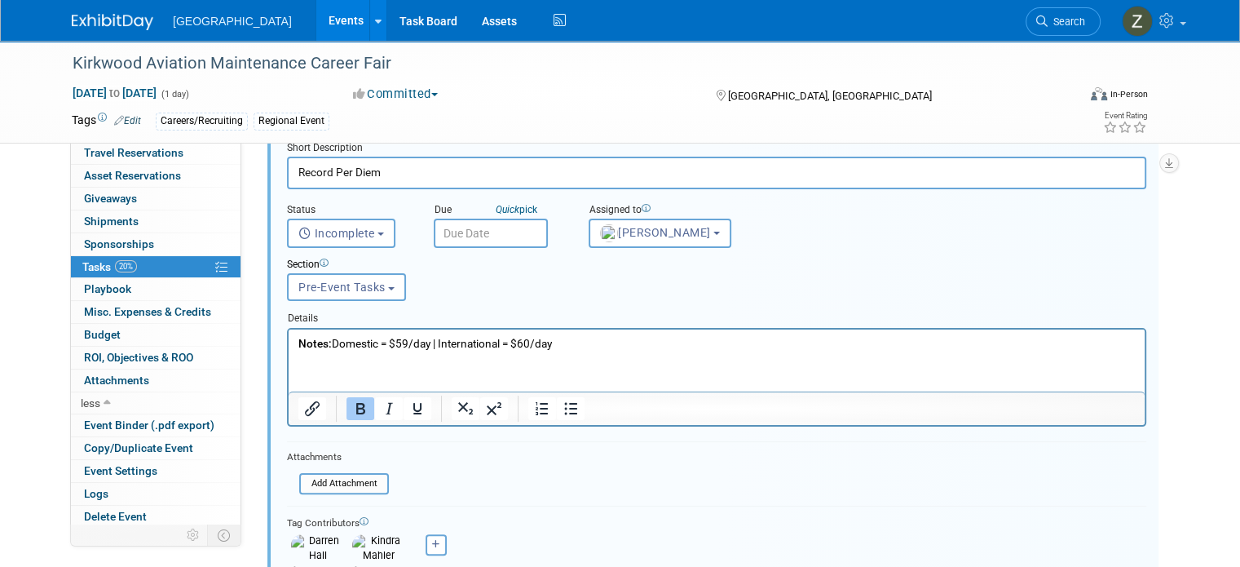
scroll to position [393, 0]
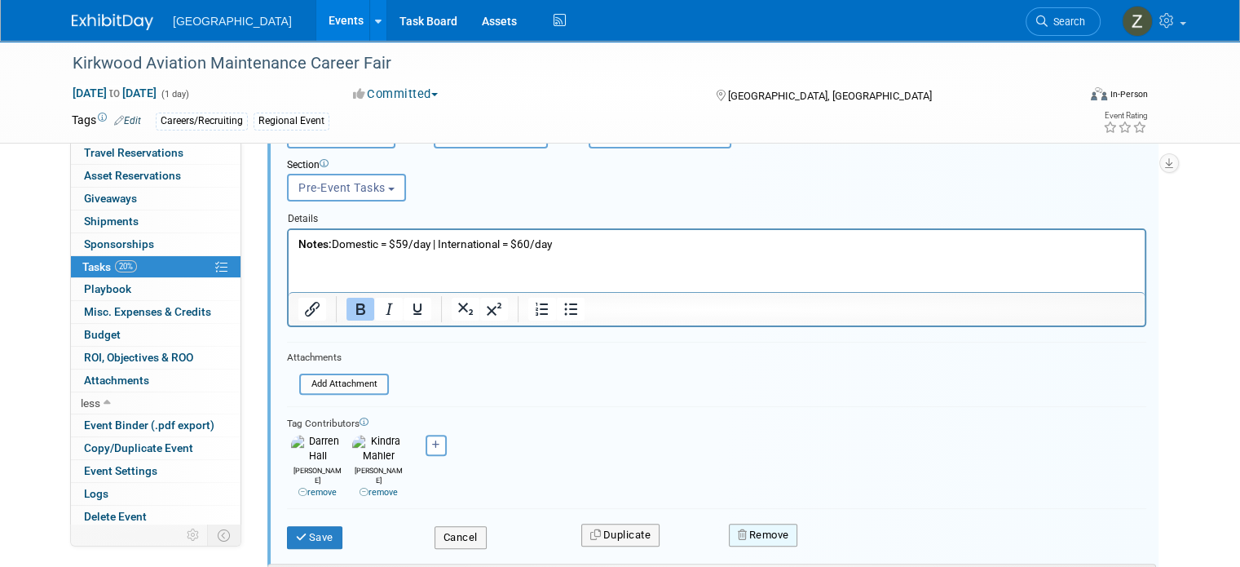
click at [731, 524] on button "Remove" at bounding box center [763, 535] width 69 height 23
click at [838, 545] on icon at bounding box center [843, 549] width 10 height 9
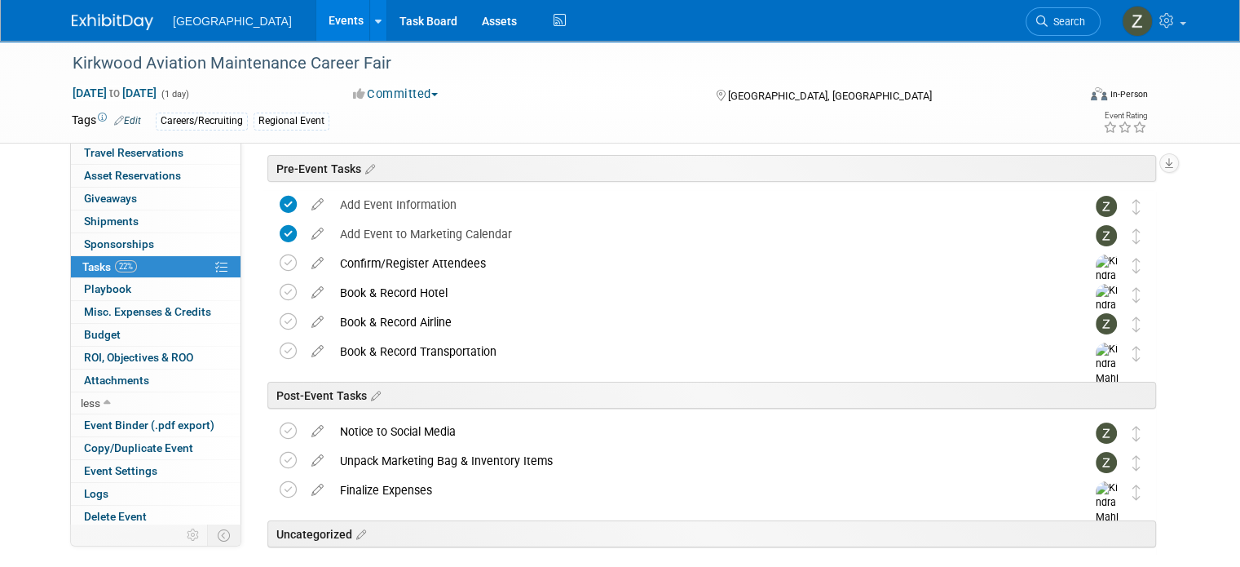
scroll to position [55, 0]
click at [303, 289] on icon at bounding box center [317, 289] width 29 height 20
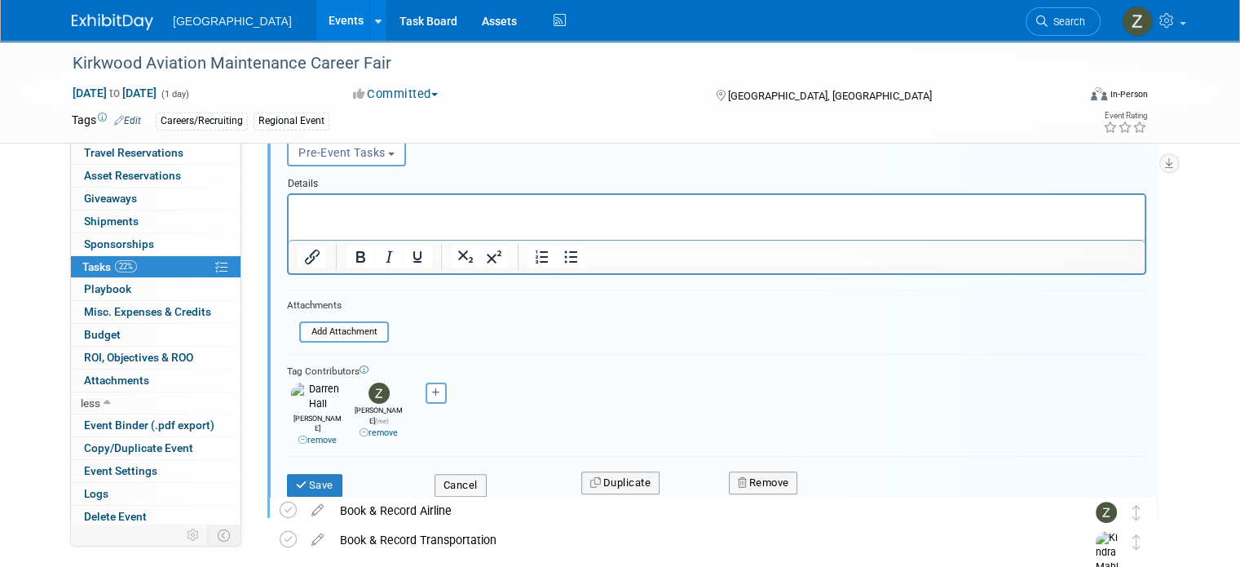
scroll to position [341, 0]
click at [763, 471] on button "Remove" at bounding box center [763, 482] width 69 height 23
click at [835, 483] on link "Yes" at bounding box center [854, 496] width 47 height 26
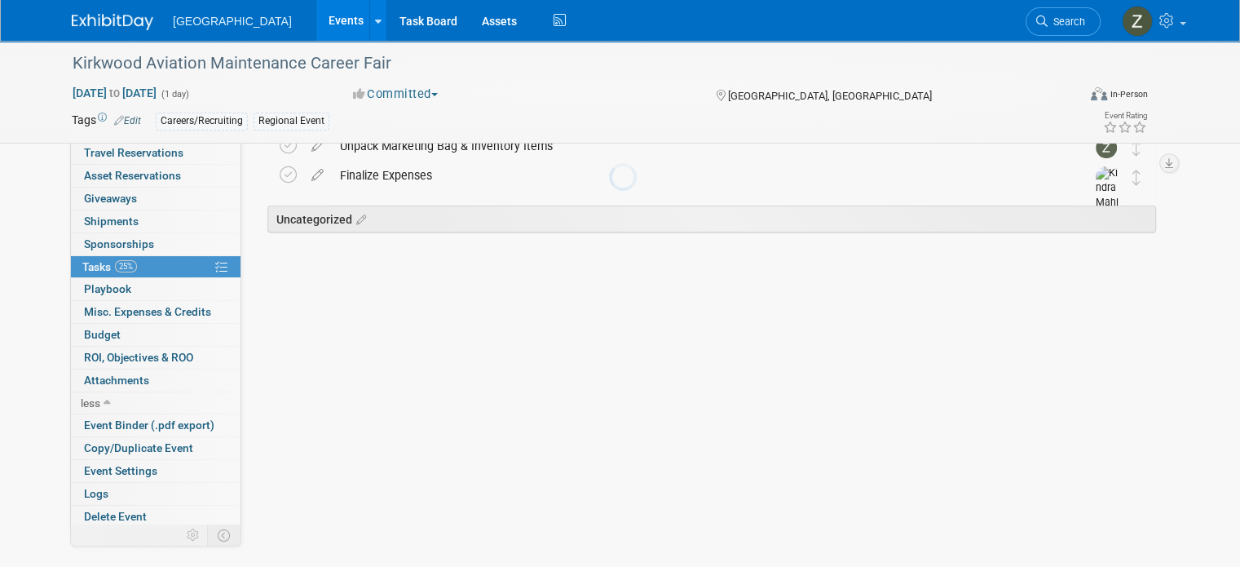
scroll to position [114, 0]
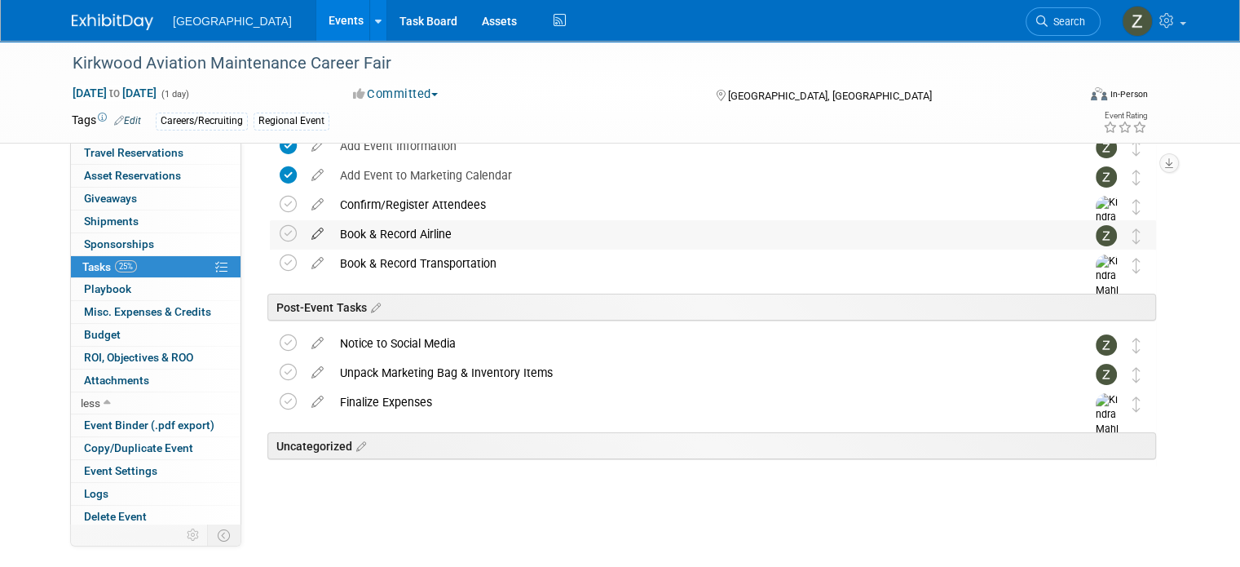
click at [303, 233] on icon at bounding box center [317, 230] width 29 height 20
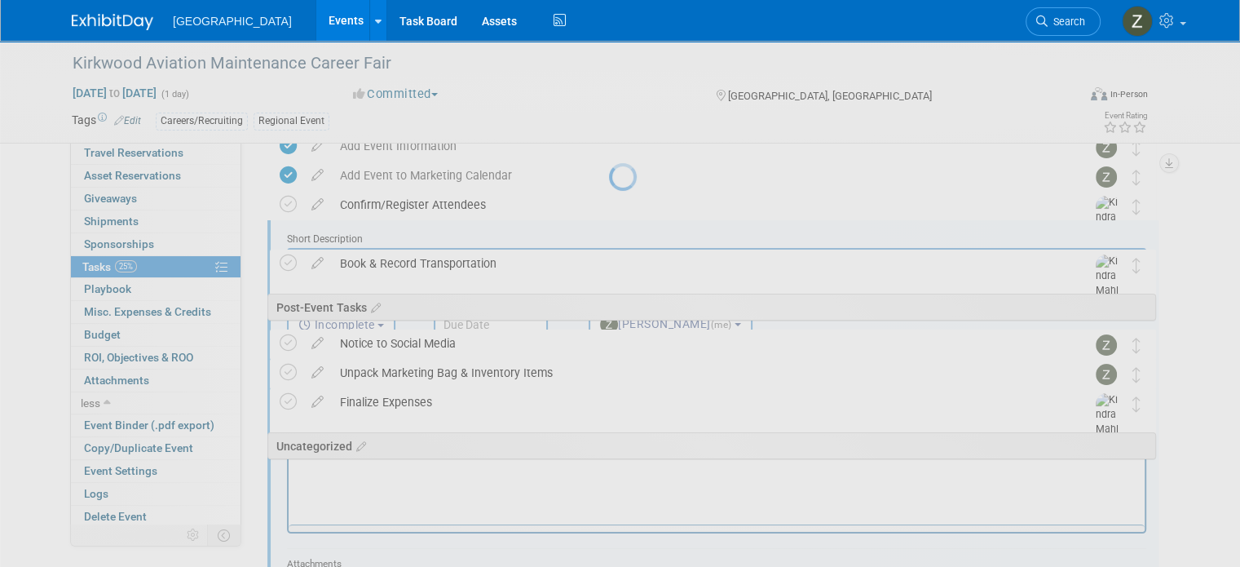
scroll to position [0, 0]
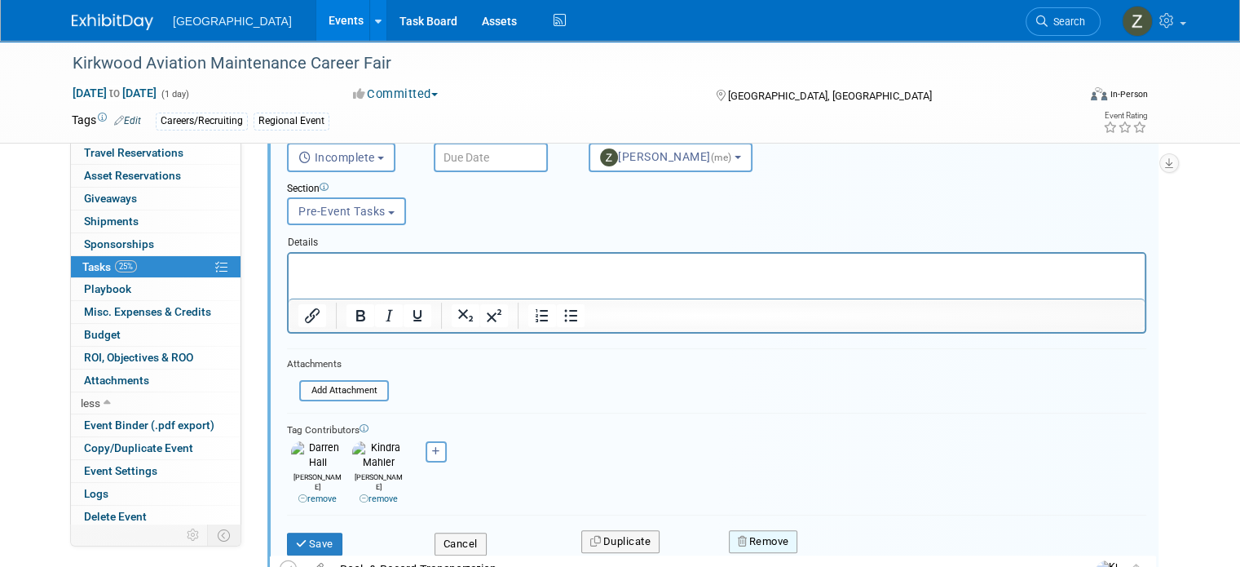
click at [745, 536] on icon "button" at bounding box center [743, 541] width 11 height 11
click at [849, 542] on link "Yes" at bounding box center [854, 555] width 47 height 26
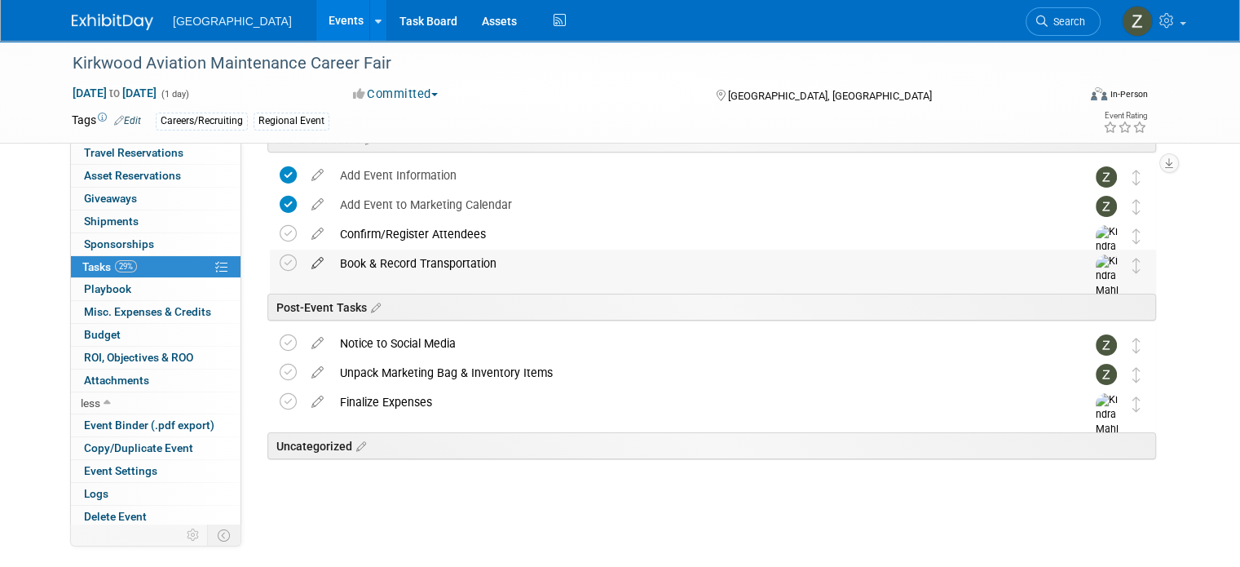
click at [303, 263] on icon at bounding box center [317, 260] width 29 height 20
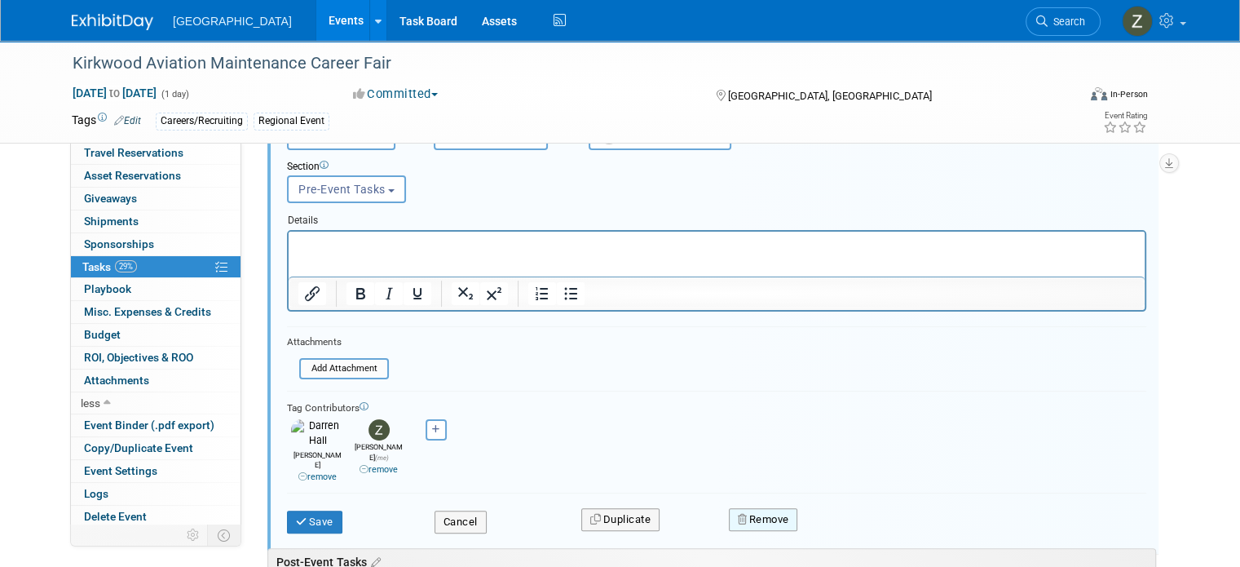
click at [794, 508] on button "Remove" at bounding box center [763, 519] width 69 height 23
click at [831, 520] on link "Yes" at bounding box center [854, 533] width 47 height 26
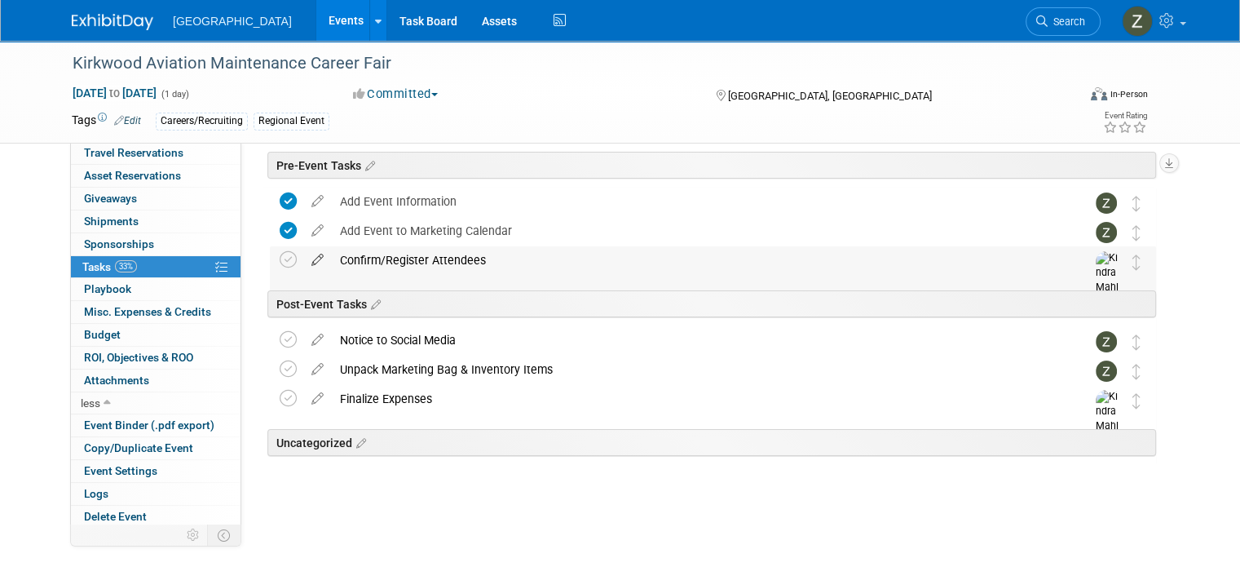
click at [303, 256] on icon at bounding box center [317, 256] width 29 height 20
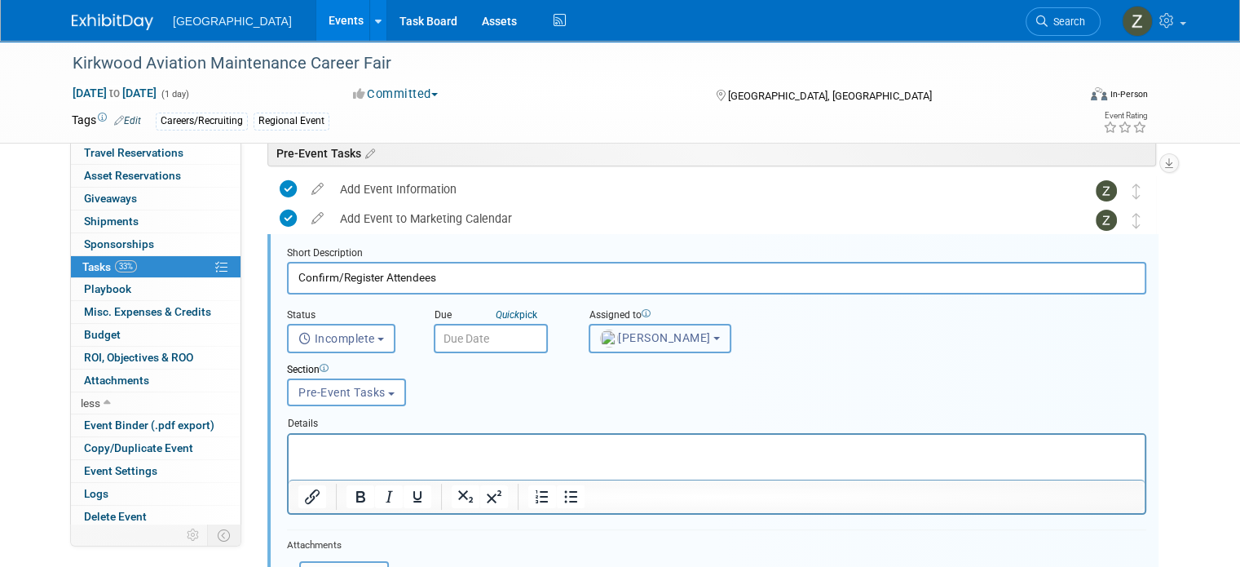
click at [607, 333] on span "Kindra Mahler" at bounding box center [655, 337] width 111 height 13
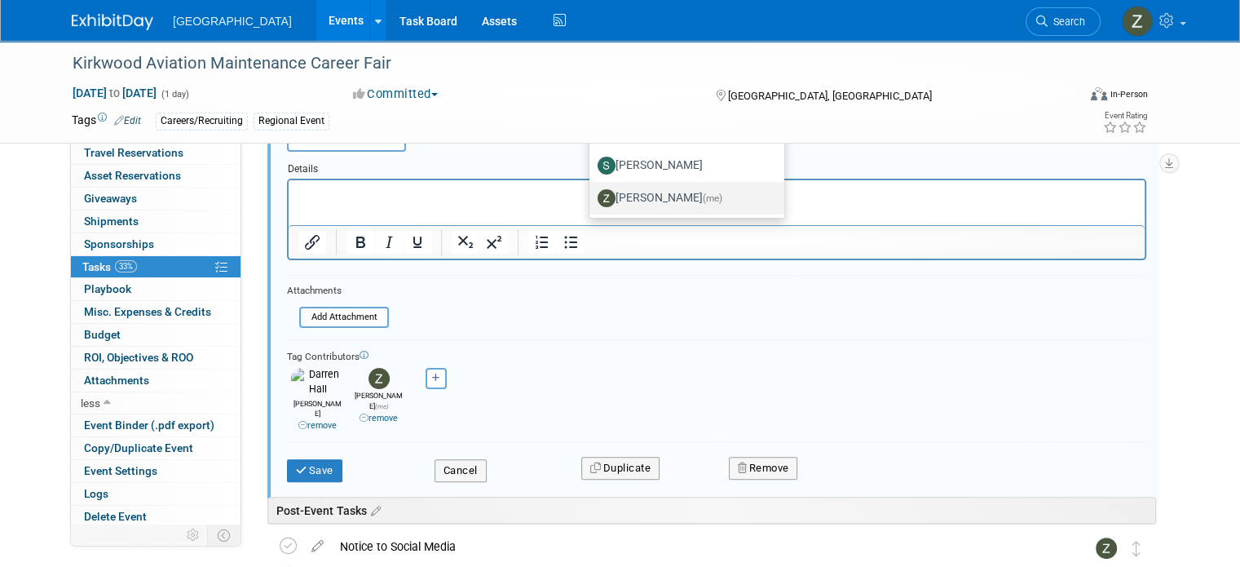
click at [665, 197] on label "Zoe Graham (me)" at bounding box center [683, 198] width 170 height 26
click at [592, 197] on input "Zoe Graham (me)" at bounding box center [586, 196] width 11 height 11
select select "1d43384b-a4a5-4201-b9de-6c21ef443ba6"
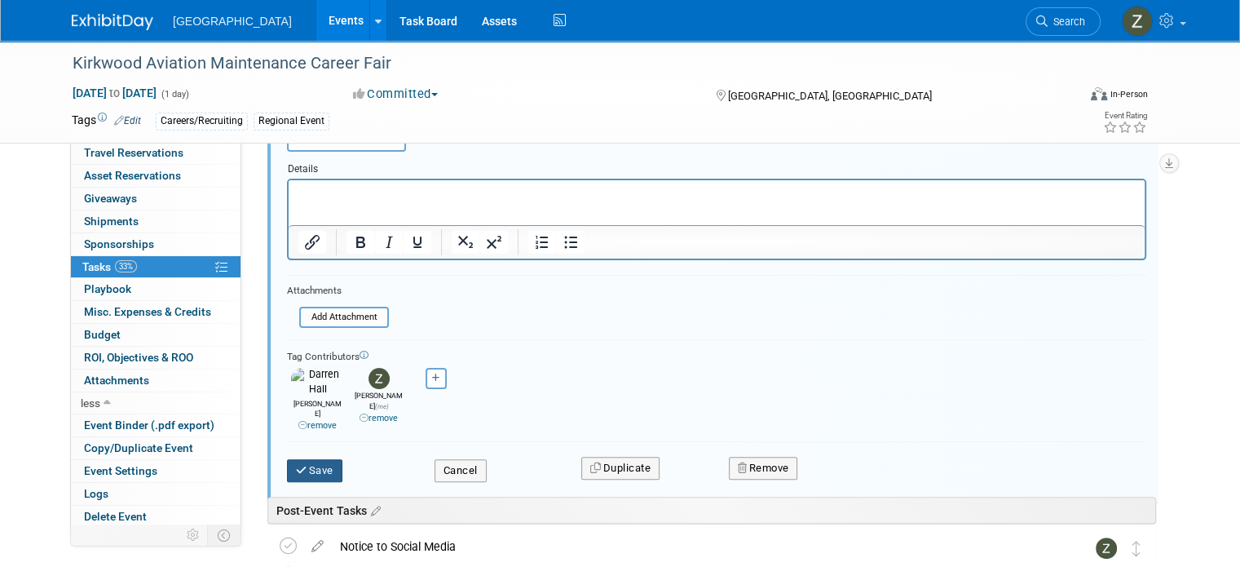
click at [296, 465] on icon "submit" at bounding box center [302, 470] width 13 height 11
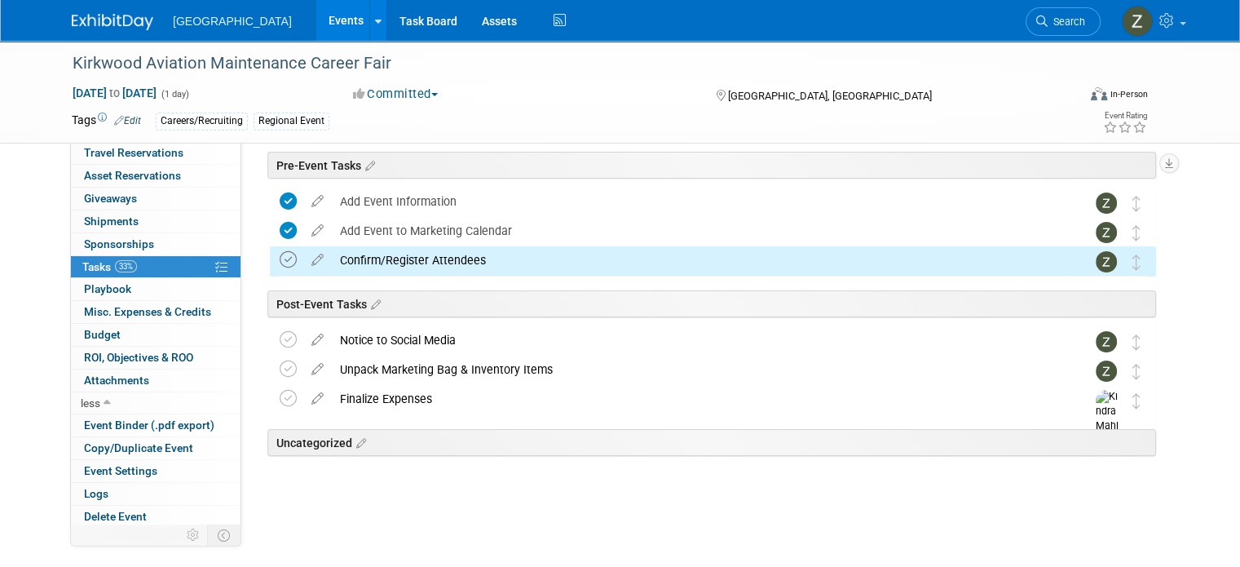
click at [280, 260] on icon at bounding box center [288, 259] width 17 height 17
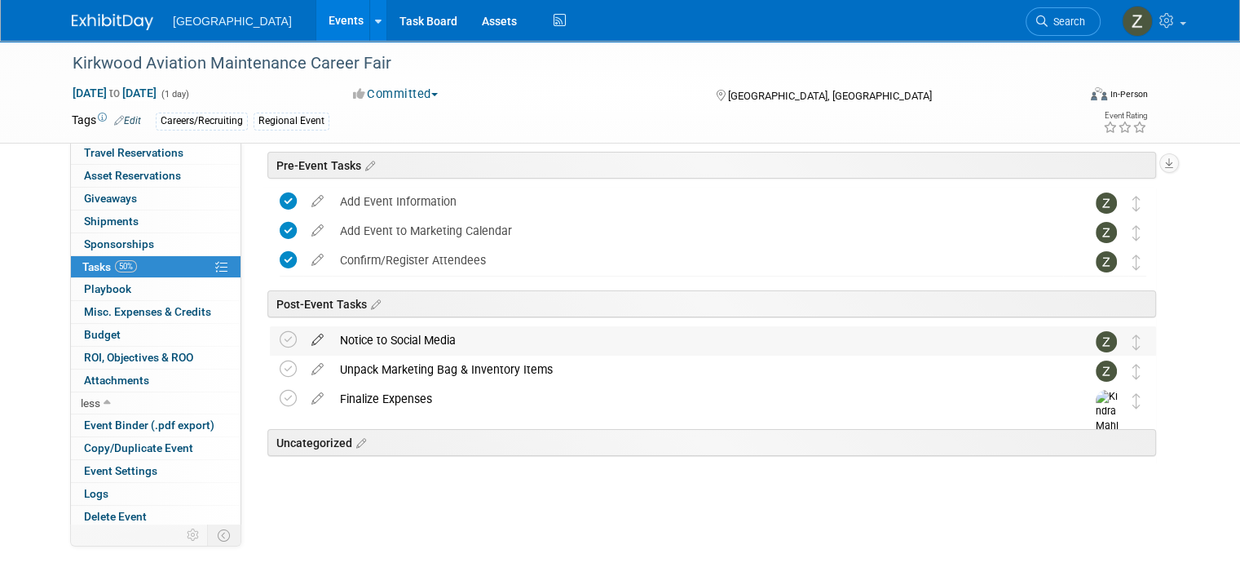
click at [303, 334] on icon at bounding box center [317, 336] width 29 height 20
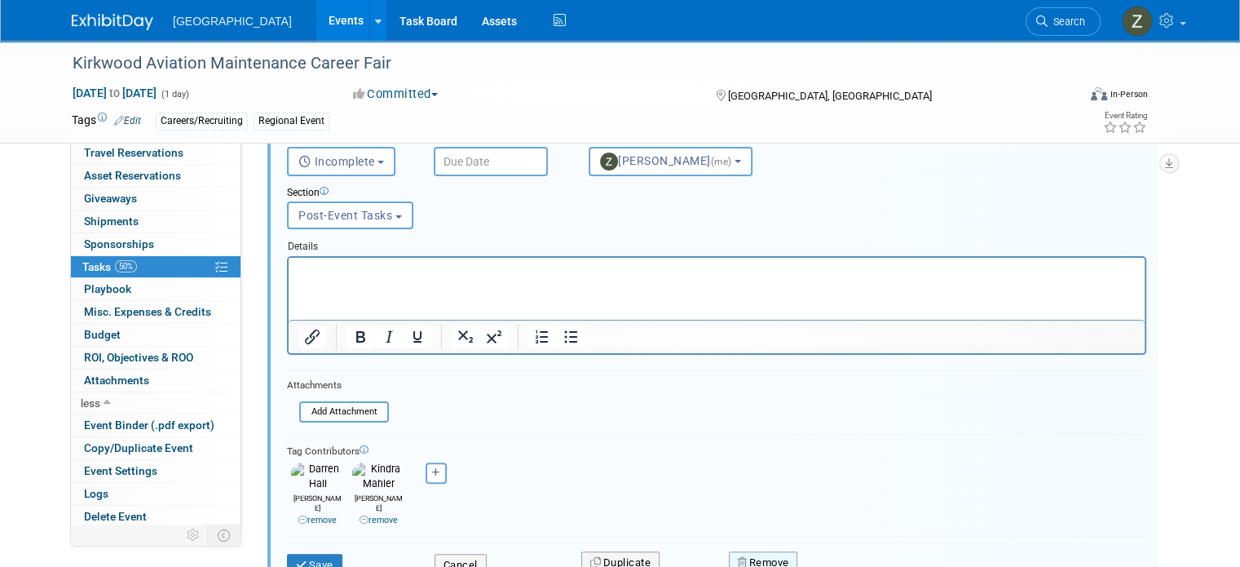
click at [740, 551] on button "Remove" at bounding box center [763, 562] width 69 height 23
click at [834, 555] on link "Yes" at bounding box center [854, 568] width 47 height 26
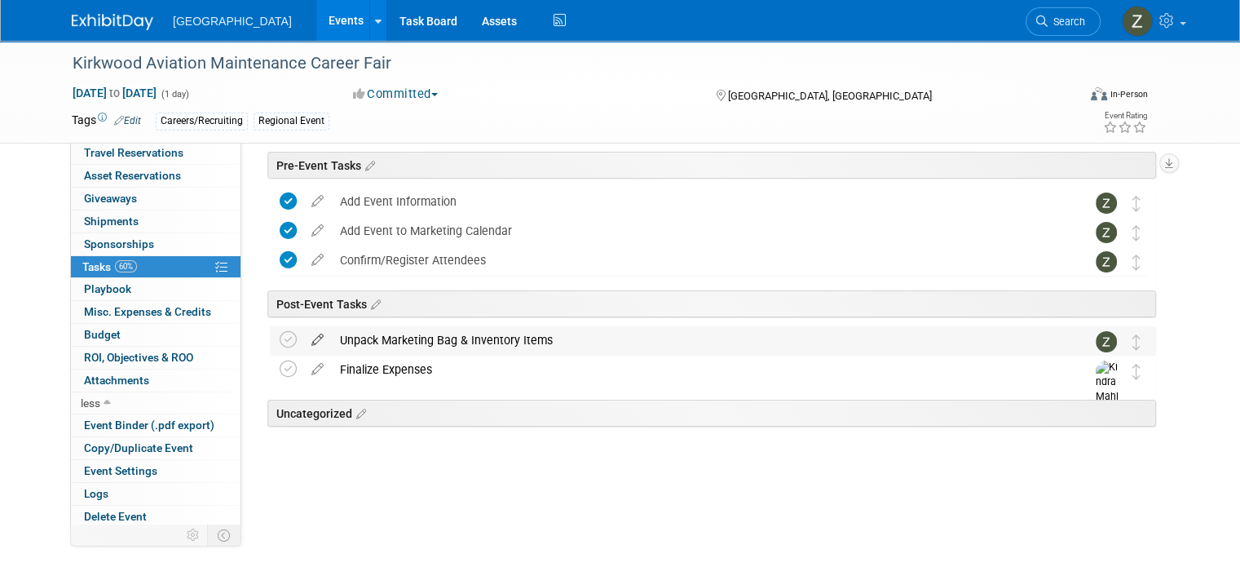
click at [303, 339] on icon at bounding box center [317, 336] width 29 height 20
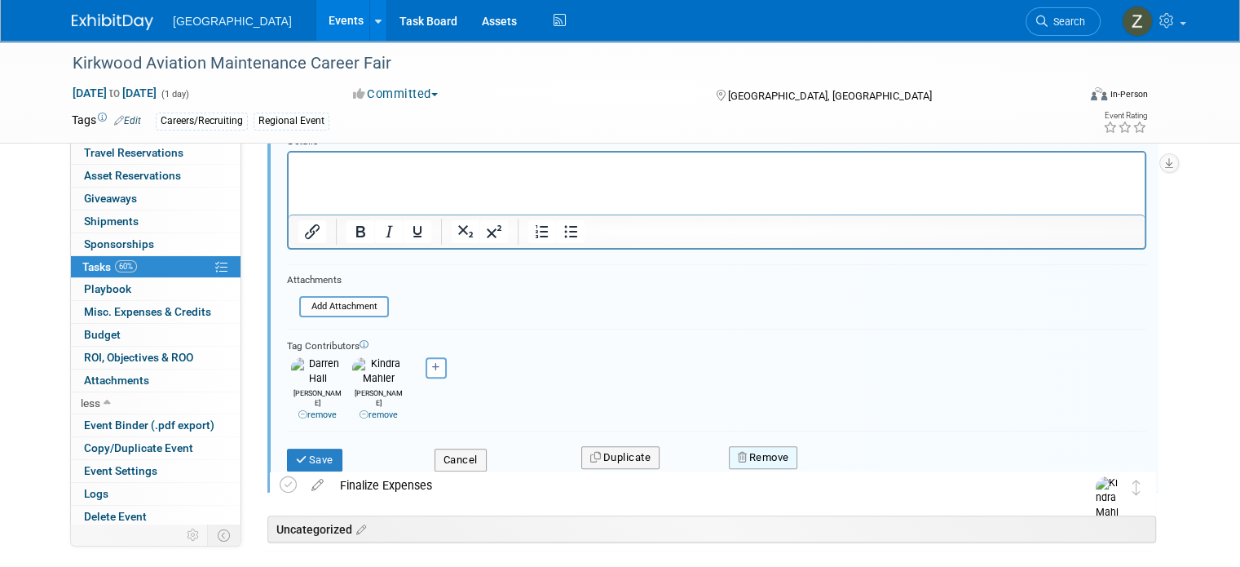
click at [780, 446] on button "Remove" at bounding box center [763, 457] width 69 height 23
click at [847, 458] on link "Yes" at bounding box center [854, 471] width 47 height 26
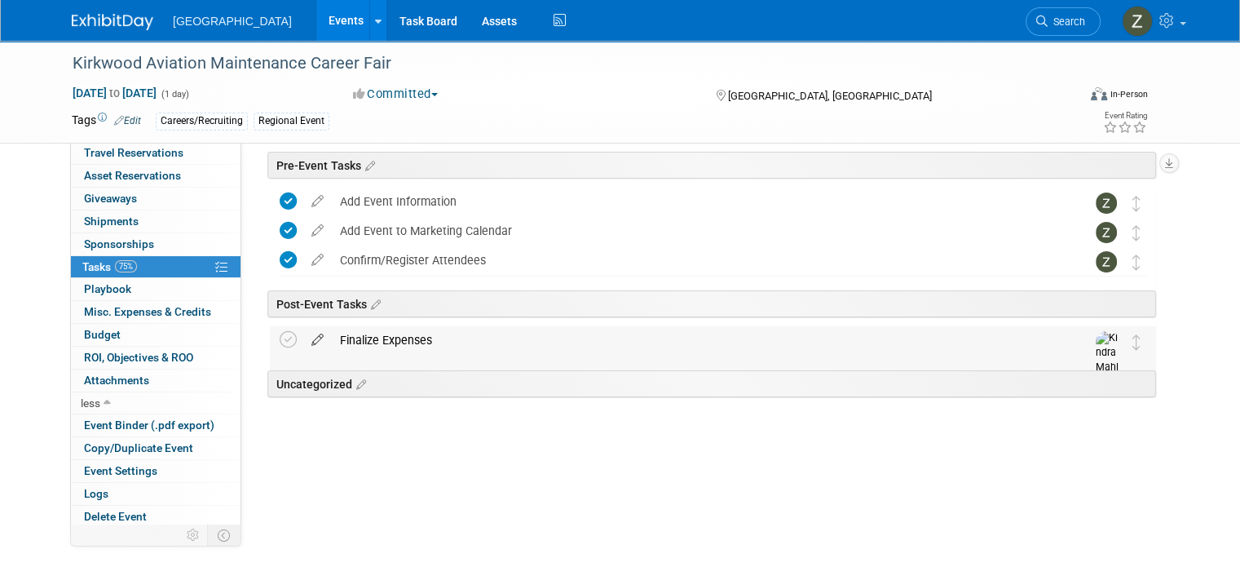
click at [305, 342] on icon at bounding box center [317, 336] width 29 height 20
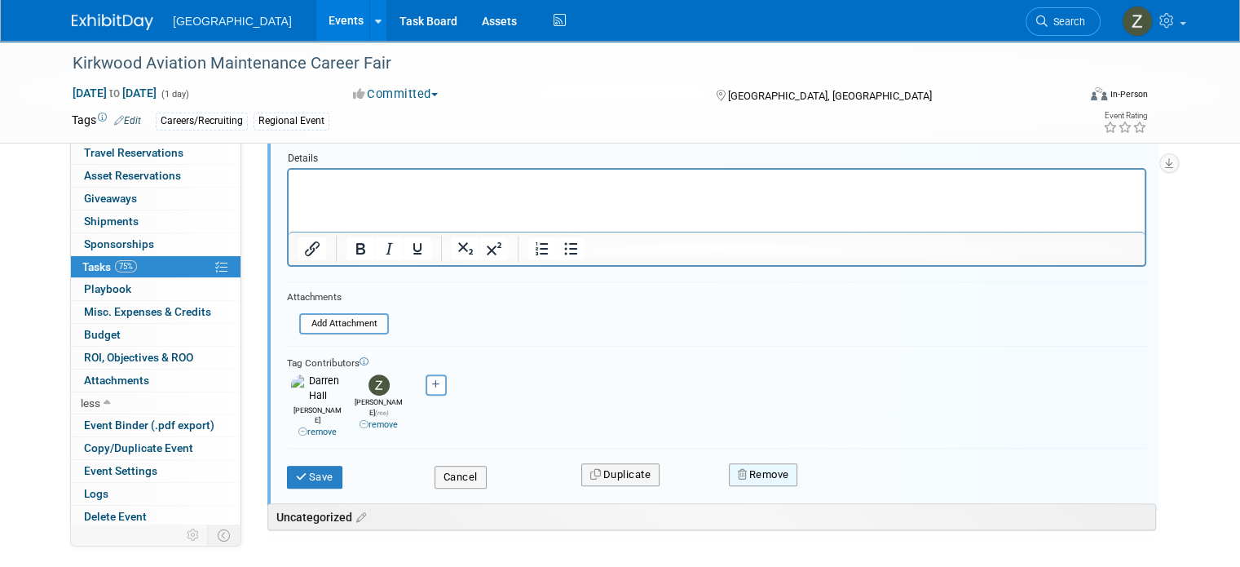
click at [773, 463] on button "Remove" at bounding box center [763, 474] width 69 height 23
click at [841, 475] on link "Yes" at bounding box center [854, 488] width 47 height 26
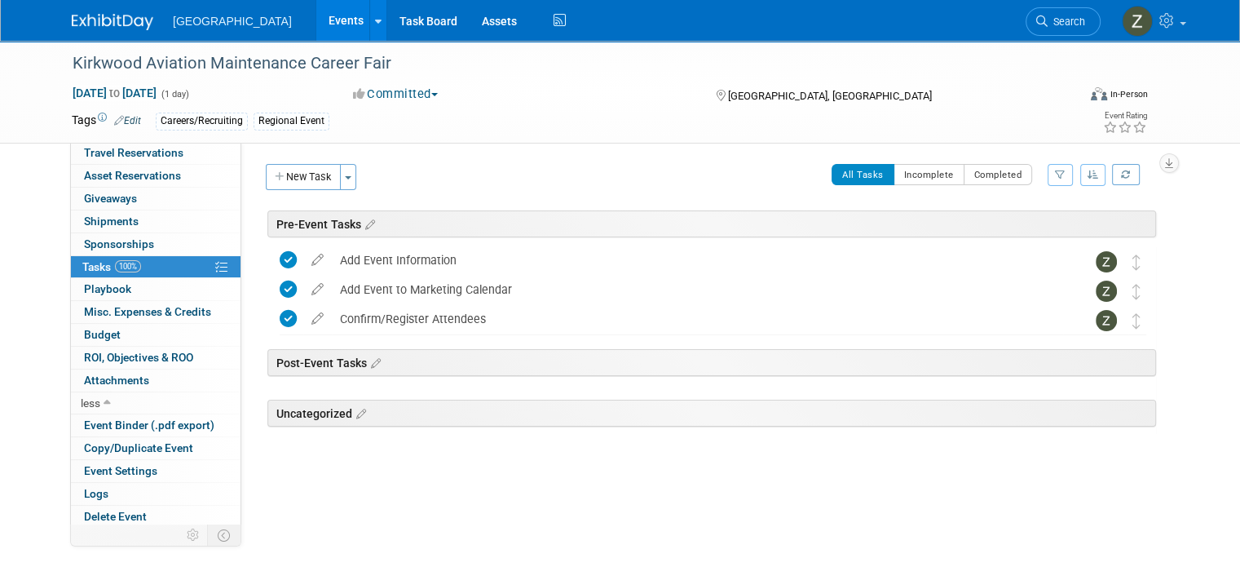
click at [415, 91] on button "Committed" at bounding box center [395, 94] width 97 height 17
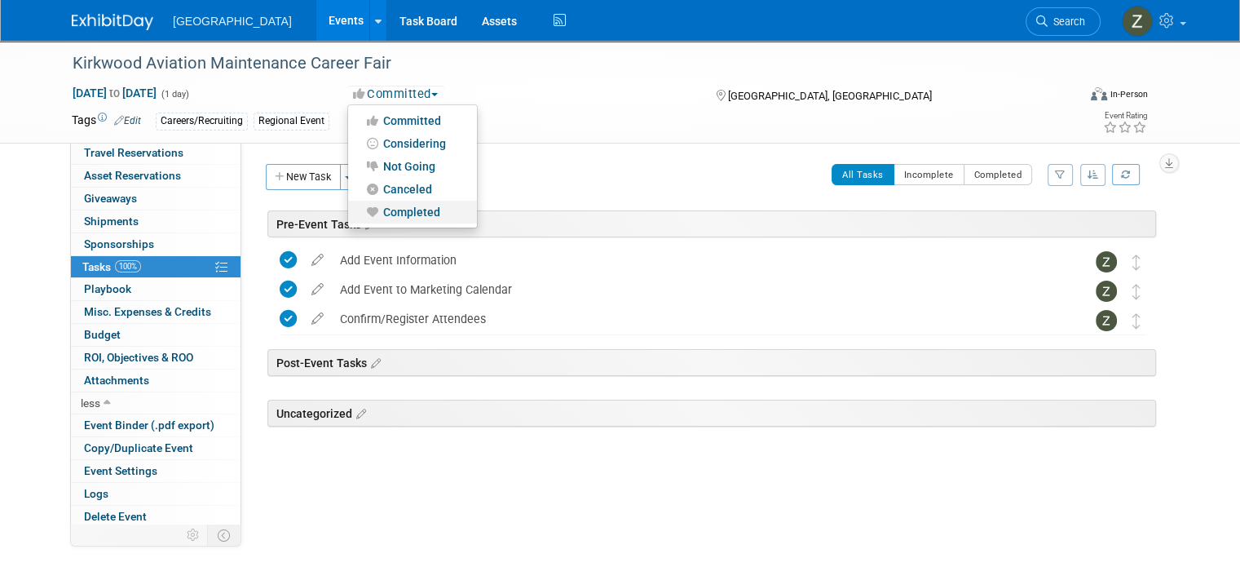
click at [414, 213] on link "Completed" at bounding box center [412, 212] width 129 height 23
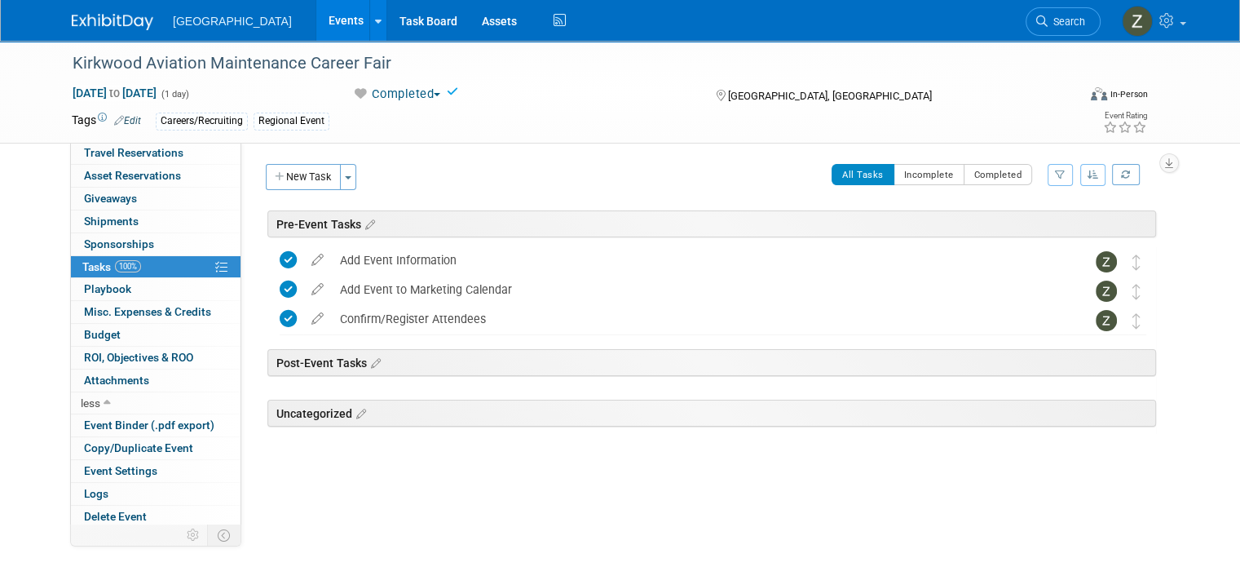
click at [316, 11] on link "Events" at bounding box center [346, 20] width 60 height 41
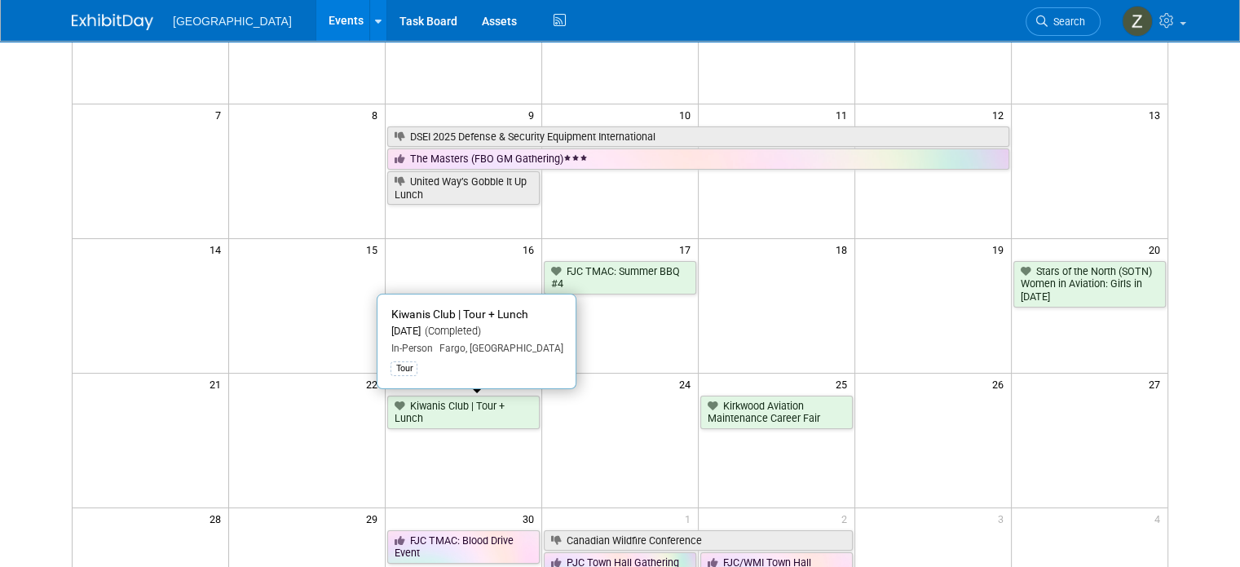
scroll to position [403, 0]
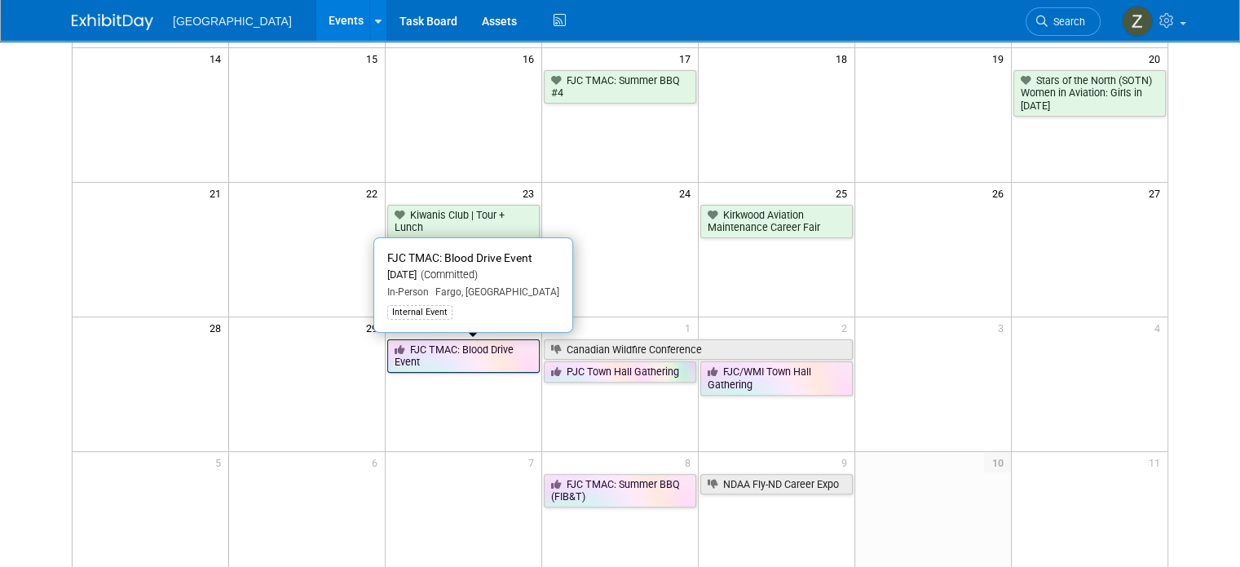
click at [470, 353] on link "FJC TMAC: Blood Drive Event" at bounding box center [463, 355] width 152 height 33
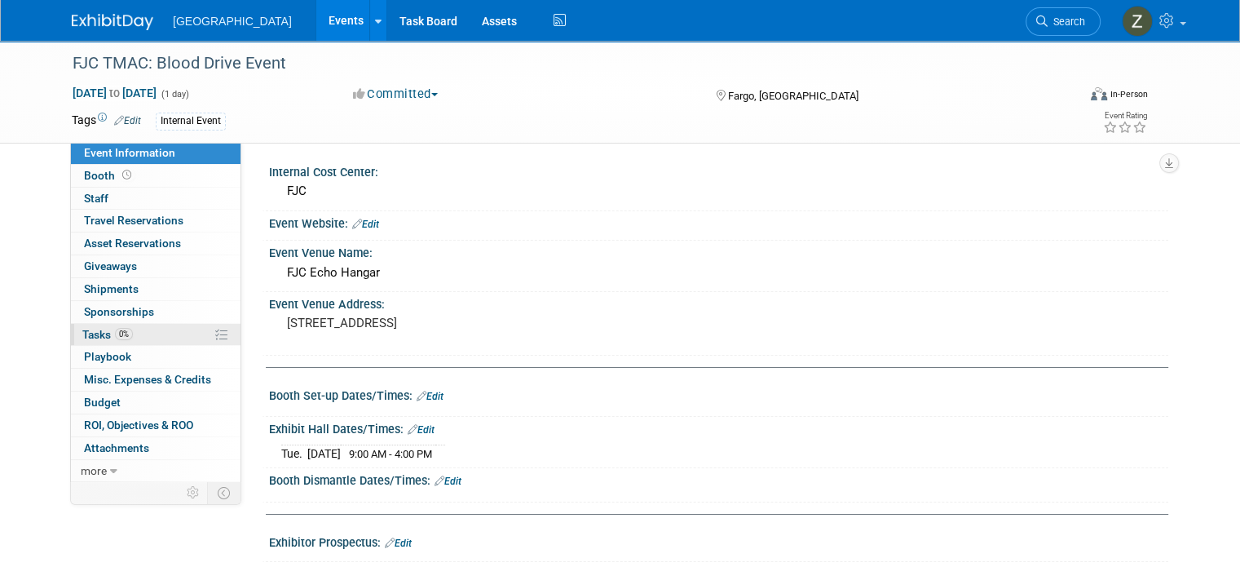
click at [179, 331] on link "0% Tasks 0%" at bounding box center [156, 335] width 170 height 22
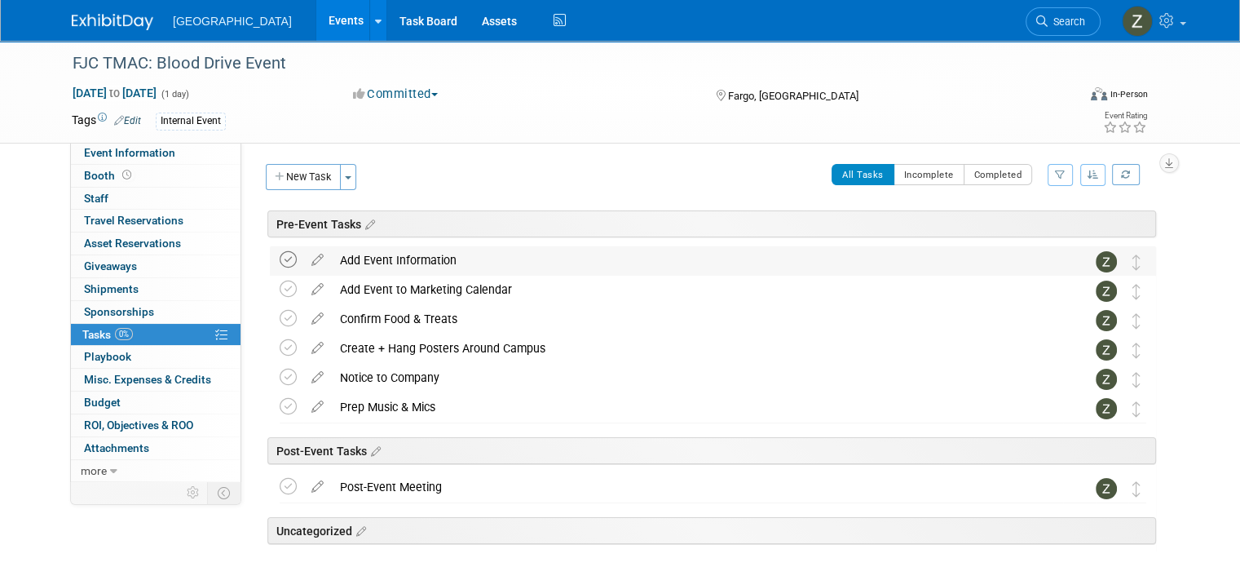
click at [280, 267] on icon at bounding box center [288, 259] width 17 height 17
click at [280, 289] on icon at bounding box center [288, 289] width 17 height 17
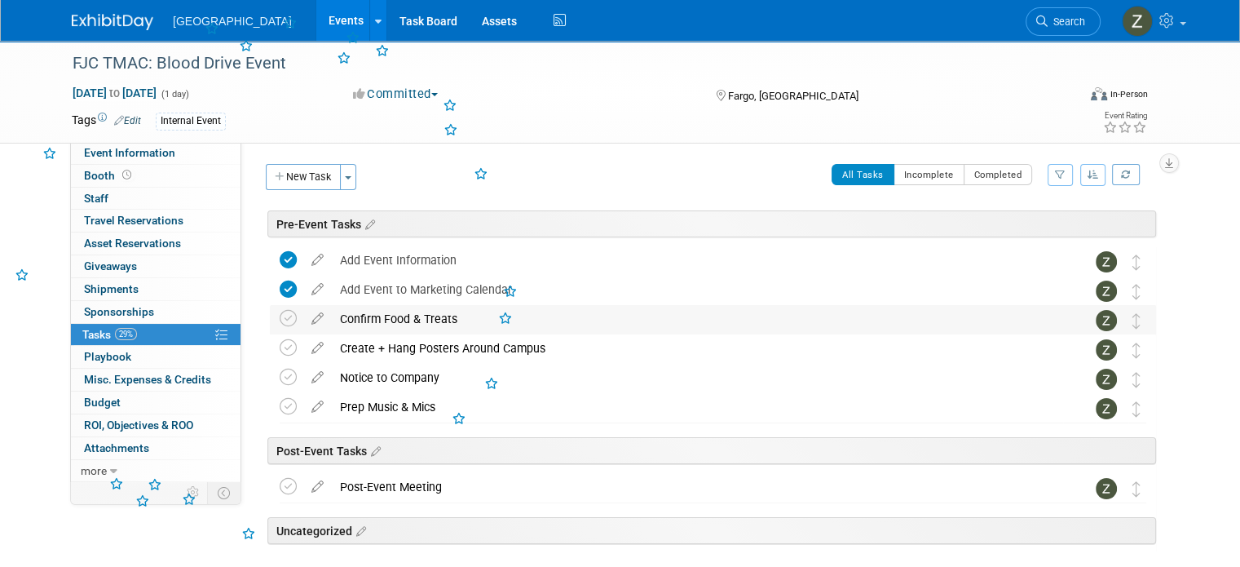
click at [280, 307] on td at bounding box center [292, 319] width 24 height 29
click at [280, 321] on icon at bounding box center [288, 318] width 17 height 17
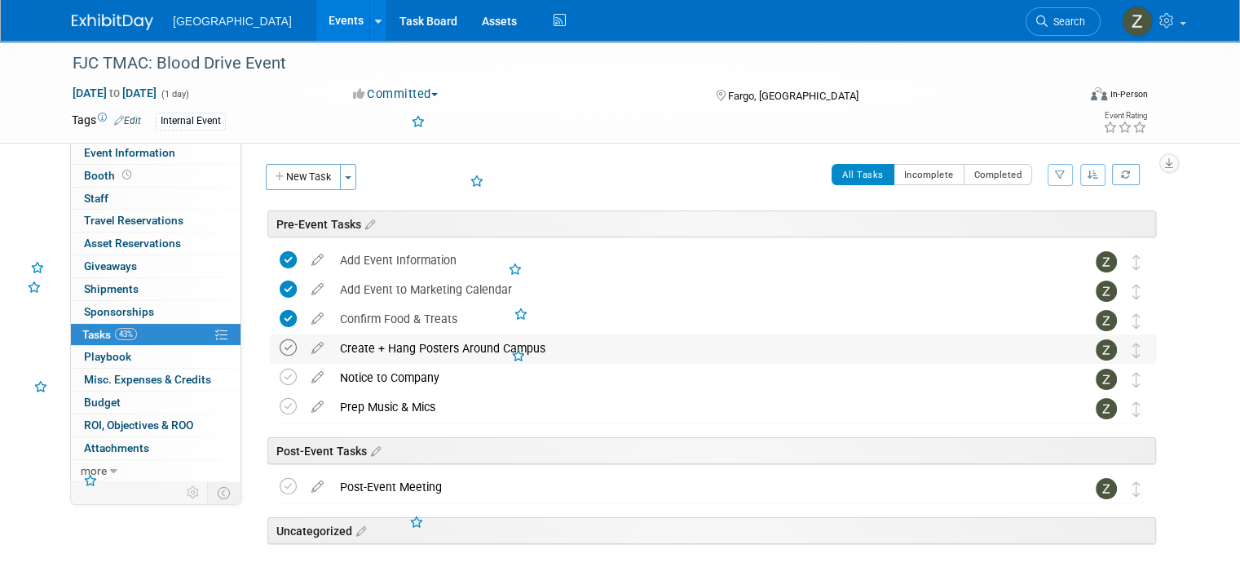
click at [280, 351] on icon at bounding box center [288, 347] width 17 height 17
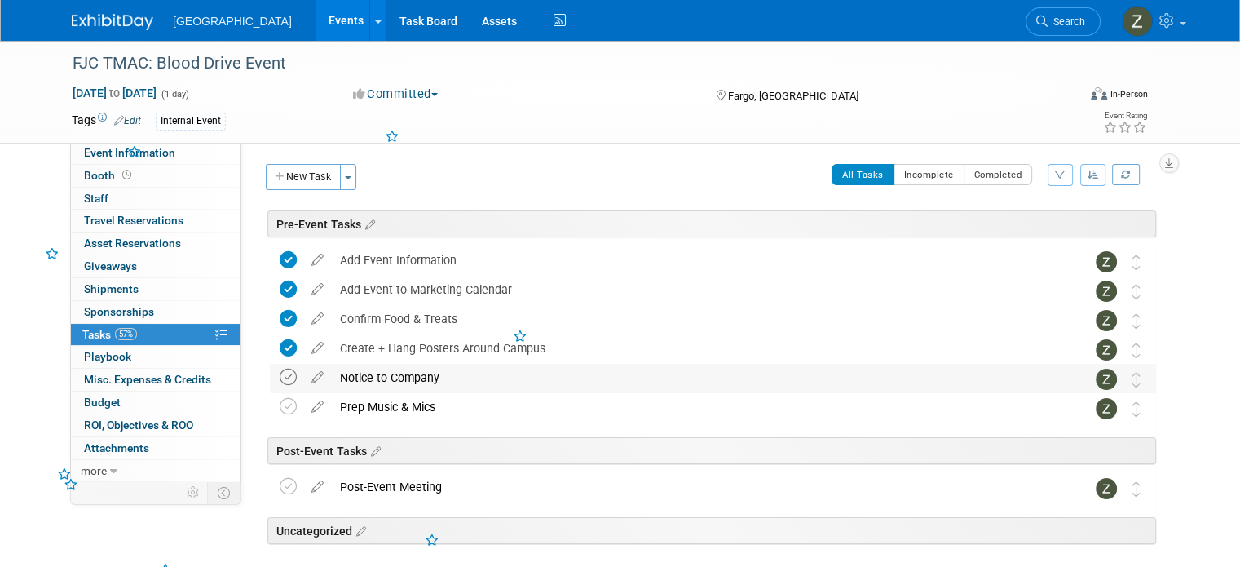
click at [280, 373] on icon at bounding box center [288, 377] width 17 height 17
click at [303, 405] on icon at bounding box center [317, 403] width 29 height 20
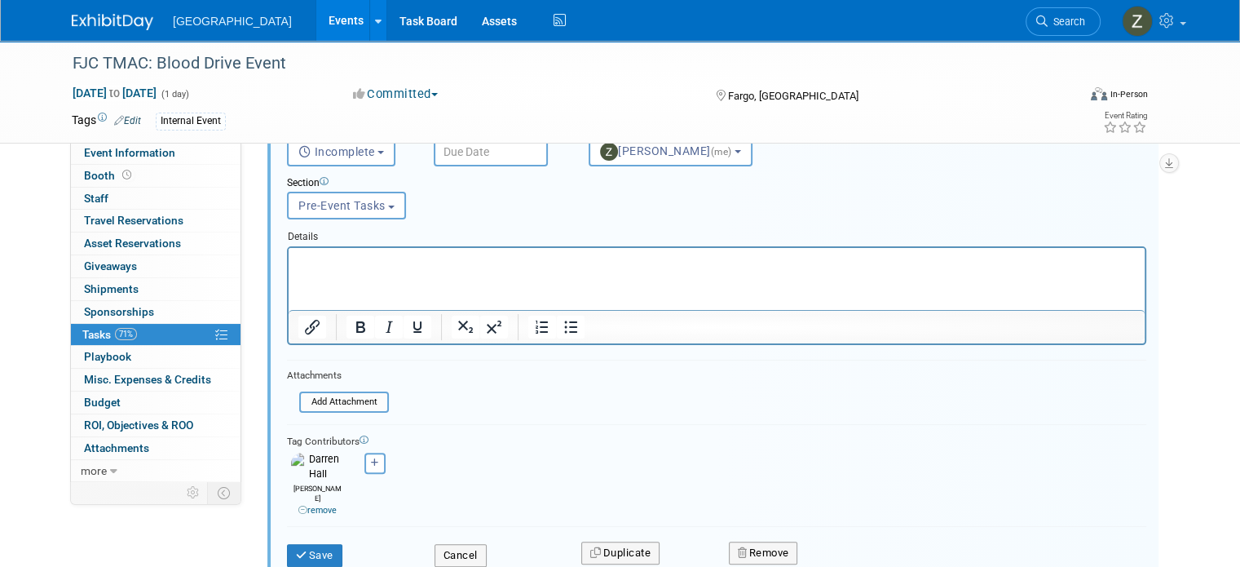
scroll to position [347, 0]
click at [751, 532] on div "Remove" at bounding box center [901, 551] width 369 height 38
click at [748, 546] on icon "button" at bounding box center [743, 551] width 11 height 11
click at [846, 562] on icon at bounding box center [843, 566] width 10 height 9
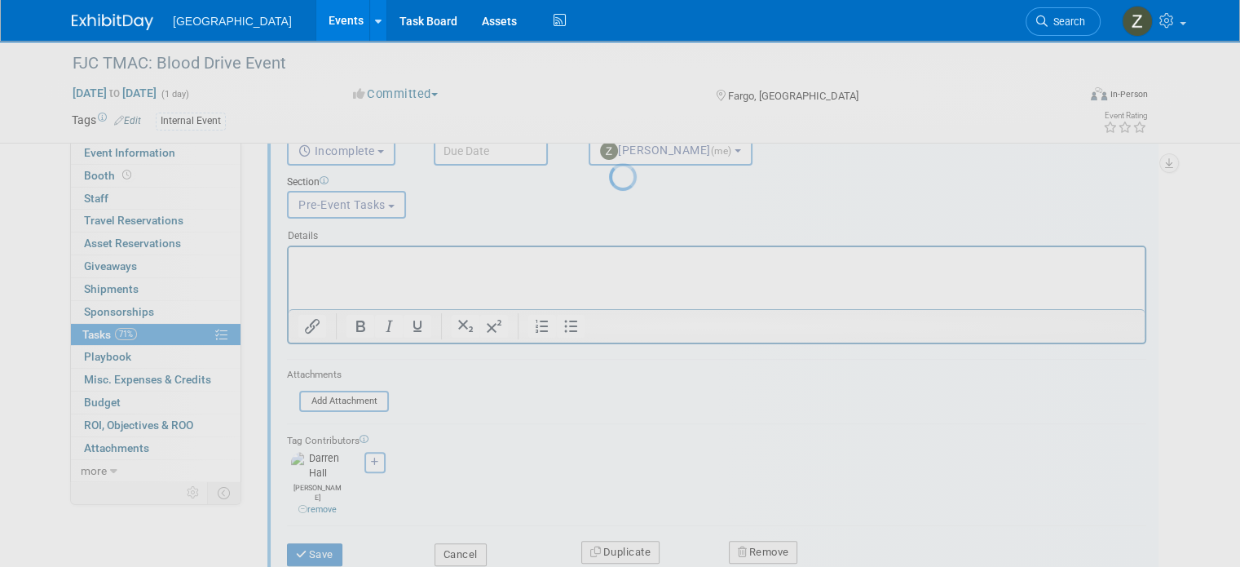
scroll to position [55, 0]
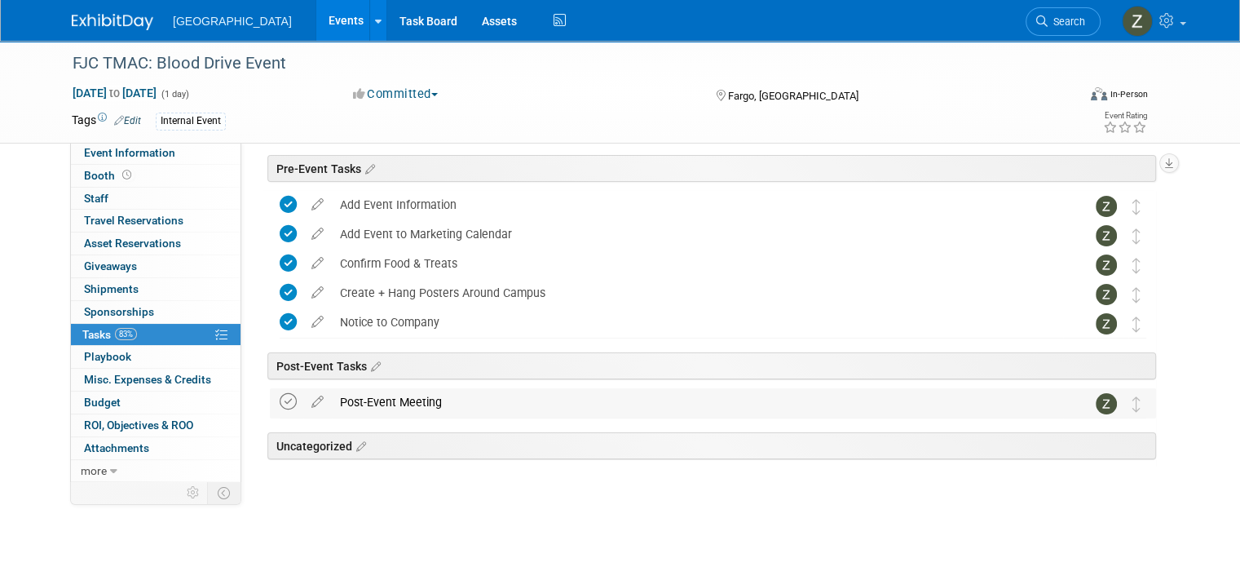
click at [280, 403] on icon at bounding box center [288, 401] width 17 height 17
click at [154, 151] on span "Event Information" at bounding box center [129, 152] width 91 height 13
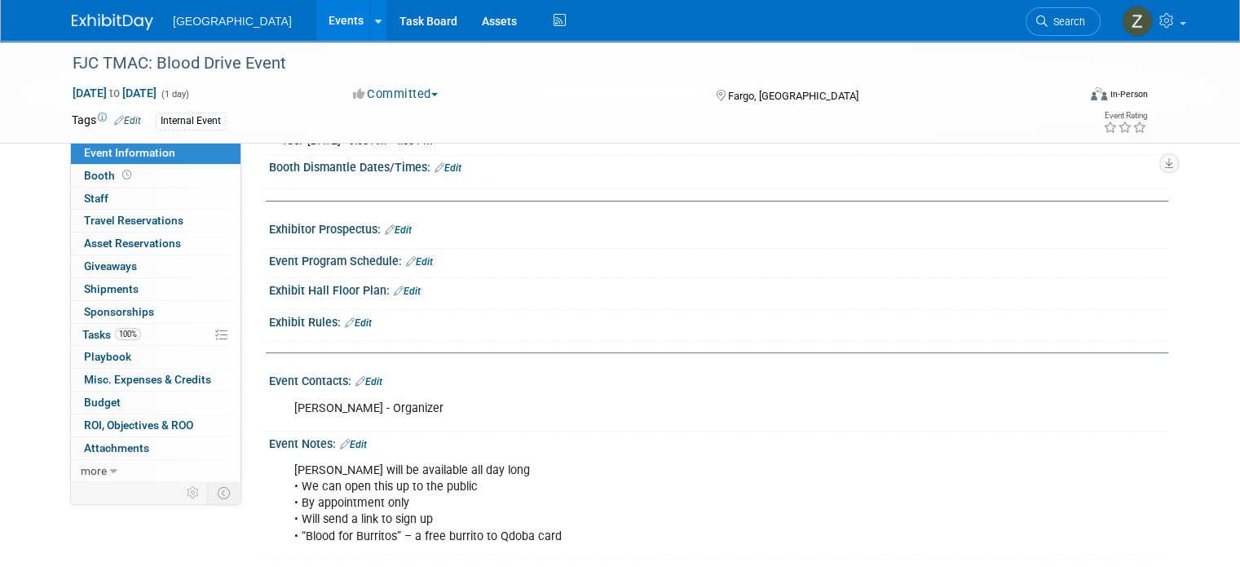
scroll to position [333, 0]
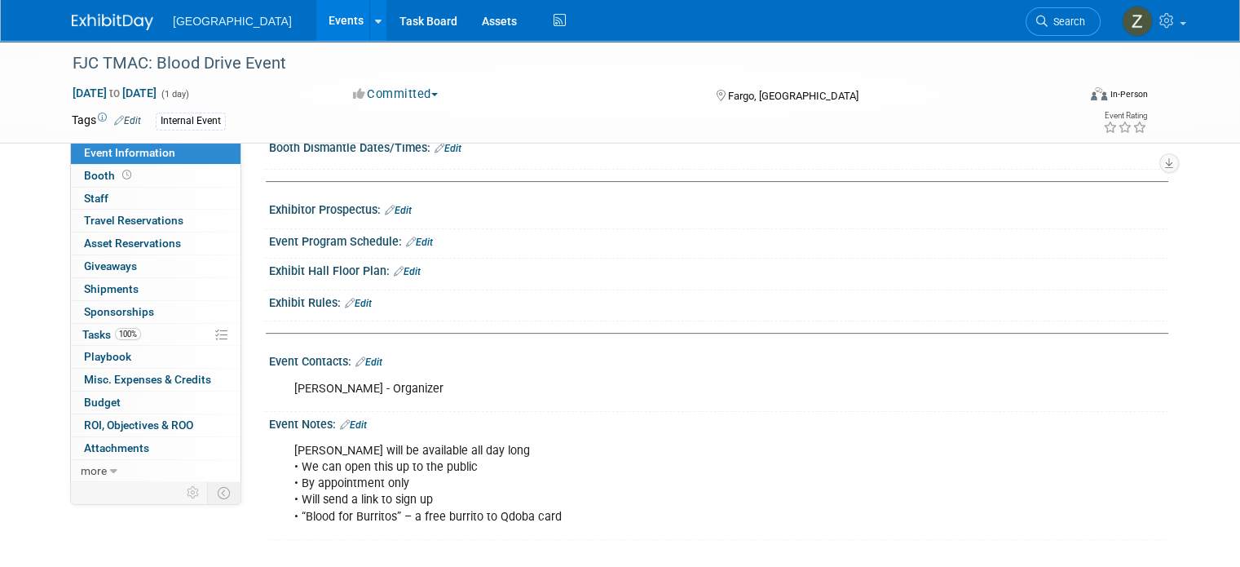
click at [406, 96] on button "Committed" at bounding box center [395, 94] width 97 height 17
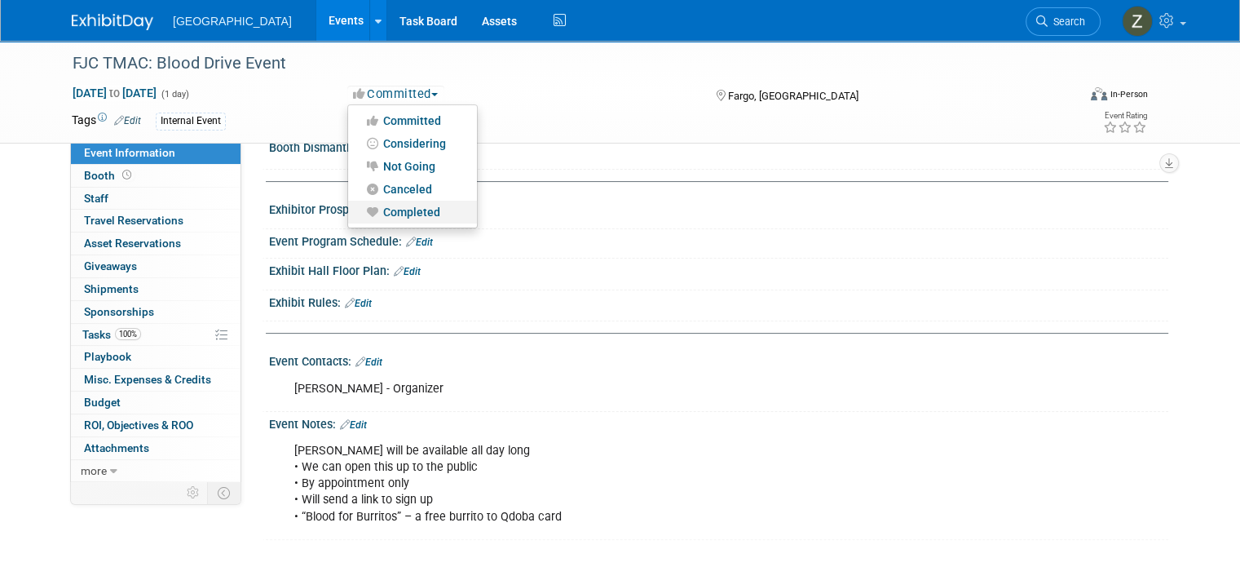
click at [404, 211] on link "Completed" at bounding box center [412, 212] width 129 height 23
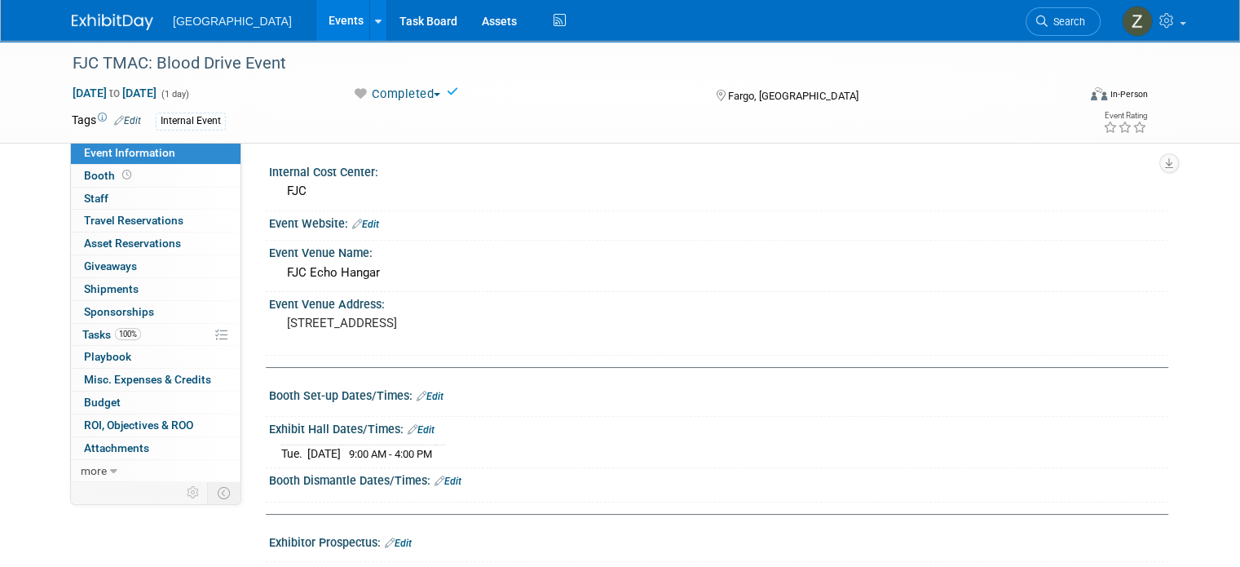
click at [316, 22] on link "Events" at bounding box center [346, 20] width 60 height 41
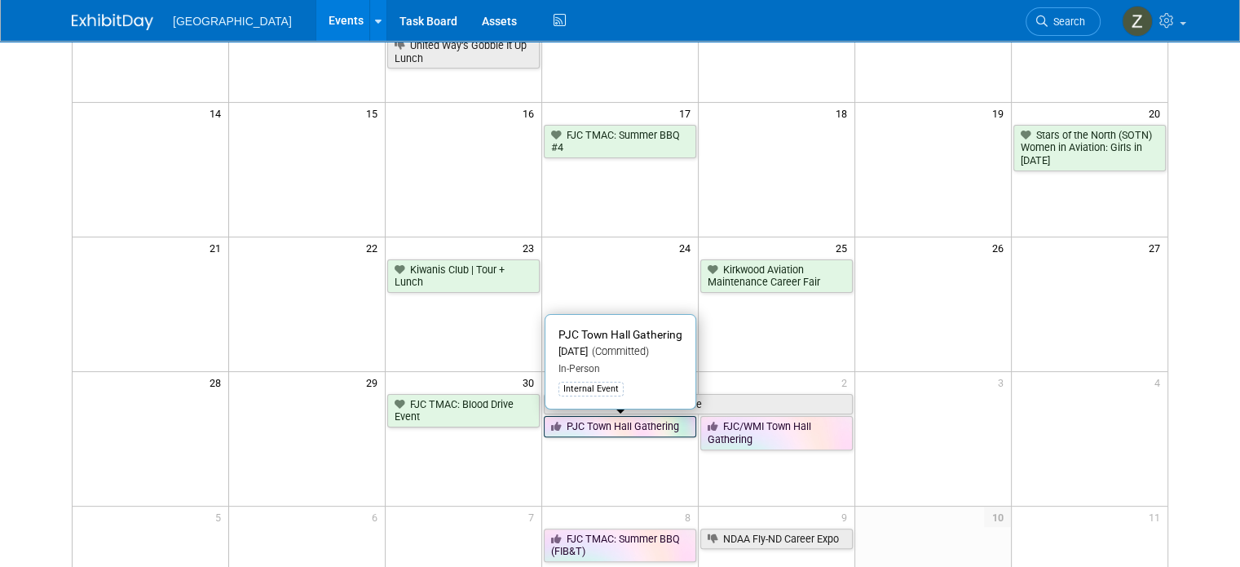
scroll to position [463, 0]
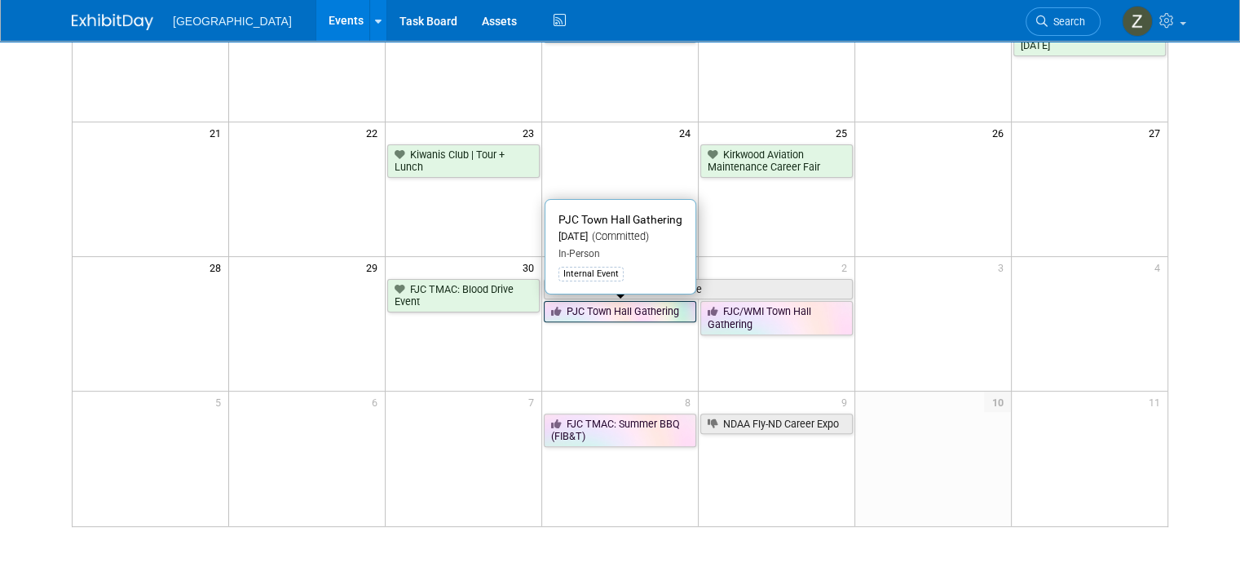
click at [668, 312] on link "PJC Town Hall Gathering" at bounding box center [620, 311] width 152 height 21
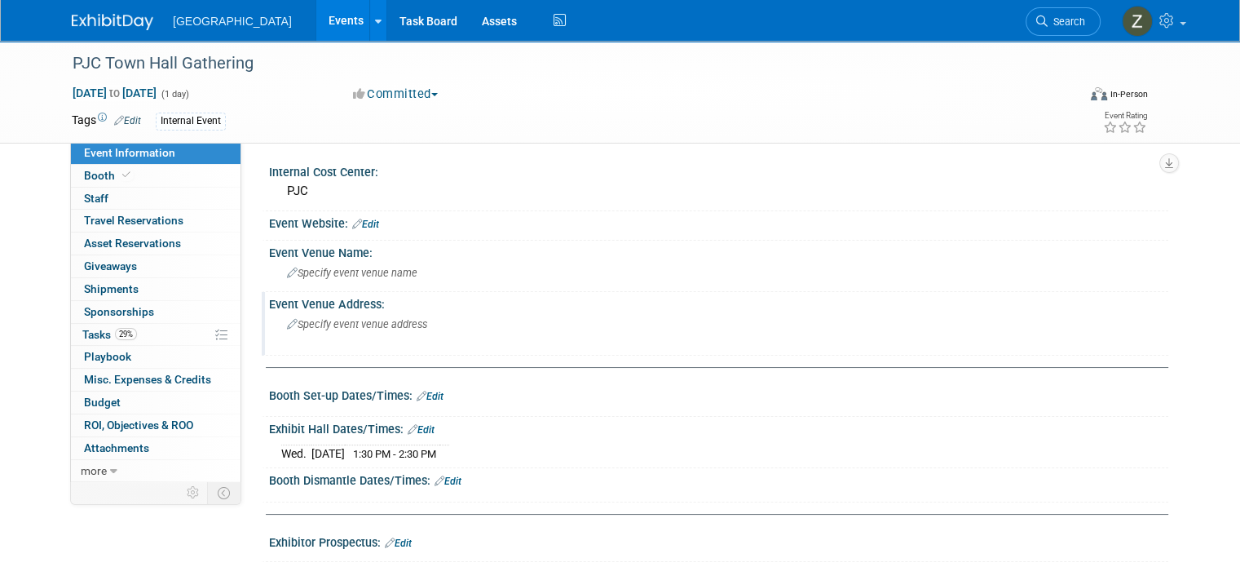
scroll to position [375, 0]
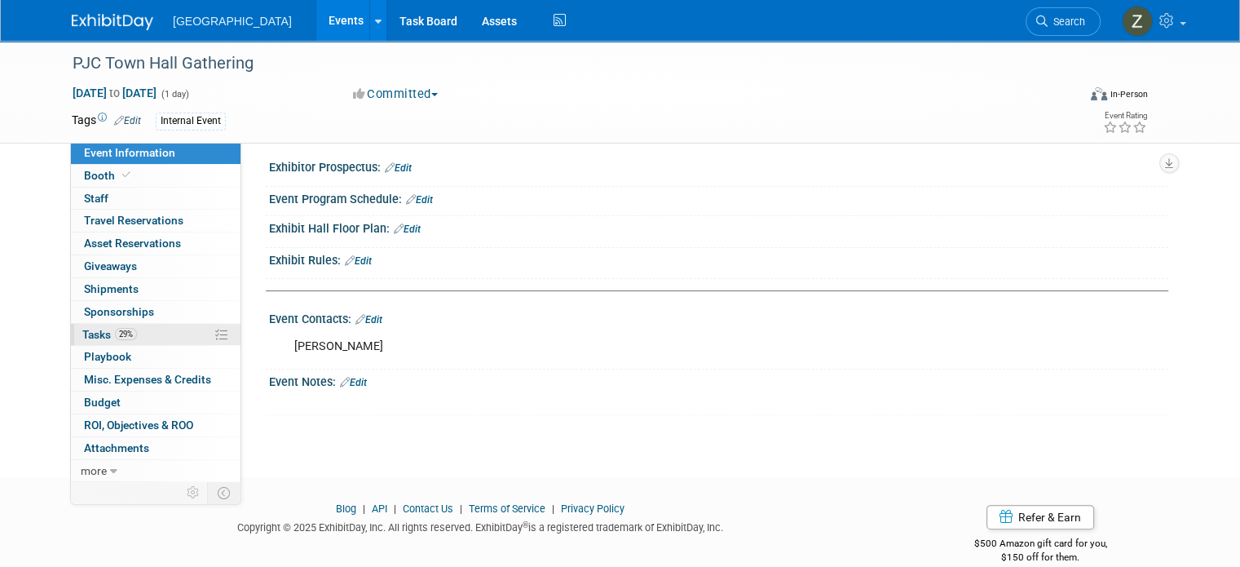
click at [115, 333] on span "29%" at bounding box center [126, 334] width 22 height 12
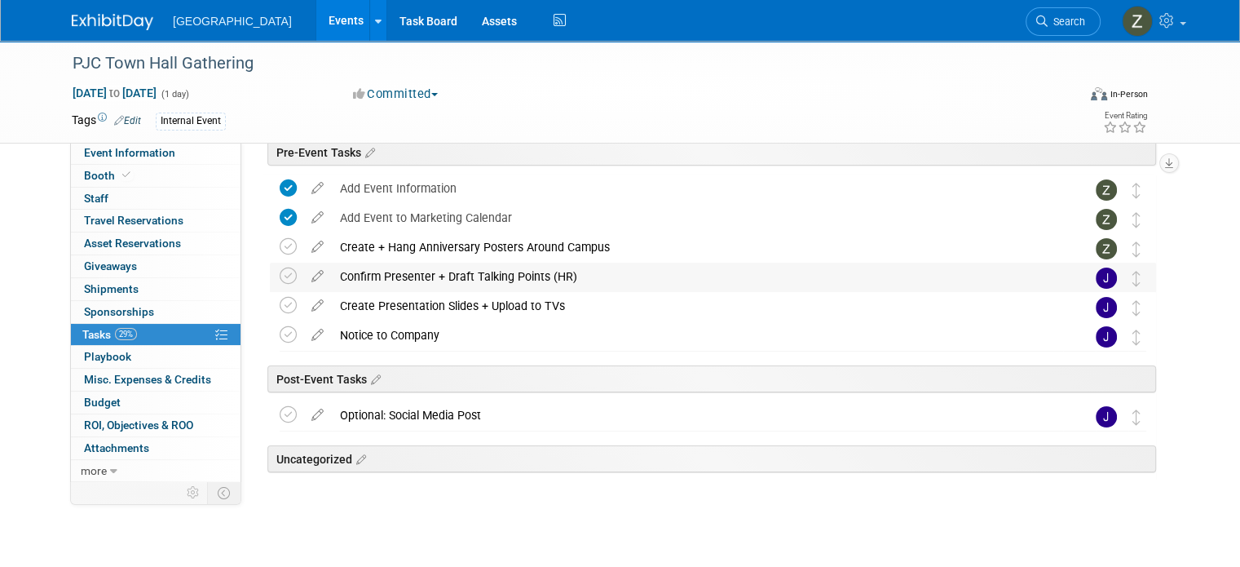
scroll to position [85, 0]
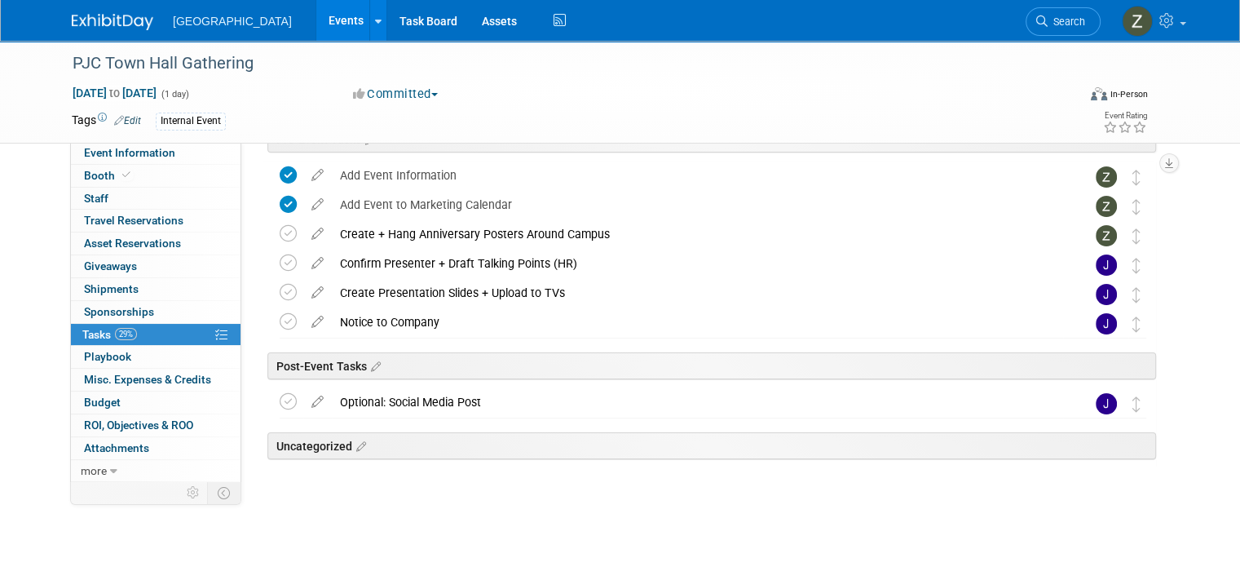
click at [316, 32] on link "Events" at bounding box center [346, 20] width 60 height 41
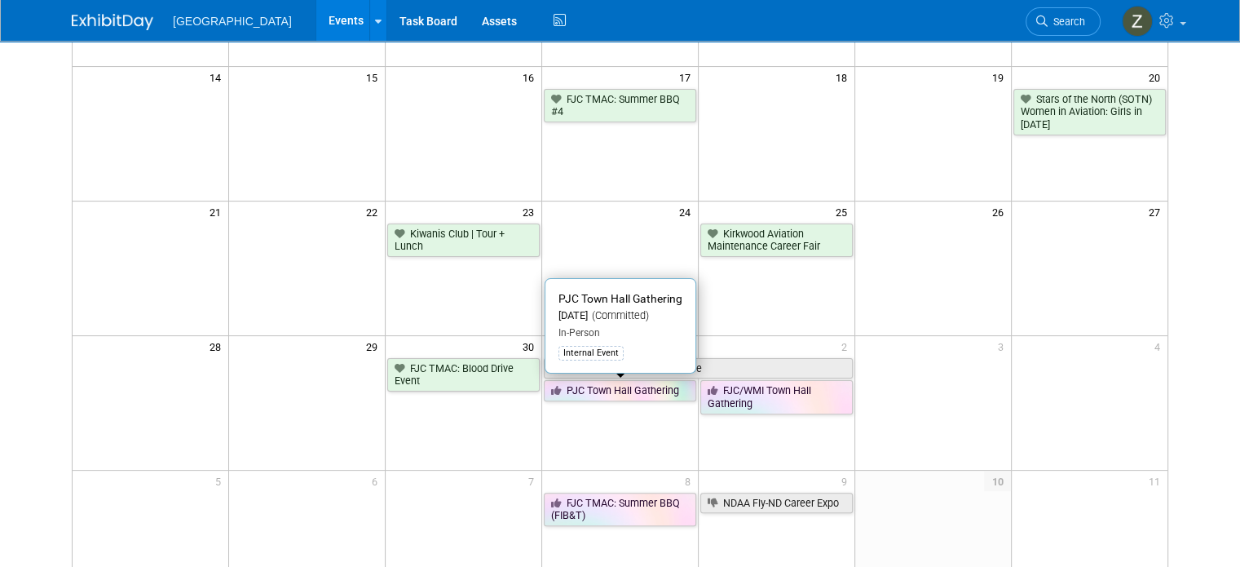
scroll to position [395, 0]
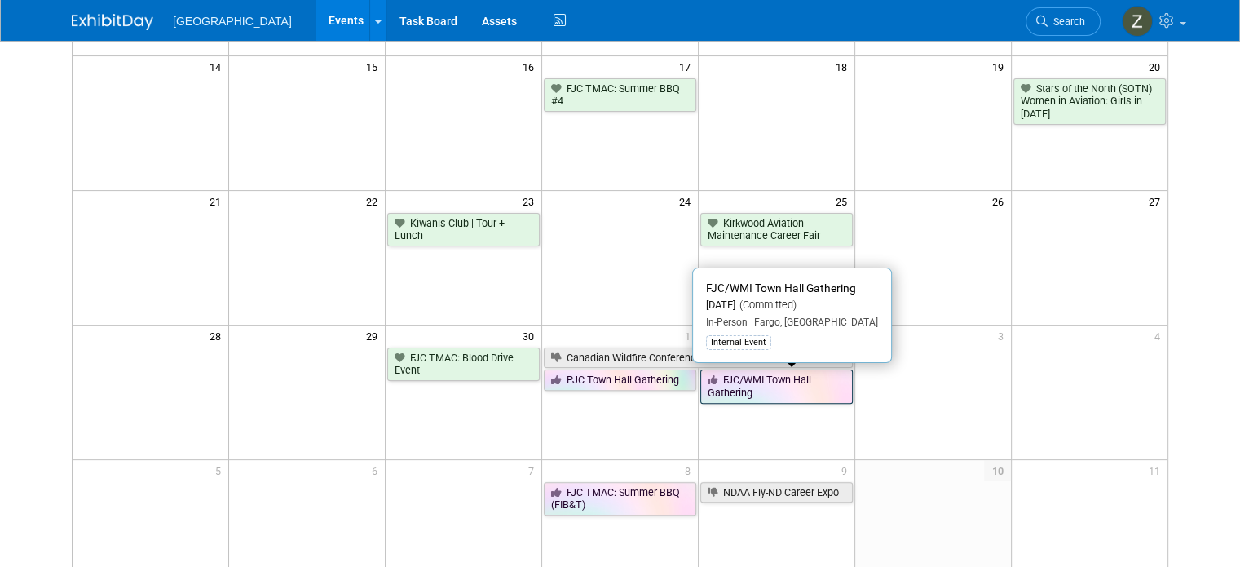
click at [738, 391] on link "FJC/WMI Town Hall Gathering" at bounding box center [776, 385] width 152 height 33
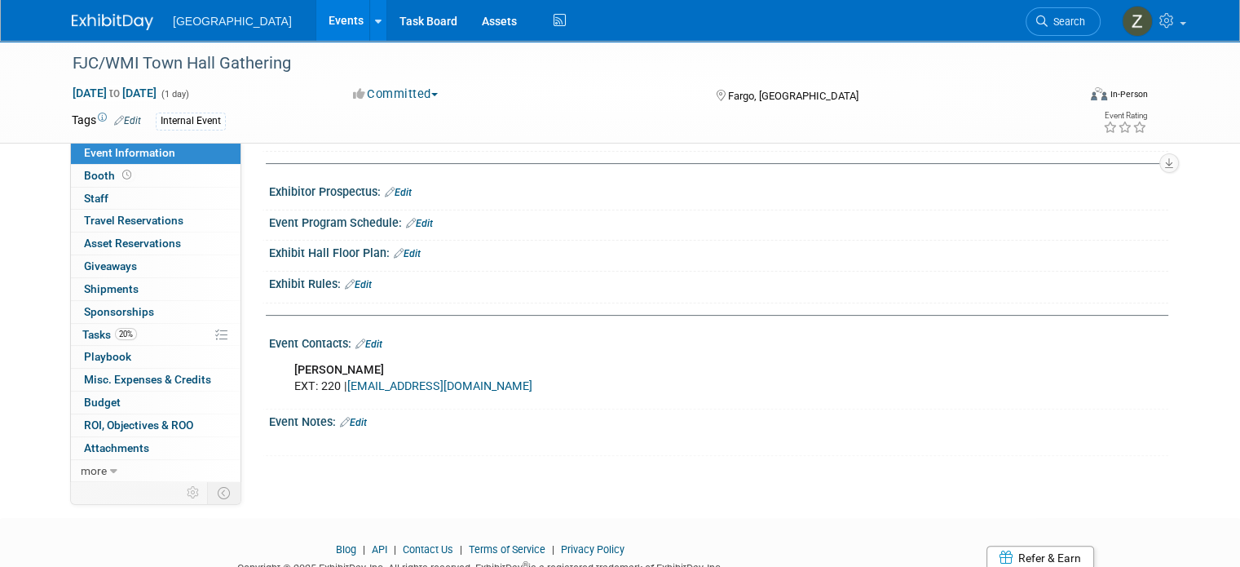
scroll to position [372, 0]
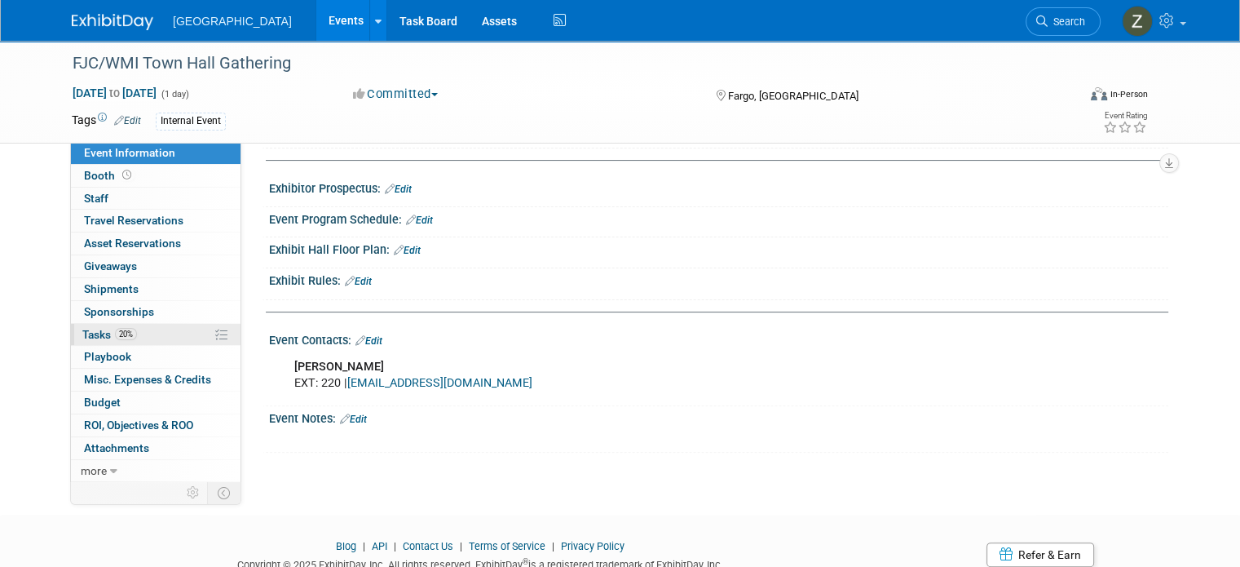
click at [161, 335] on link "20% Tasks 20%" at bounding box center [156, 335] width 170 height 22
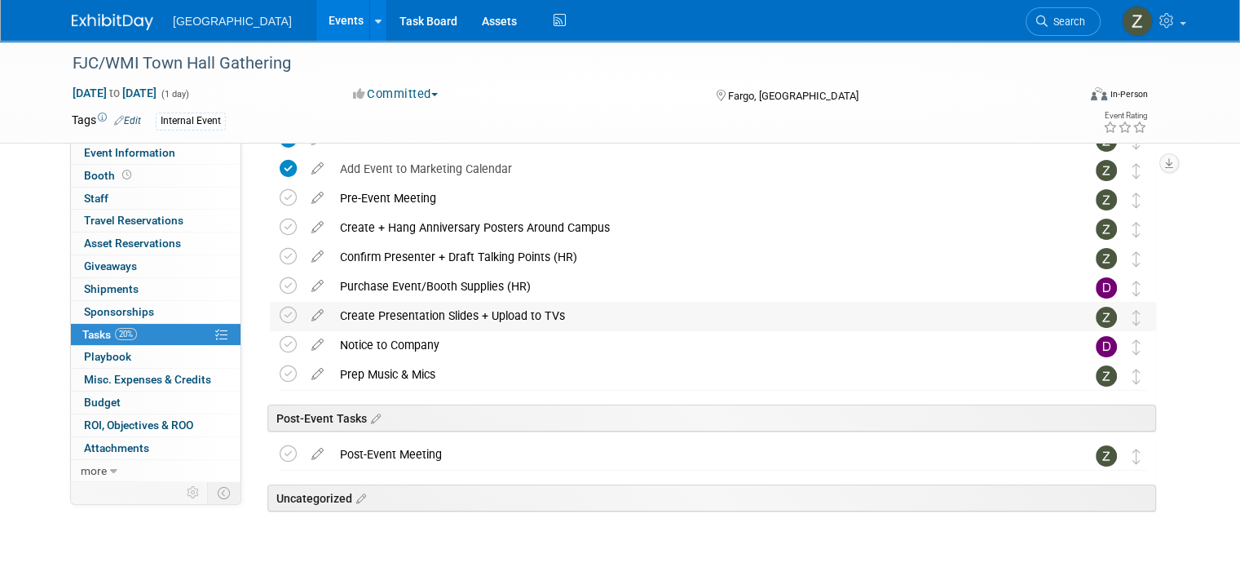
scroll to position [121, 0]
click at [280, 194] on icon at bounding box center [288, 197] width 17 height 17
click at [280, 214] on td at bounding box center [292, 228] width 24 height 29
click at [280, 224] on icon at bounding box center [288, 227] width 17 height 17
click at [280, 254] on icon at bounding box center [288, 256] width 17 height 17
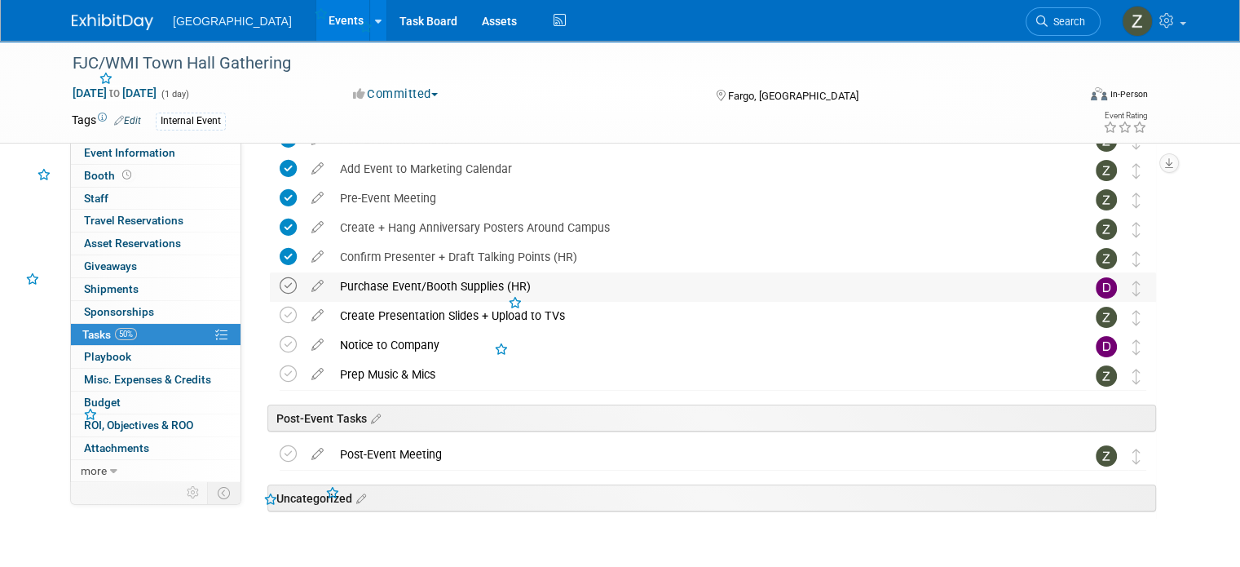
click at [280, 281] on icon at bounding box center [288, 285] width 17 height 17
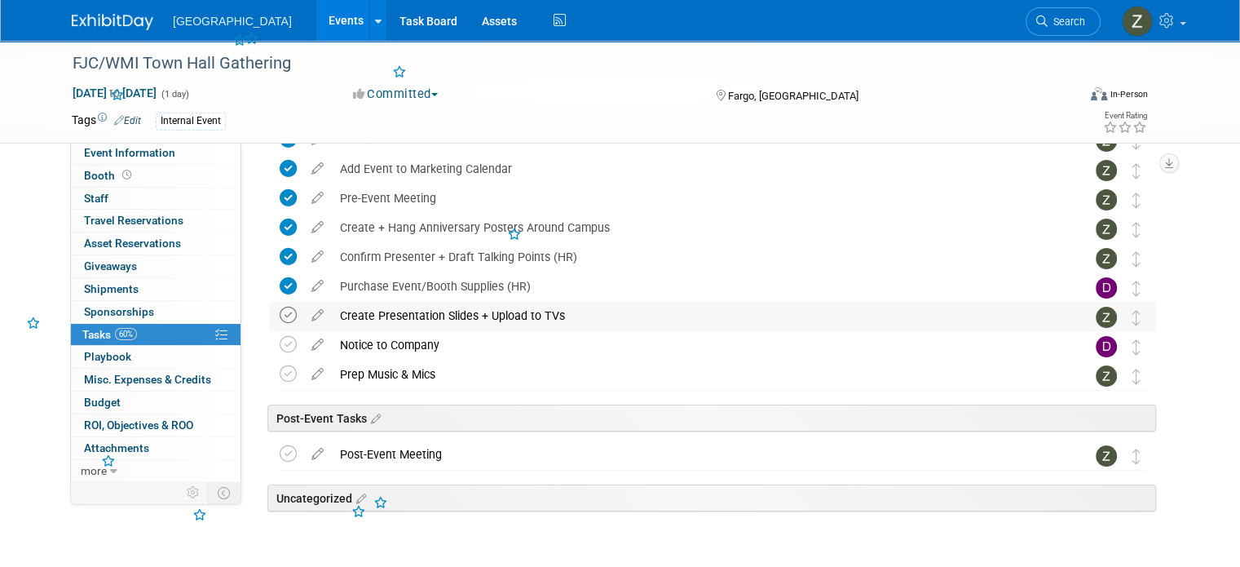
click at [280, 312] on icon at bounding box center [288, 315] width 17 height 17
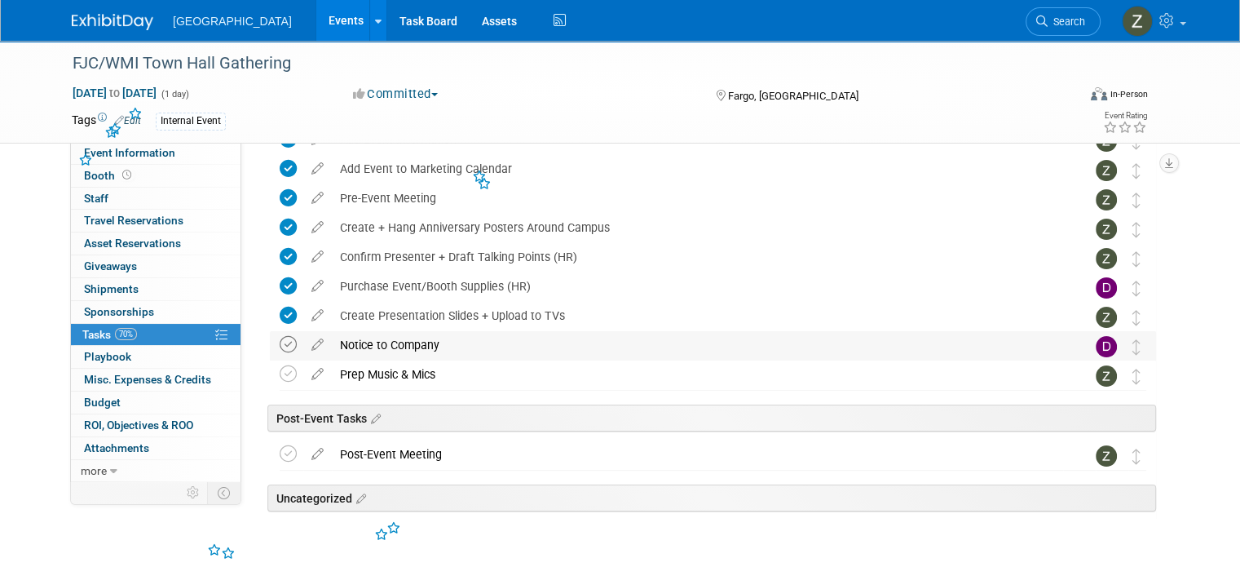
click at [280, 342] on icon at bounding box center [288, 344] width 17 height 17
click at [280, 371] on icon at bounding box center [288, 373] width 17 height 17
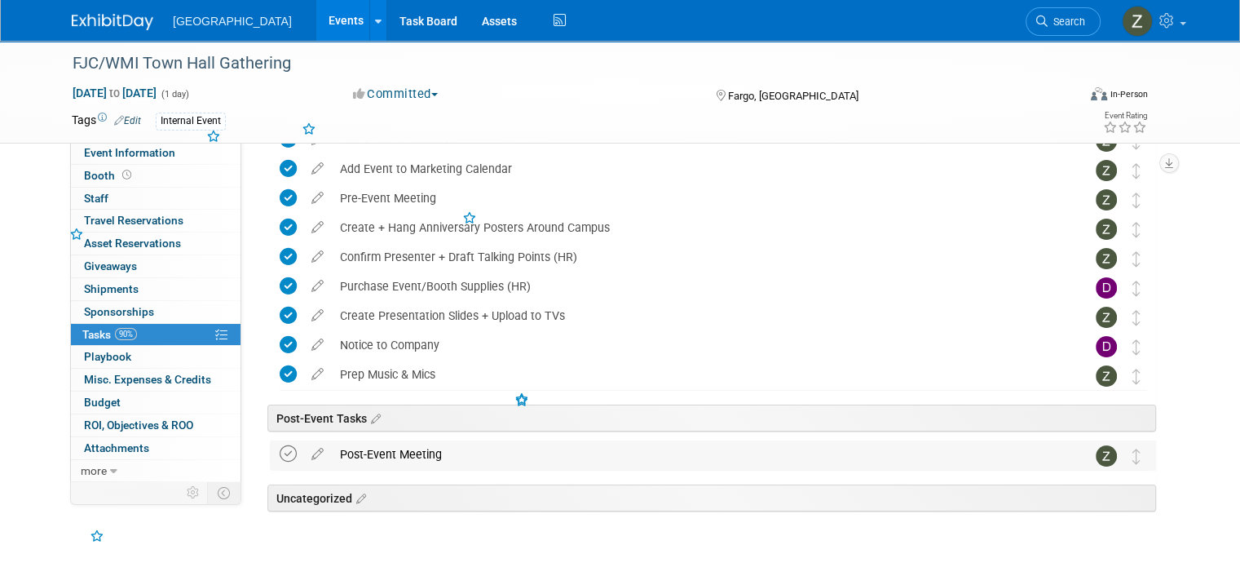
click at [280, 459] on icon at bounding box center [288, 453] width 17 height 17
click at [409, 99] on button "Committed" at bounding box center [395, 94] width 97 height 17
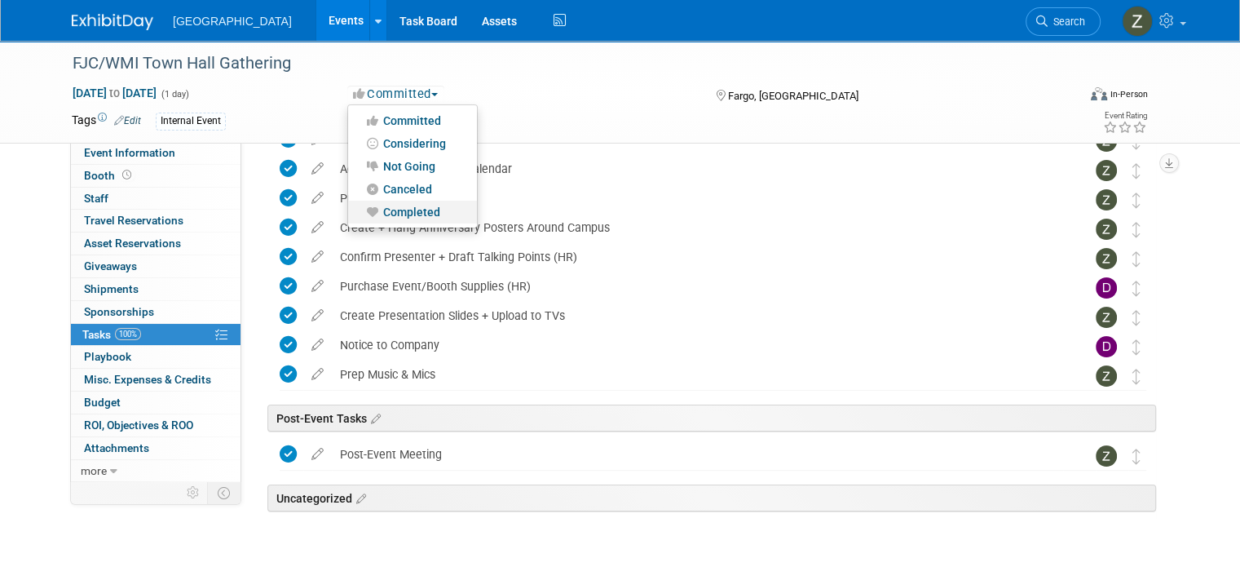
click at [409, 211] on link "Completed" at bounding box center [412, 212] width 129 height 23
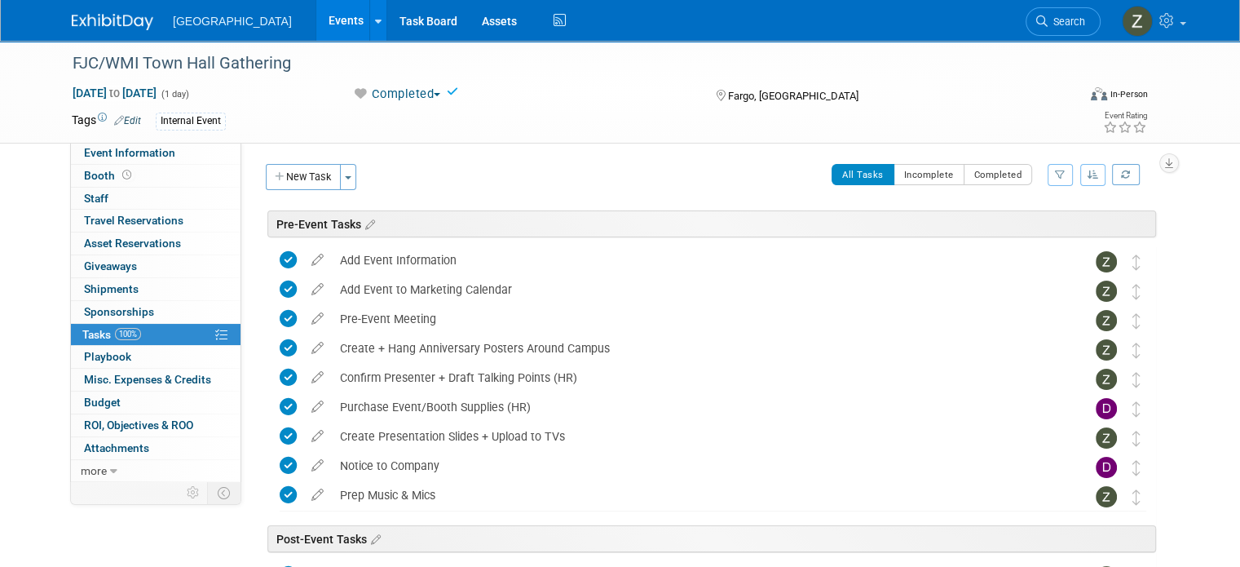
click at [316, 18] on link "Events" at bounding box center [346, 20] width 60 height 41
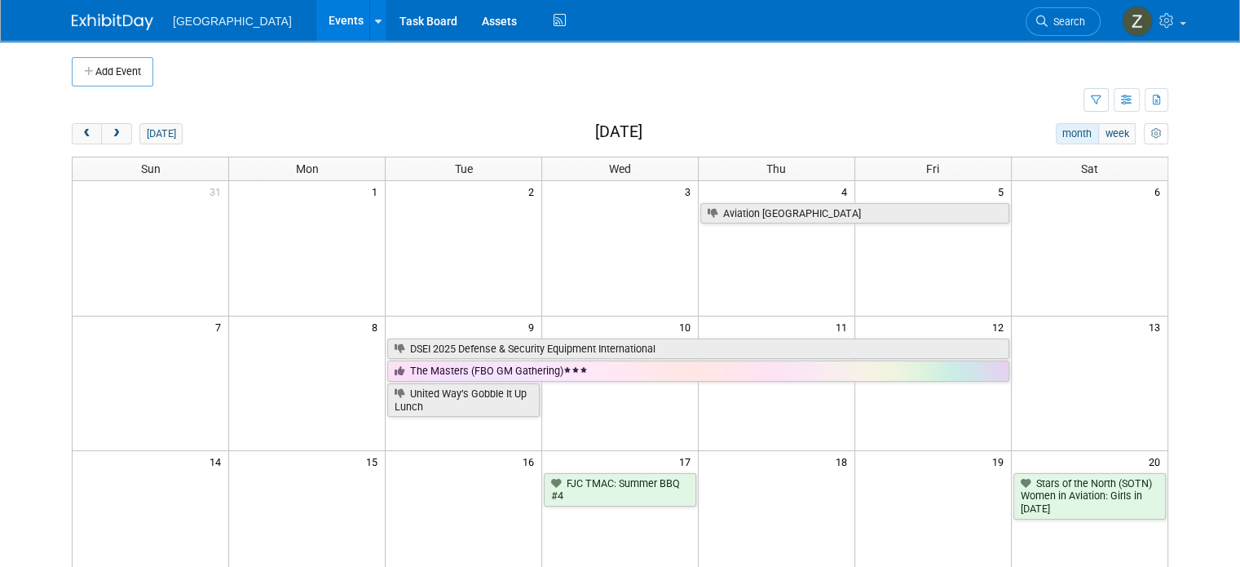
drag, startPoint x: 475, startPoint y: 260, endPoint x: 528, endPoint y: 431, distance: 179.3
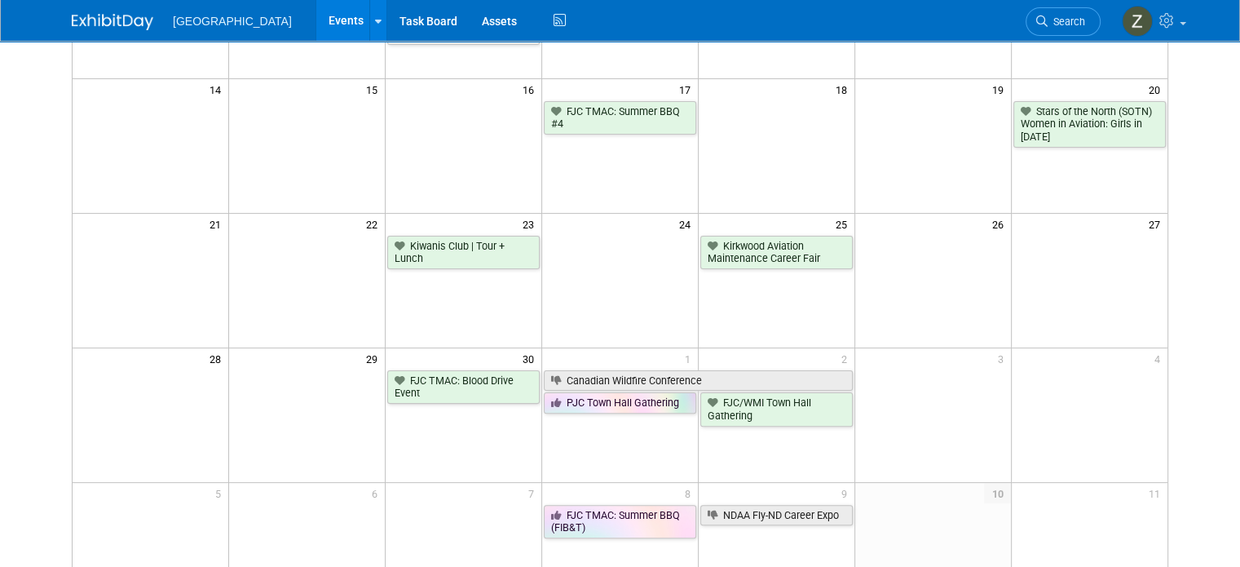
scroll to position [569, 0]
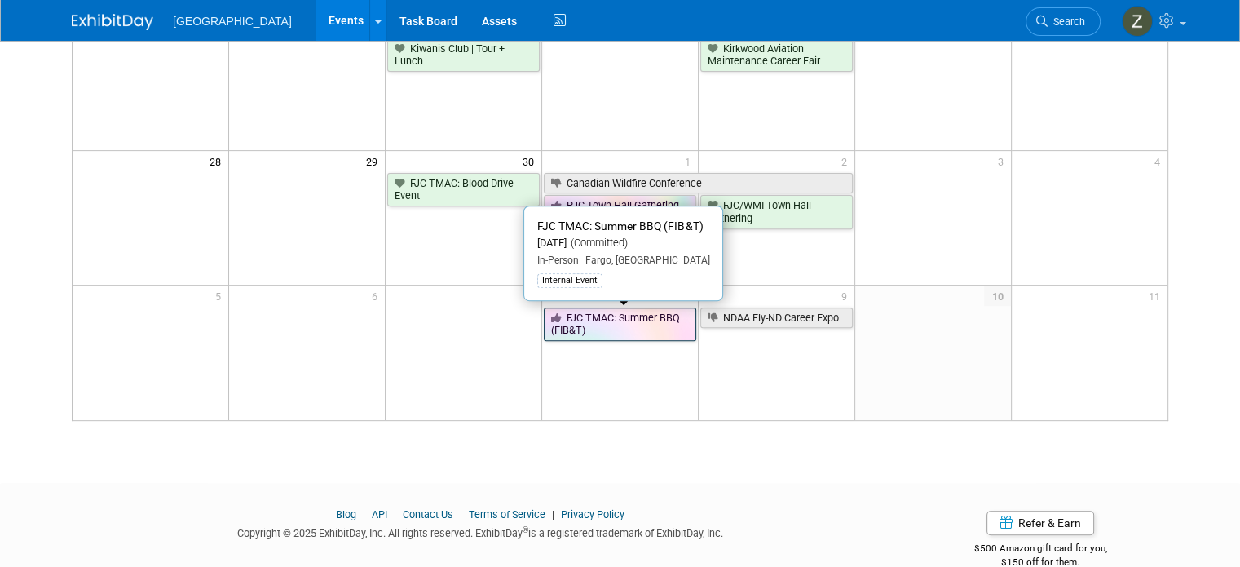
click at [634, 323] on link "FJC TMAC: Summer BBQ (FIB&T)" at bounding box center [620, 323] width 152 height 33
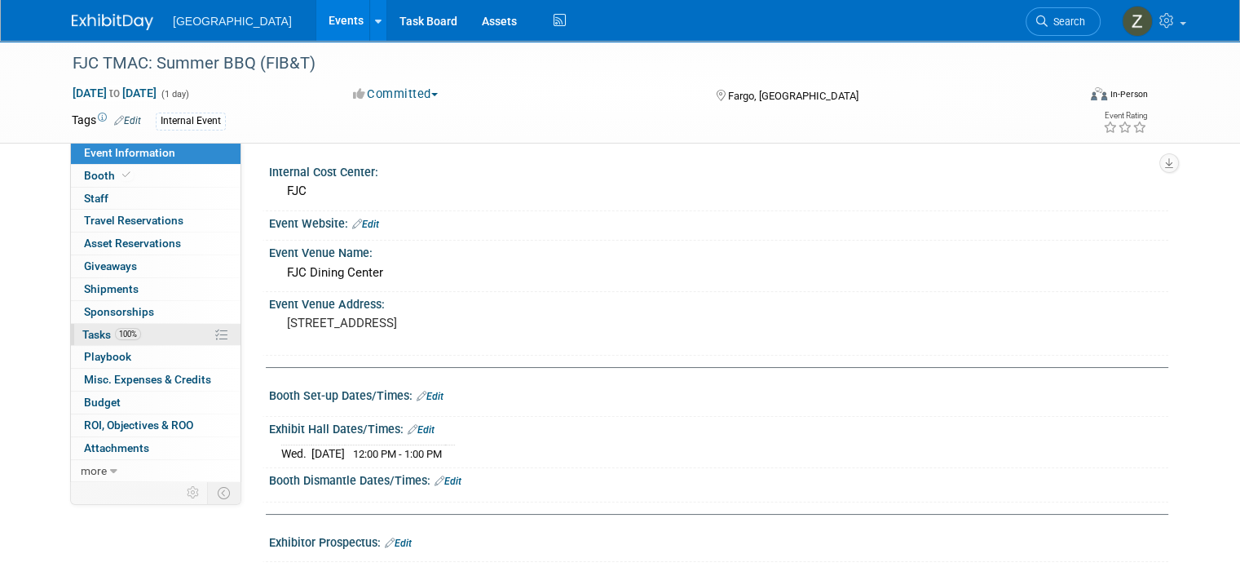
click at [164, 330] on link "100% Tasks 100%" at bounding box center [156, 335] width 170 height 22
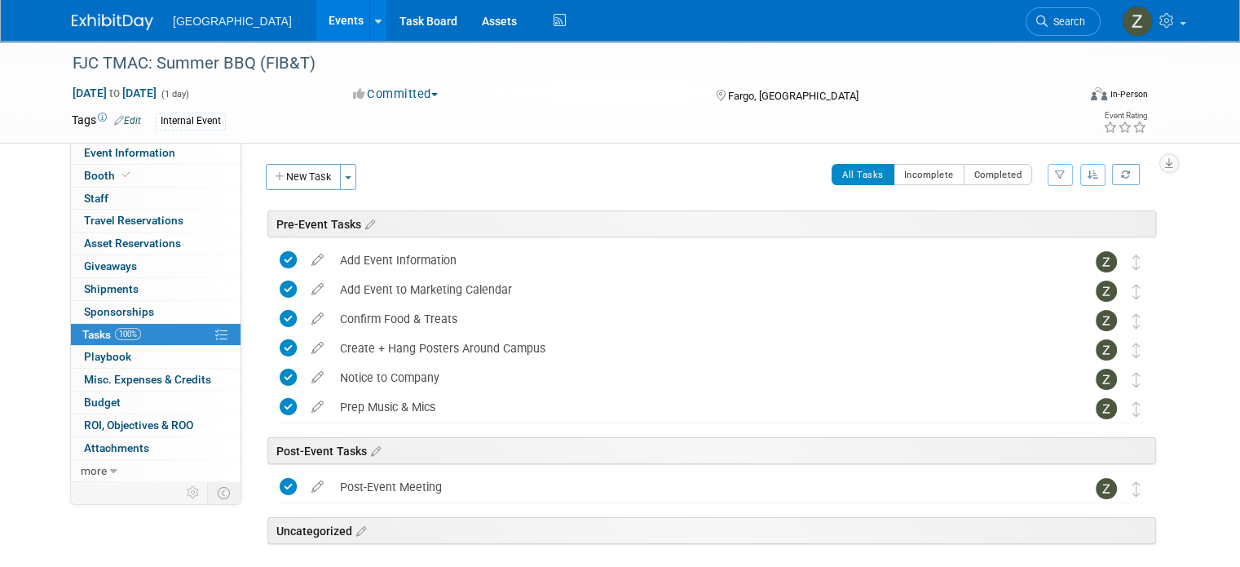
click at [400, 95] on button "Committed" at bounding box center [395, 94] width 97 height 17
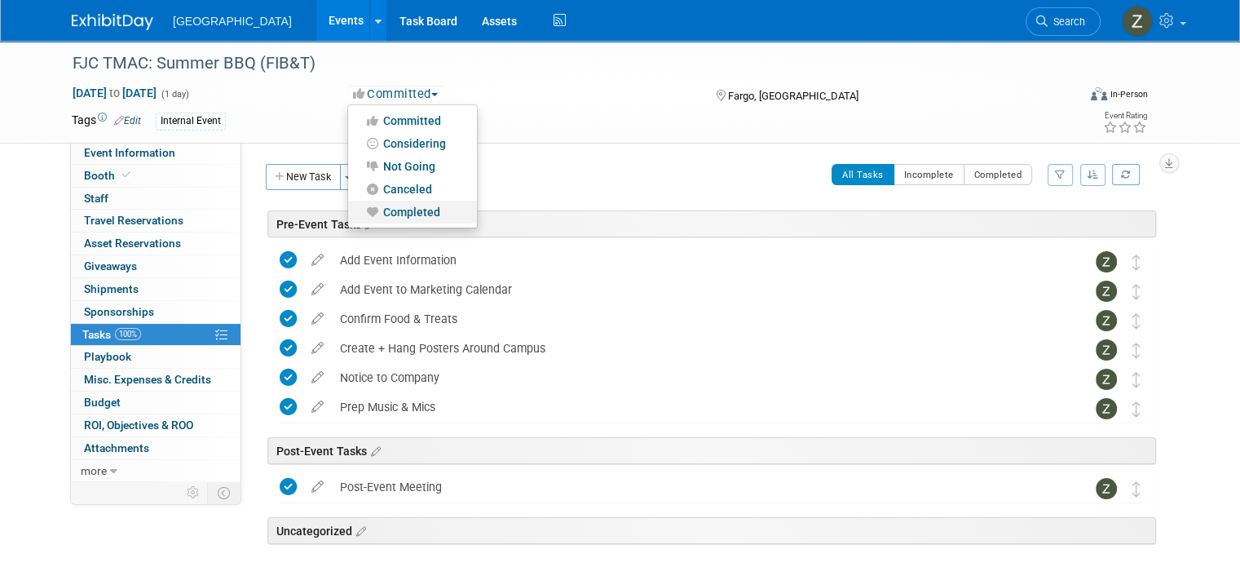
click at [404, 214] on link "Completed" at bounding box center [412, 212] width 129 height 23
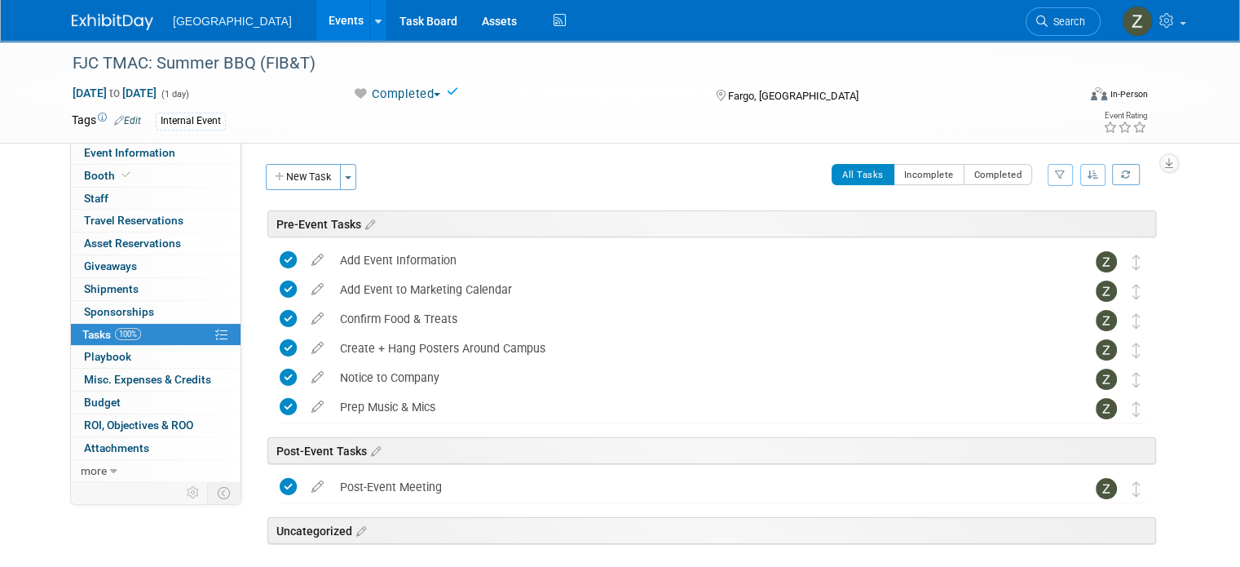
click at [316, 24] on link "Events" at bounding box center [346, 20] width 60 height 41
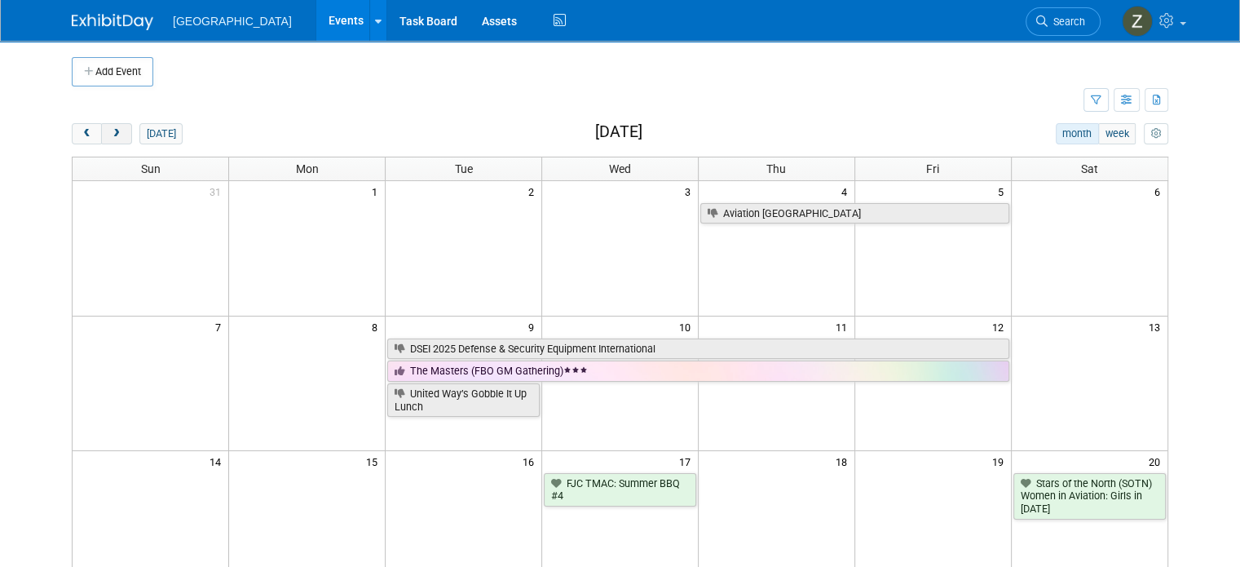
click at [110, 133] on span "next" at bounding box center [116, 134] width 12 height 11
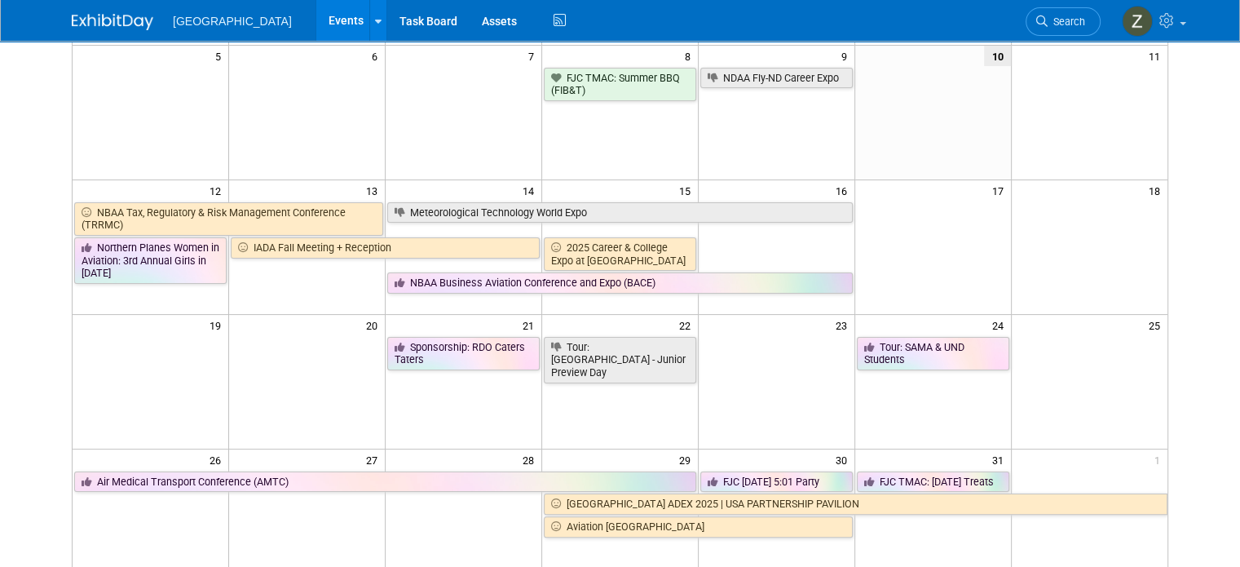
scroll to position [271, 0]
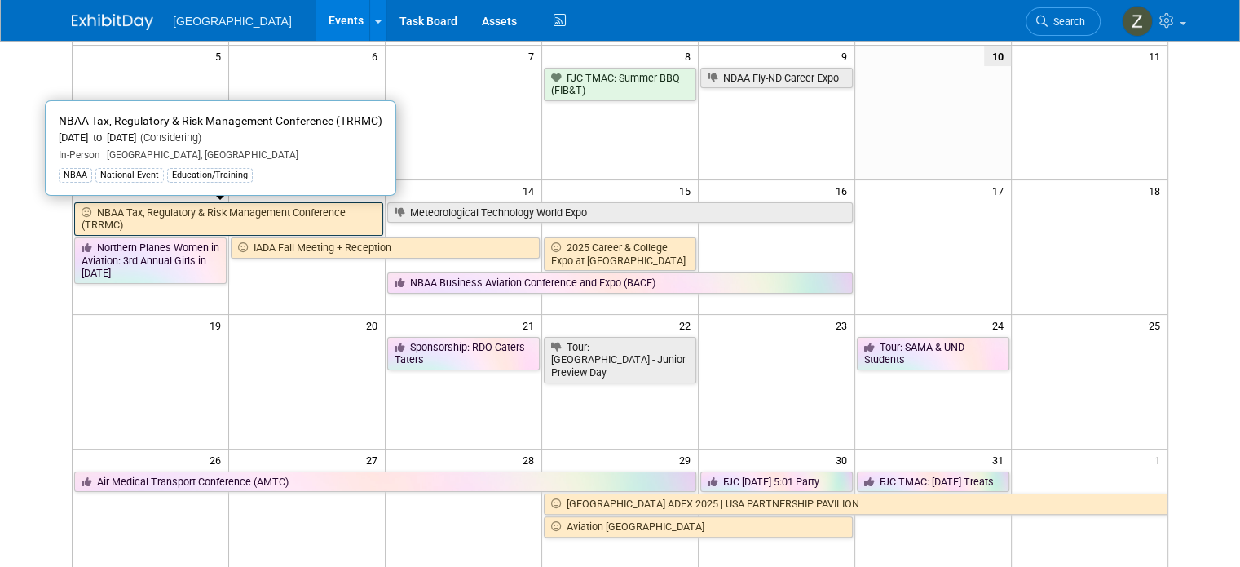
click at [273, 210] on link "NBAA Tax, Regulatory & Risk Management Conference (TRRMC)" at bounding box center [228, 218] width 309 height 33
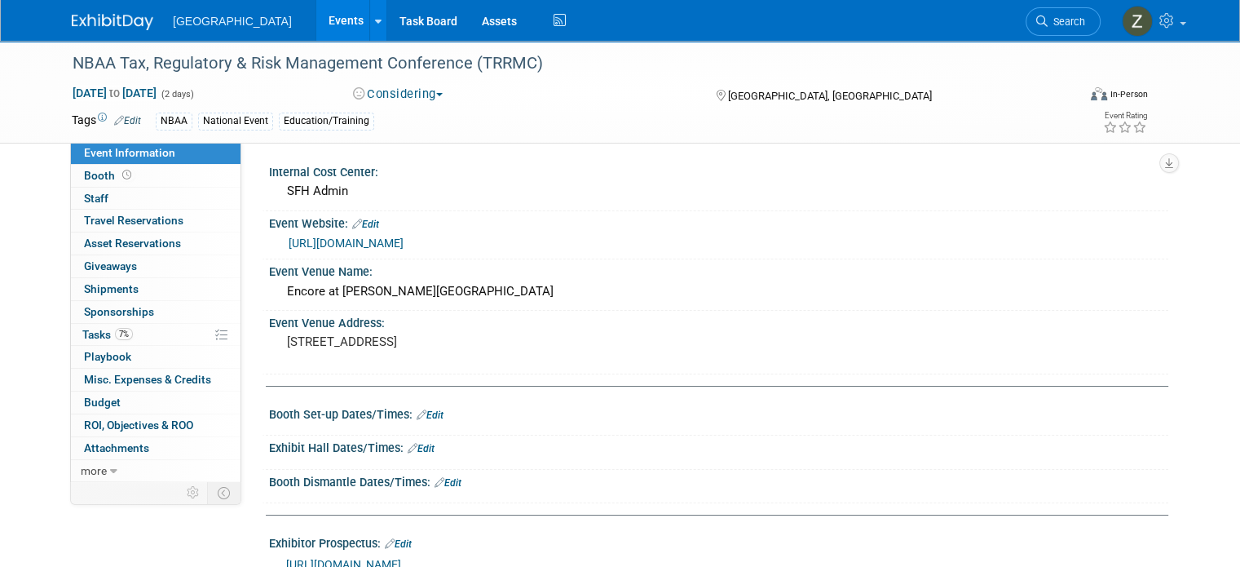
click at [405, 100] on button "Considering" at bounding box center [398, 94] width 102 height 17
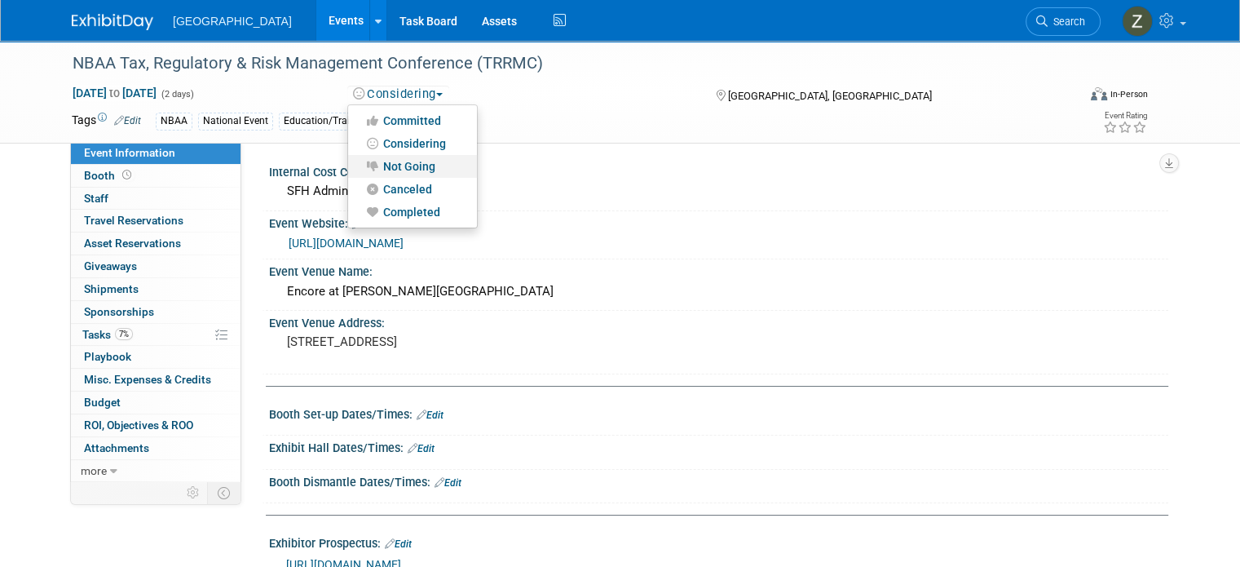
click at [440, 169] on link "Not Going" at bounding box center [412, 166] width 129 height 23
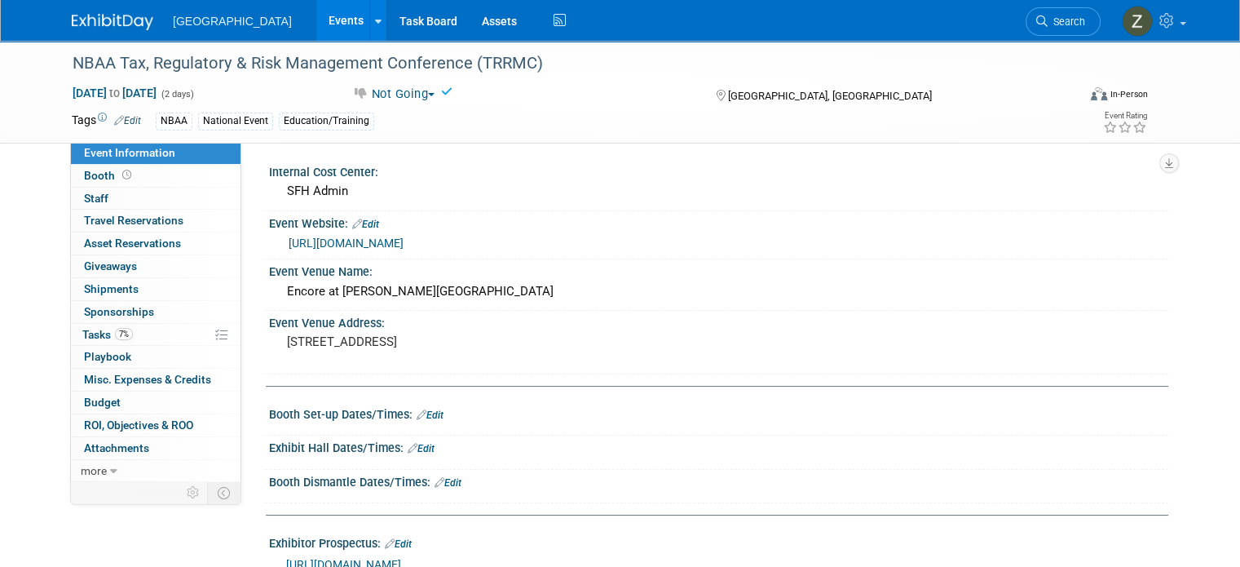
click at [316, 25] on link "Events" at bounding box center [346, 20] width 60 height 41
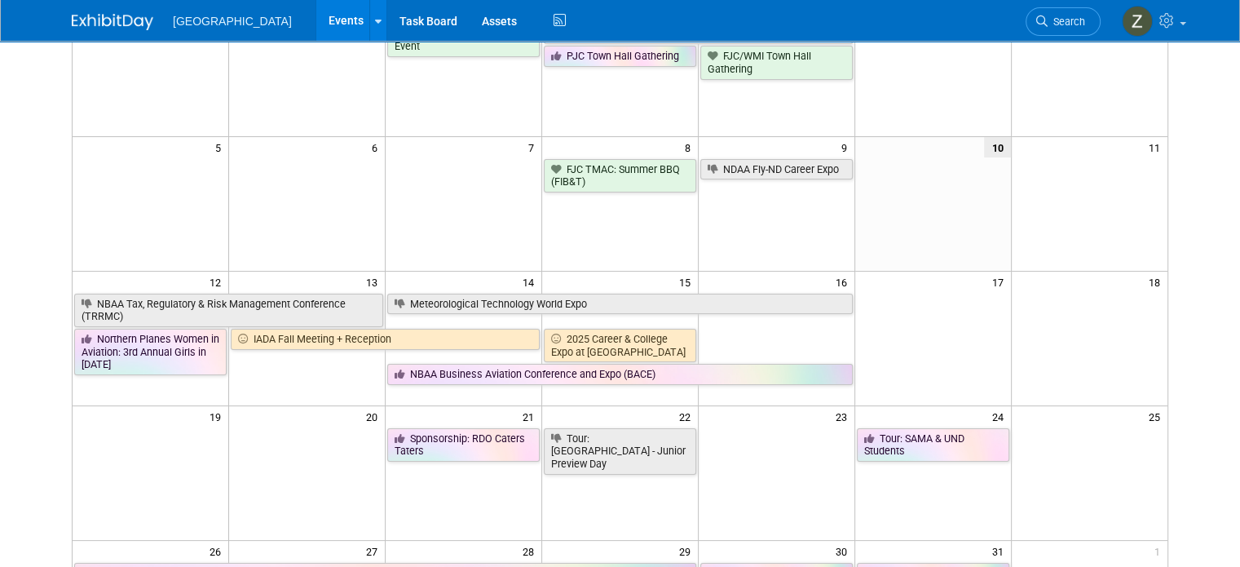
scroll to position [179, 0]
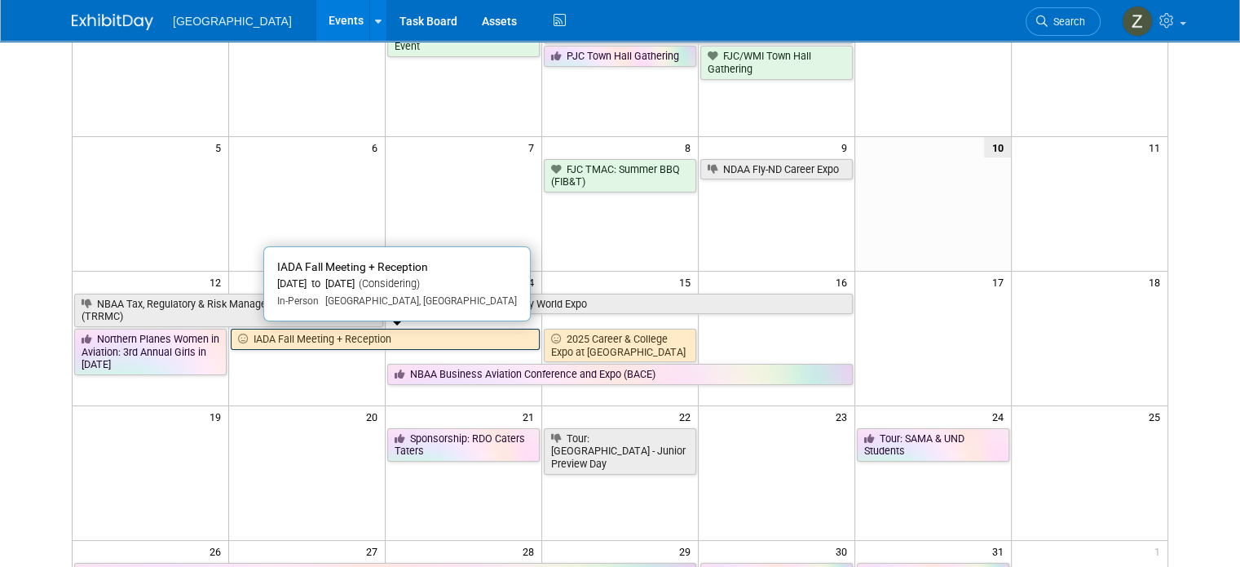
click at [402, 337] on link "IADA Fall Meeting + Reception" at bounding box center [385, 339] width 309 height 21
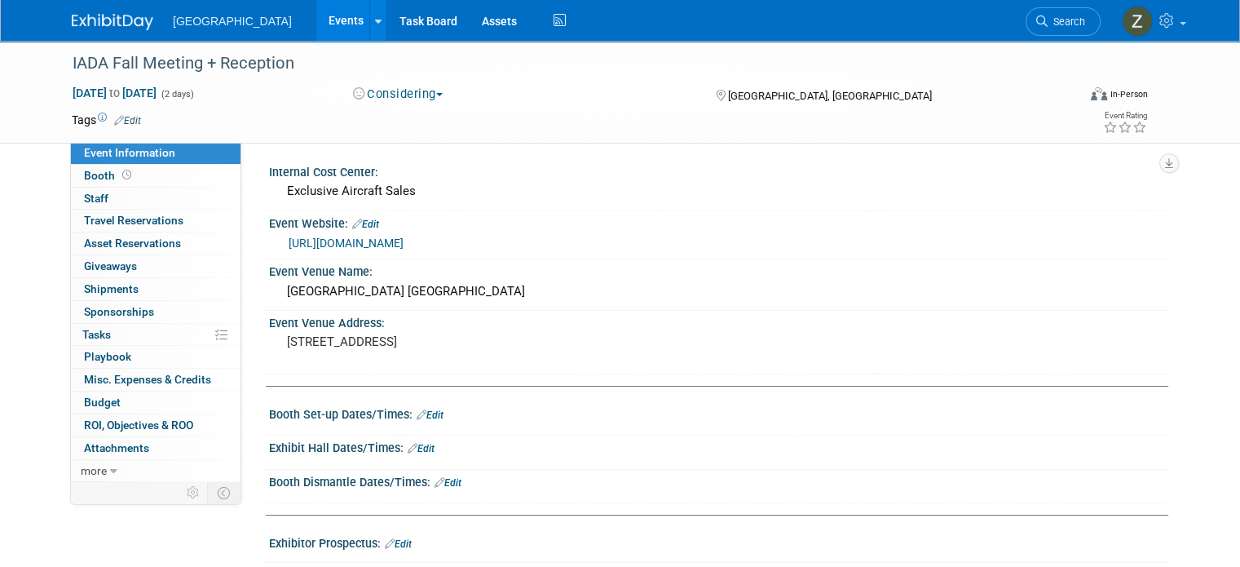
click at [317, 33] on link "Events" at bounding box center [346, 20] width 60 height 41
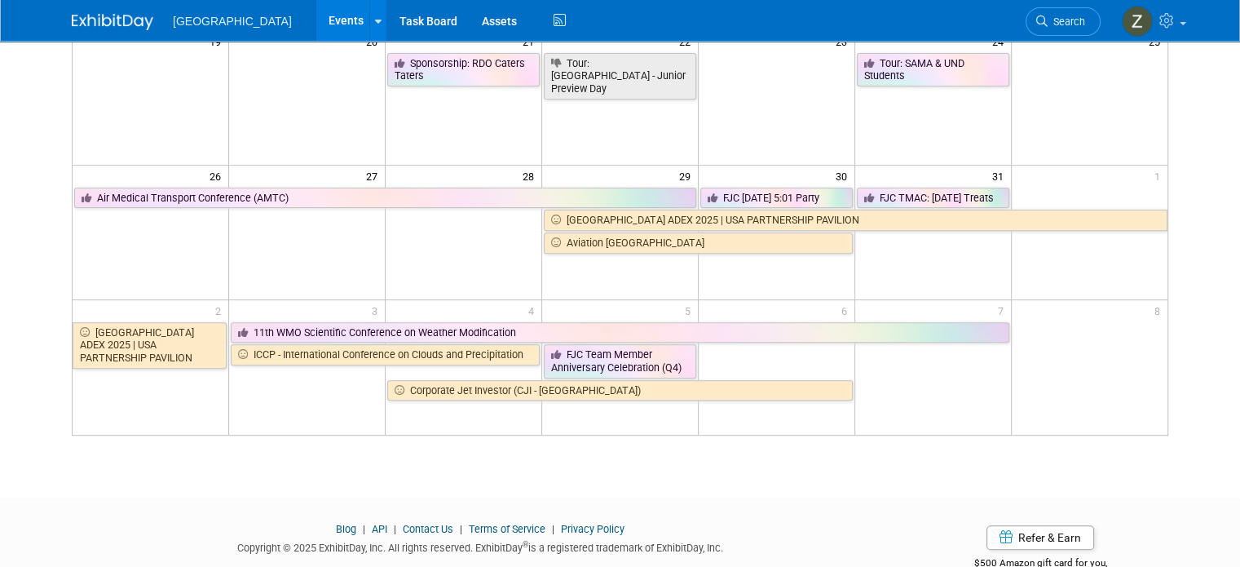
scroll to position [555, 0]
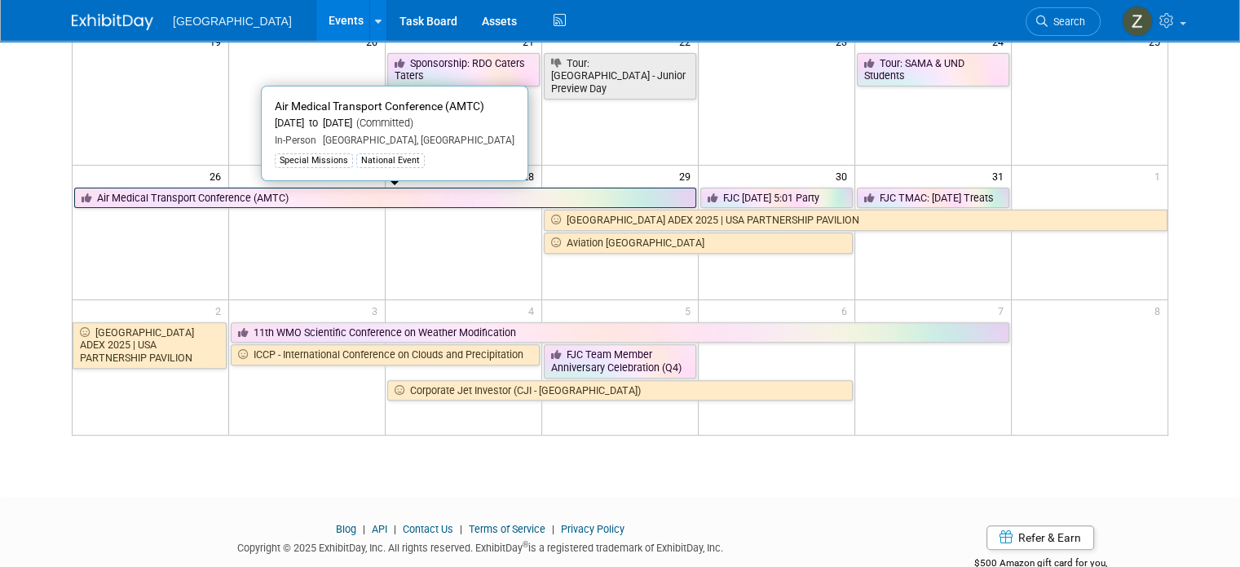
click at [602, 195] on link "Air Medical Transport Conference (AMTC)" at bounding box center [385, 198] width 622 height 21
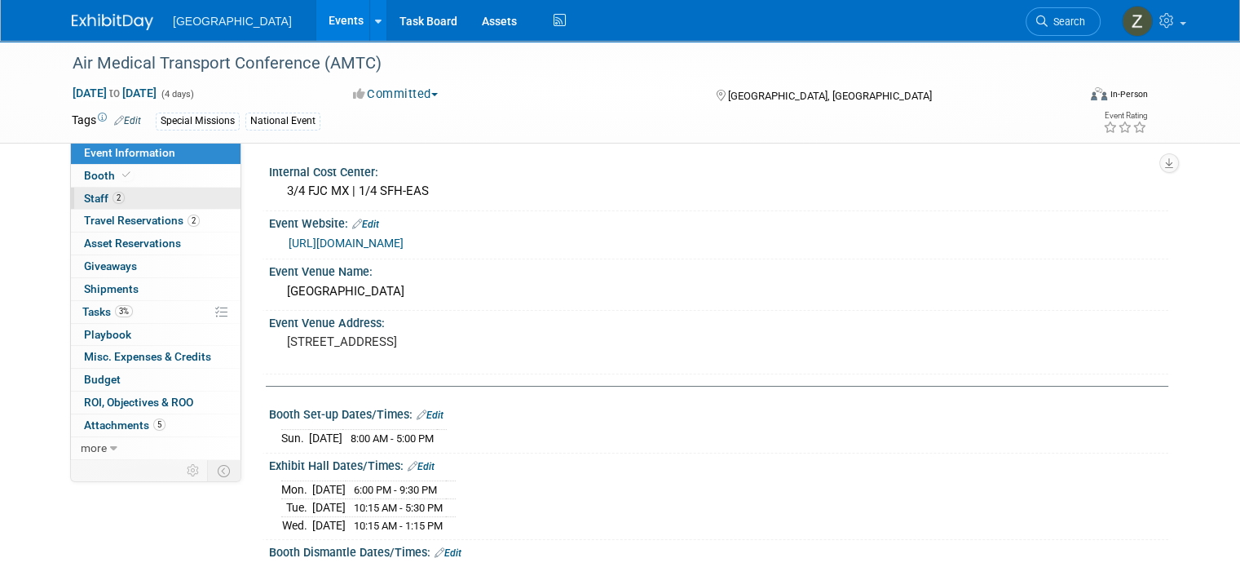
click at [127, 199] on link "2 Staff 2" at bounding box center [156, 199] width 170 height 22
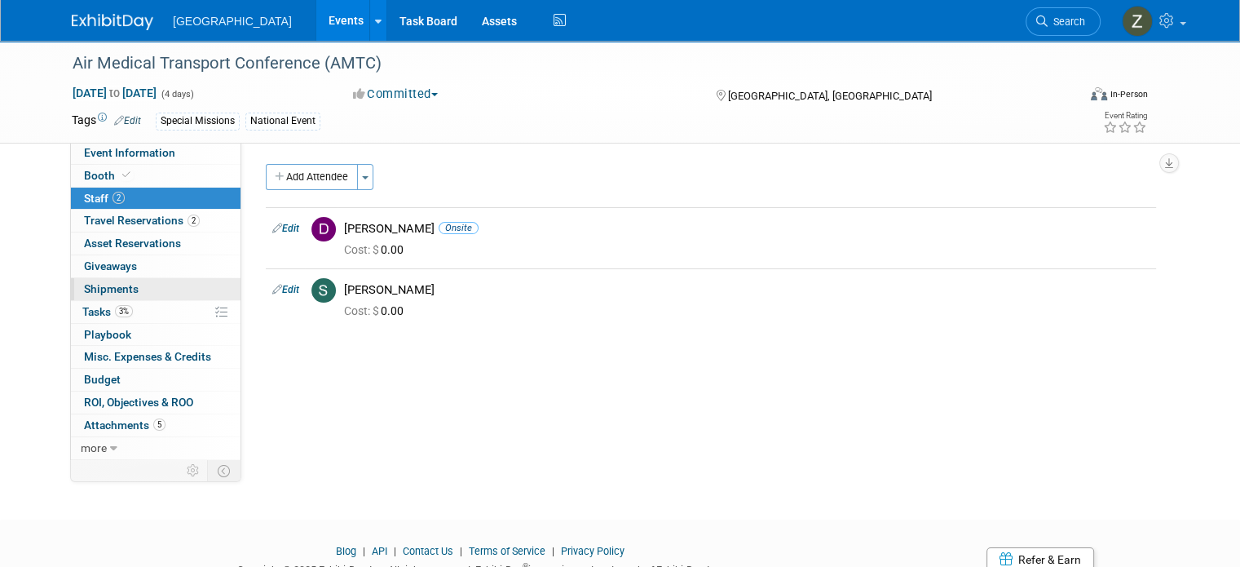
drag, startPoint x: 118, startPoint y: 304, endPoint x: 82, endPoint y: 293, distance: 37.7
click at [84, 293] on span "Shipments 0" at bounding box center [111, 288] width 55 height 13
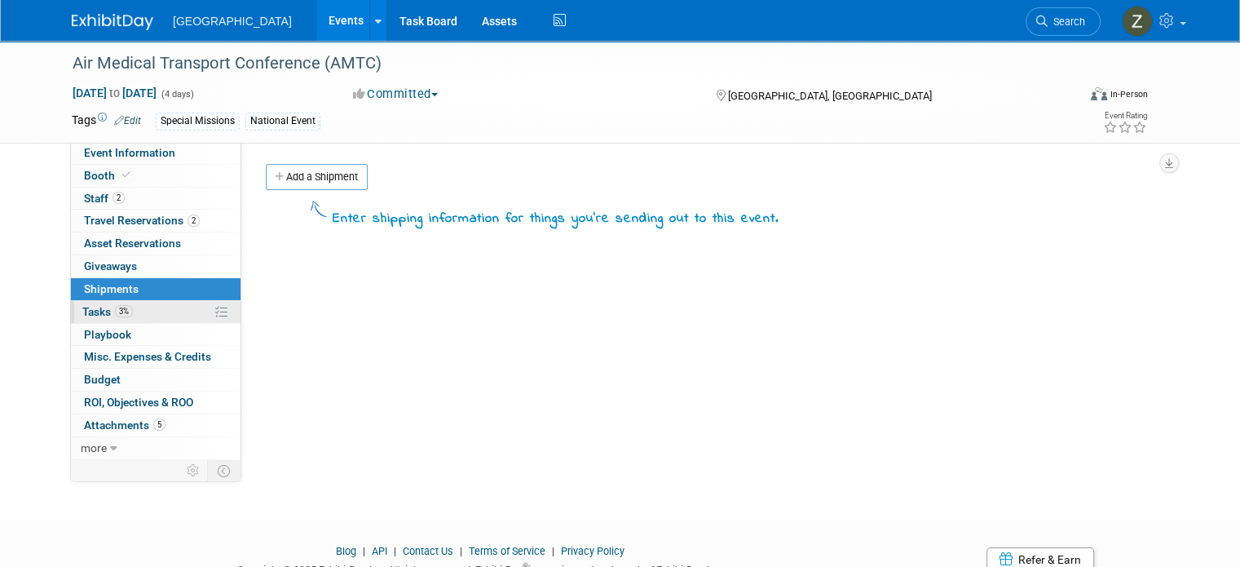
click at [85, 312] on span "Tasks 3%" at bounding box center [107, 311] width 51 height 13
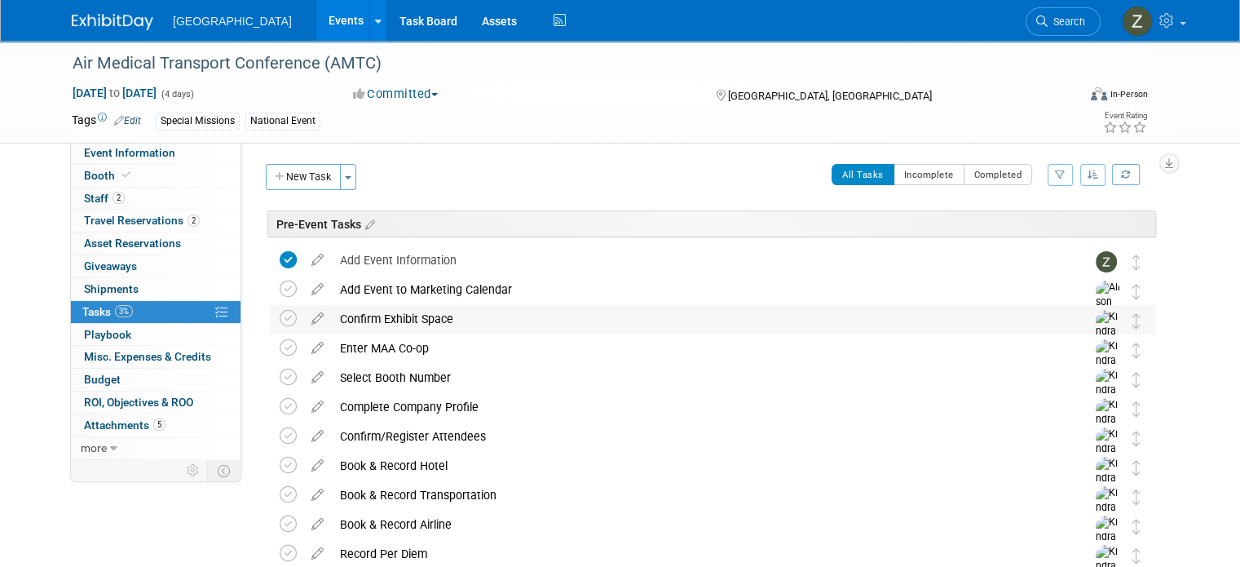
scroll to position [731, 0]
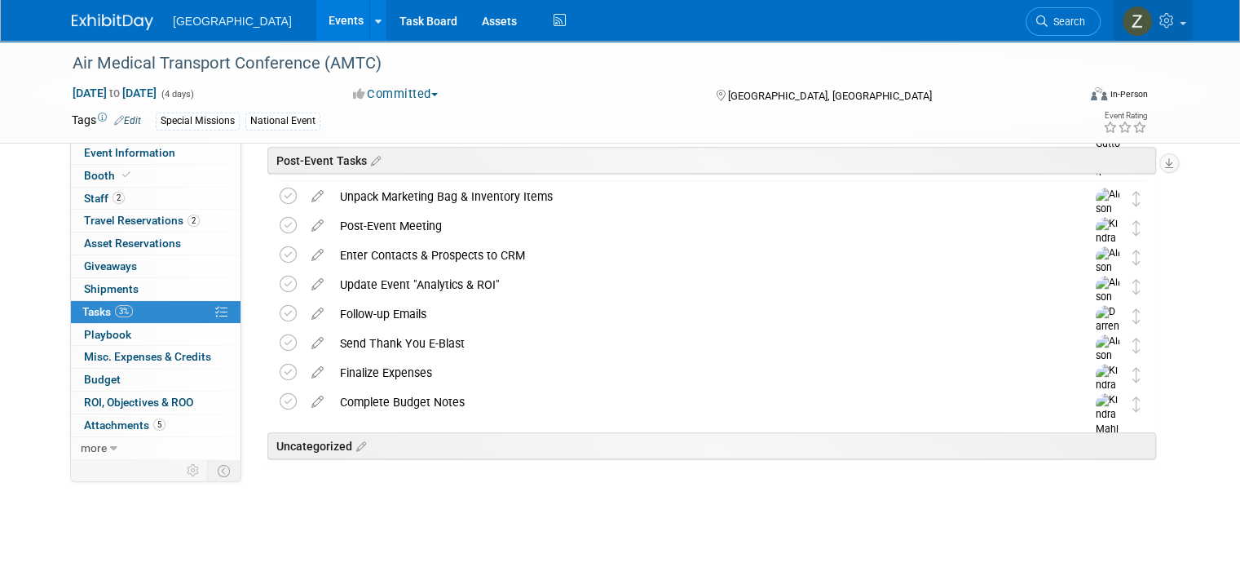
click at [1193, 32] on link at bounding box center [1153, 20] width 80 height 41
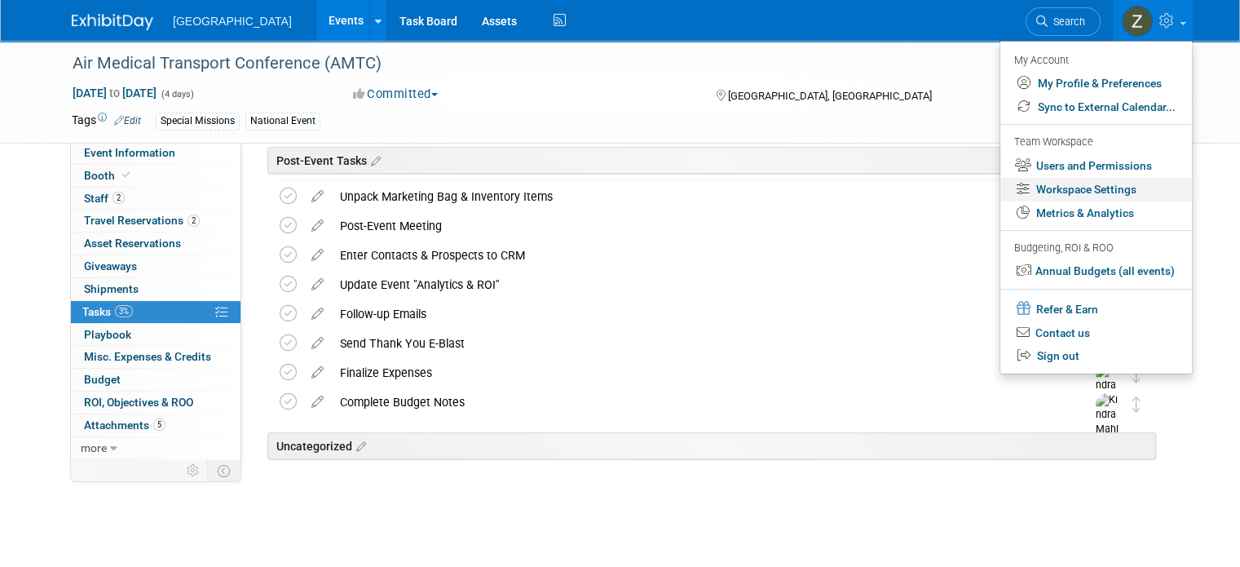
click at [1144, 191] on link "Workspace Settings" at bounding box center [1097, 190] width 192 height 24
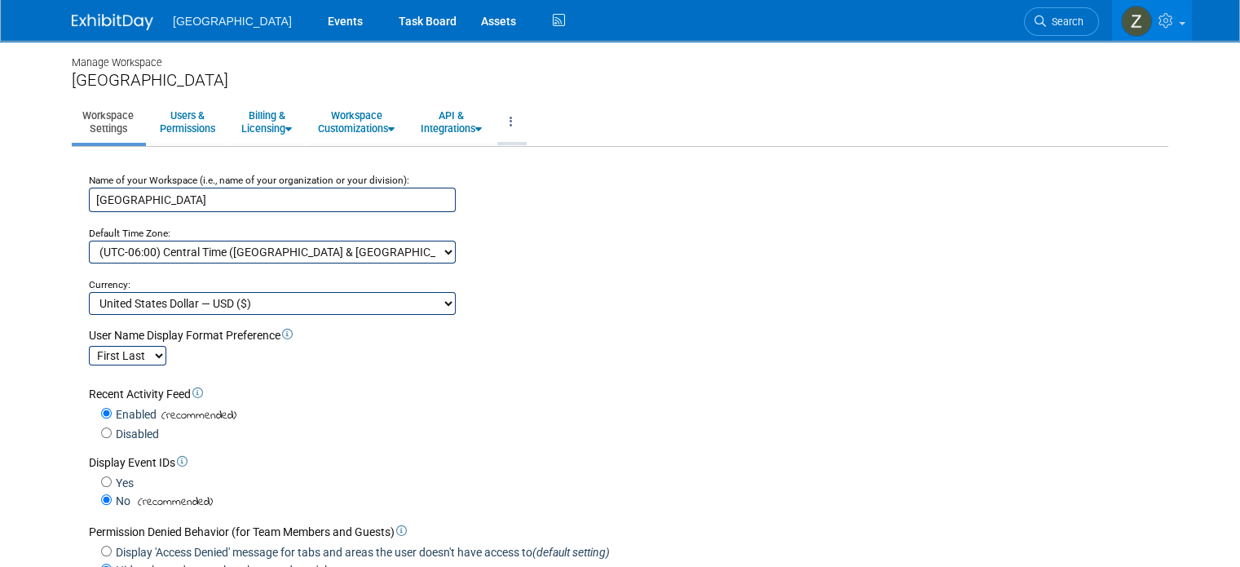
click at [498, 122] on link at bounding box center [511, 122] width 28 height 40
click at [472, 197] on div "Name of your Workspace (i.e., name of your organization or your division): [GEO…" at bounding box center [620, 241] width 1087 height 148
click at [316, 24] on link "Events" at bounding box center [346, 20] width 60 height 41
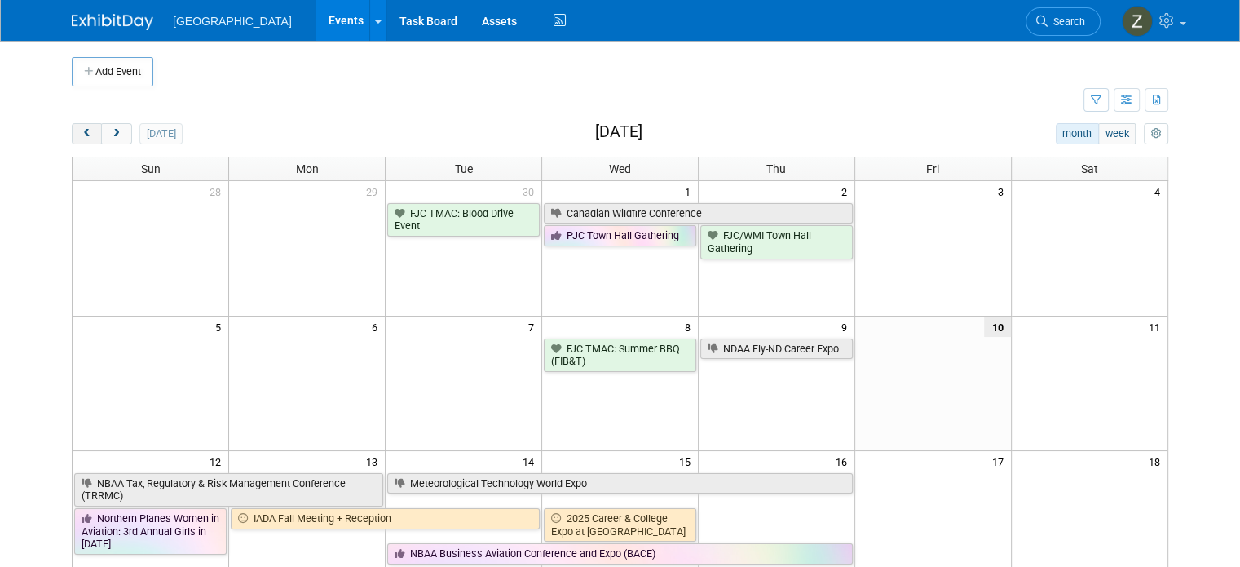
click at [82, 129] on button "prev" at bounding box center [87, 133] width 30 height 21
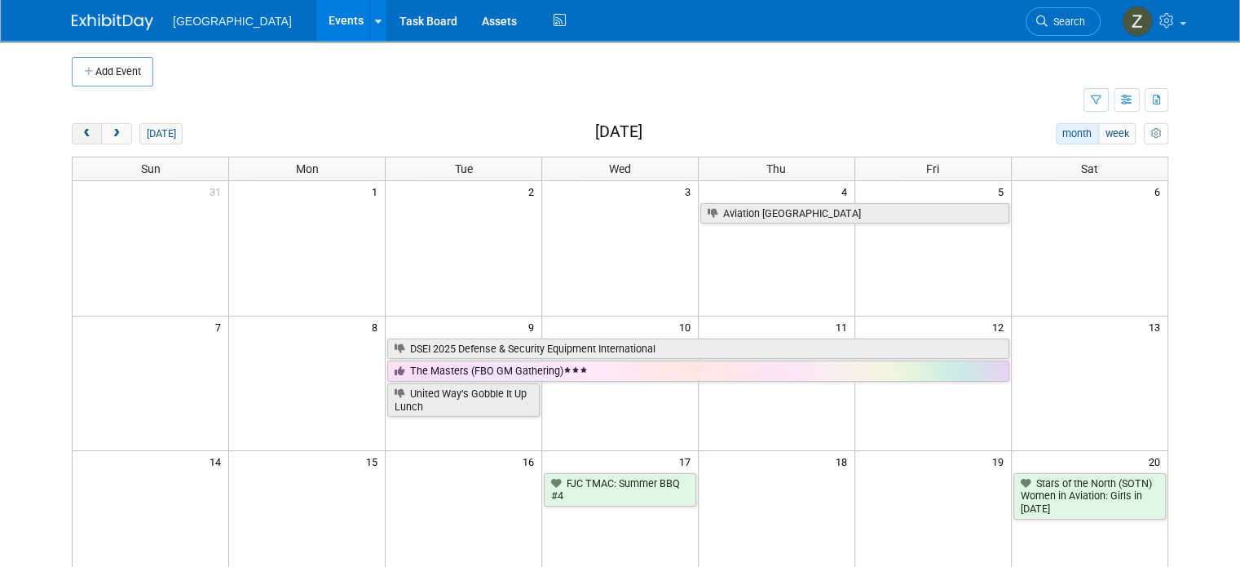
click at [82, 129] on button "prev" at bounding box center [87, 133] width 30 height 21
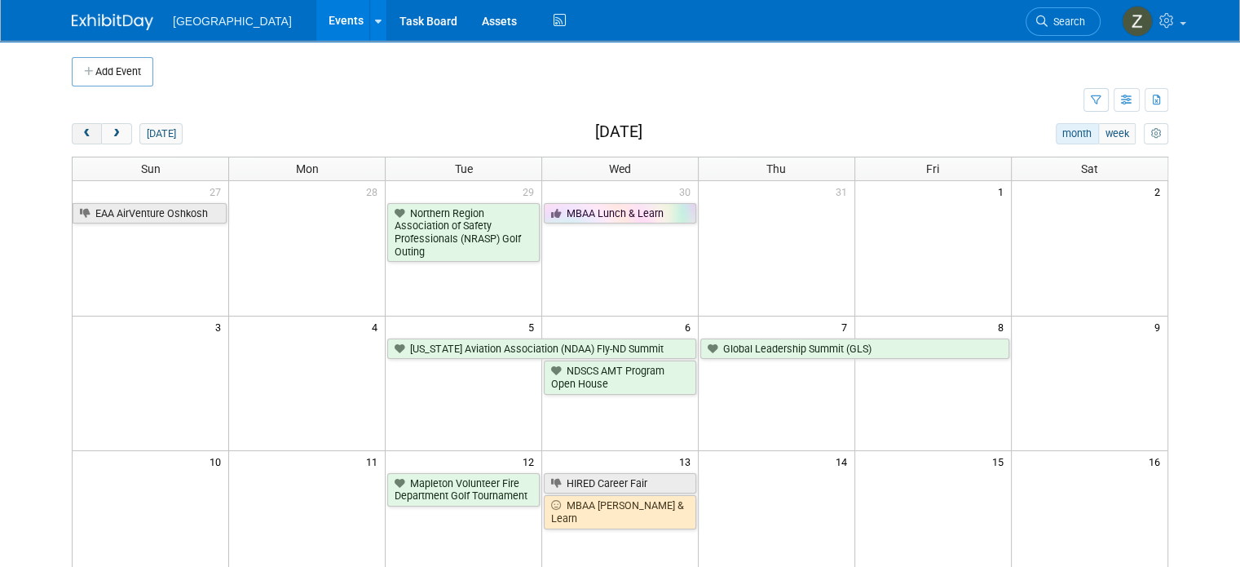
click at [82, 129] on button "prev" at bounding box center [87, 133] width 30 height 21
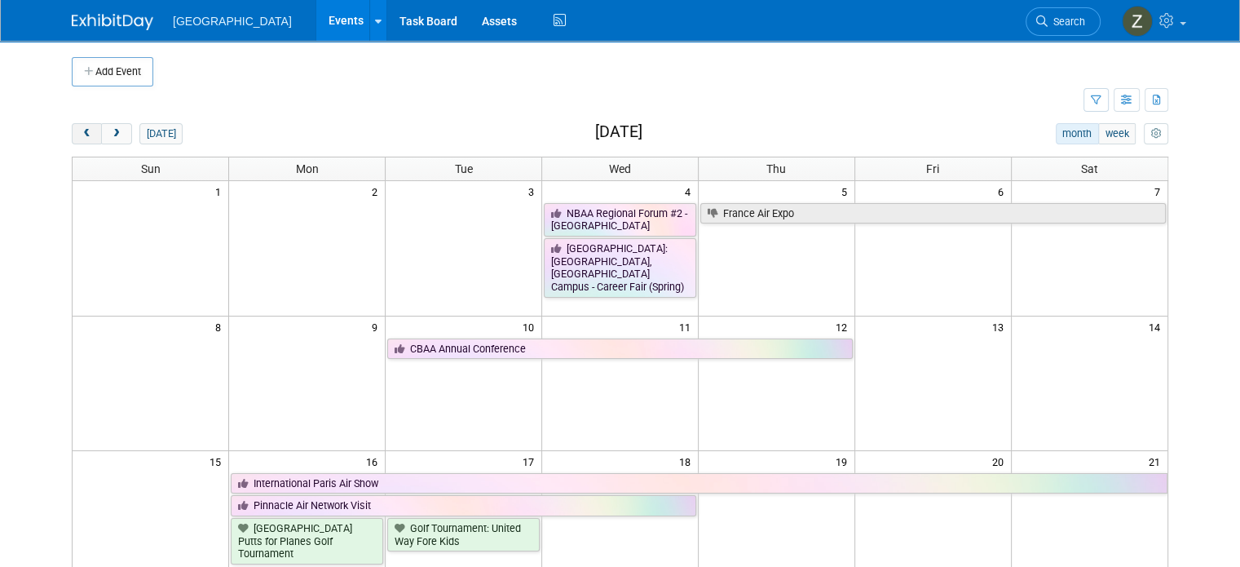
click at [82, 129] on button "prev" at bounding box center [87, 133] width 30 height 21
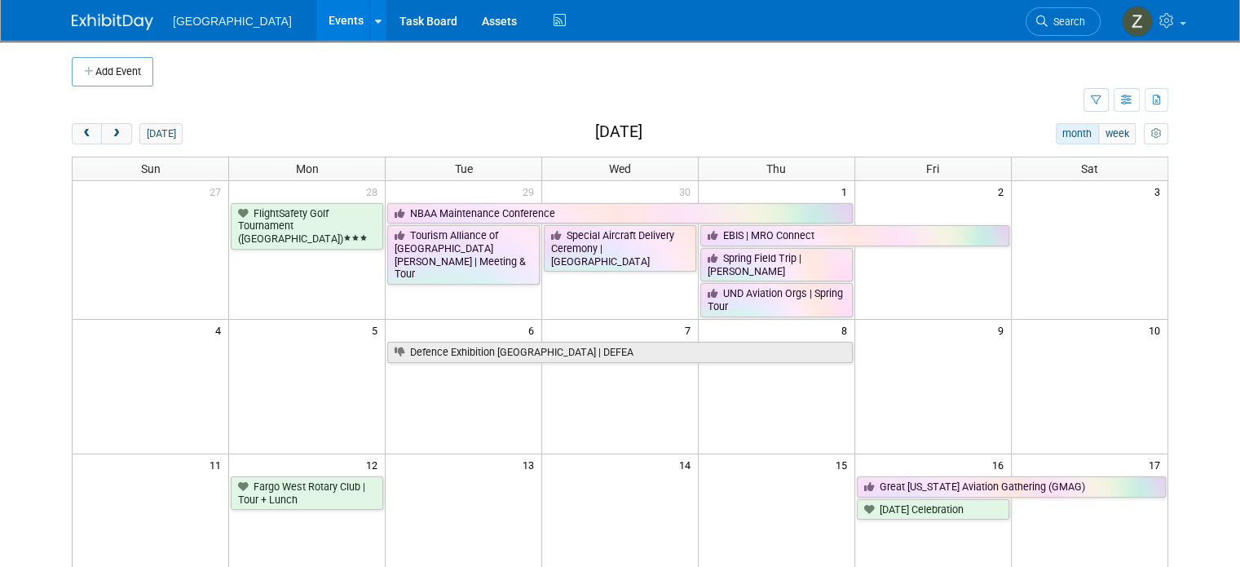
scroll to position [179, 0]
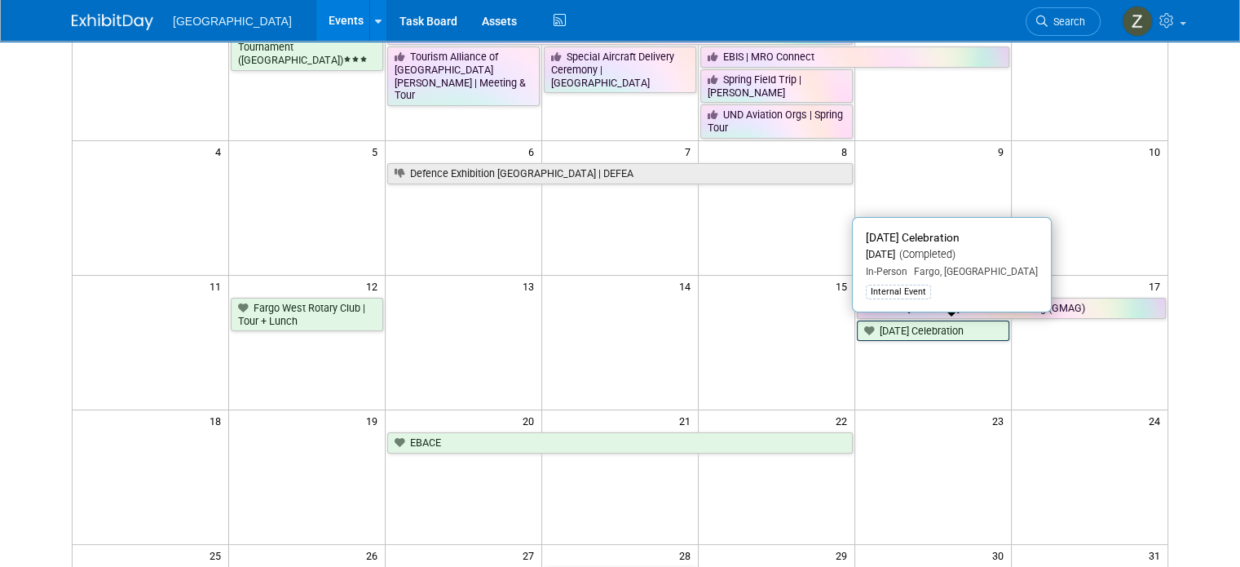
click at [895, 325] on link "[DATE] Celebration" at bounding box center [933, 330] width 152 height 21
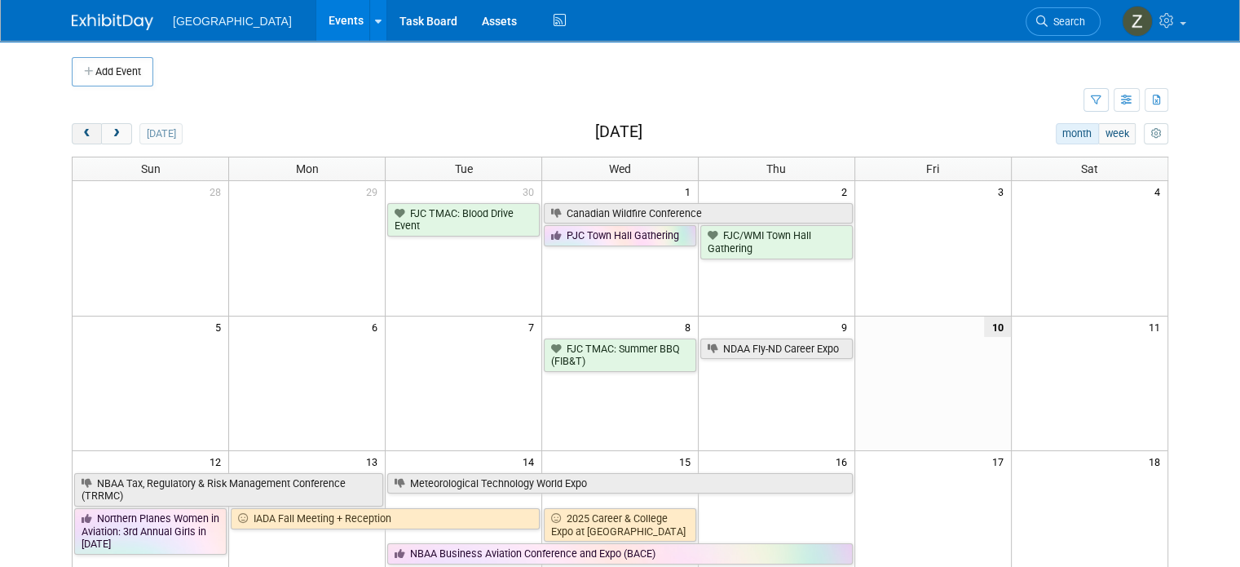
click at [81, 133] on span "prev" at bounding box center [87, 134] width 12 height 11
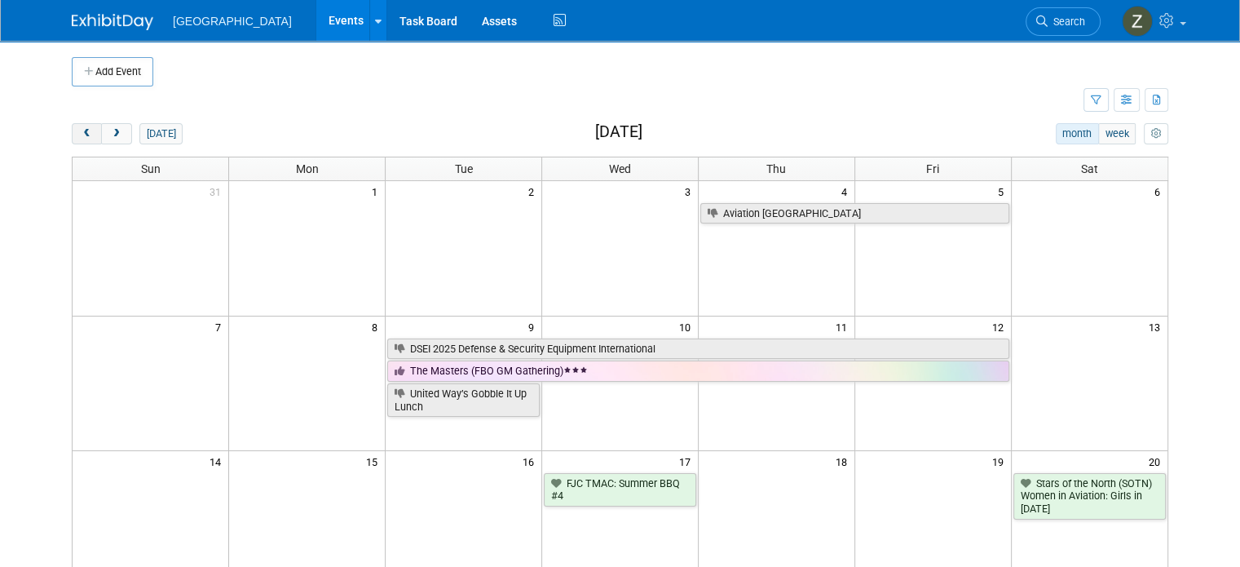
click at [81, 133] on span "prev" at bounding box center [87, 134] width 12 height 11
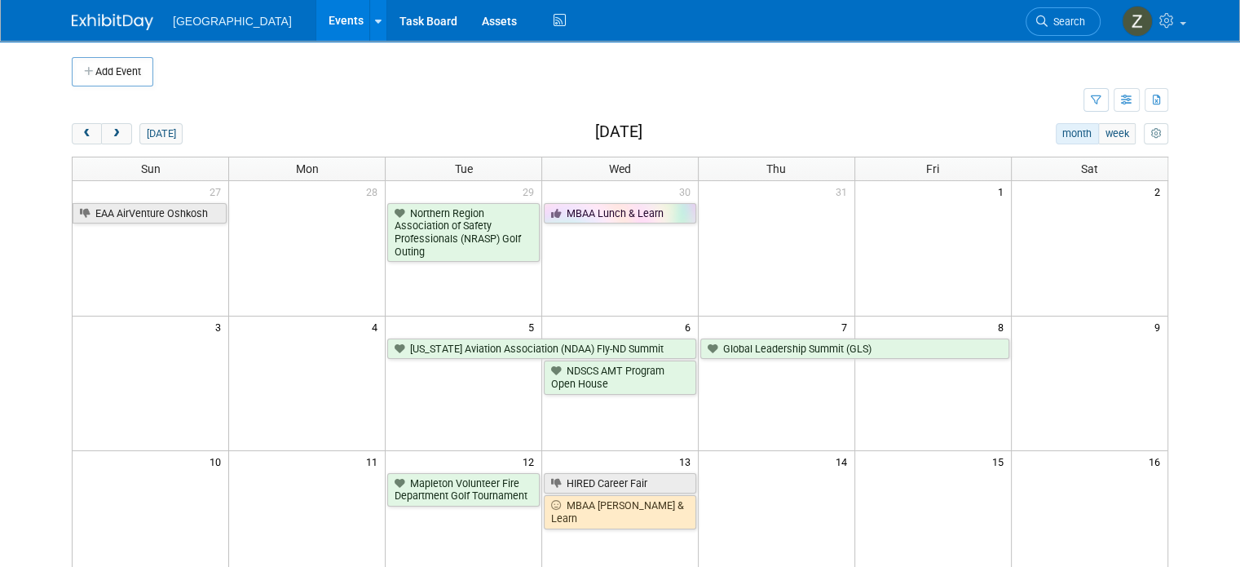
click at [60, 130] on div "Add Event New Event Duplicate Event Warning There is another event in your work…" at bounding box center [620, 532] width 1121 height 982
click at [72, 134] on button "prev" at bounding box center [87, 133] width 30 height 21
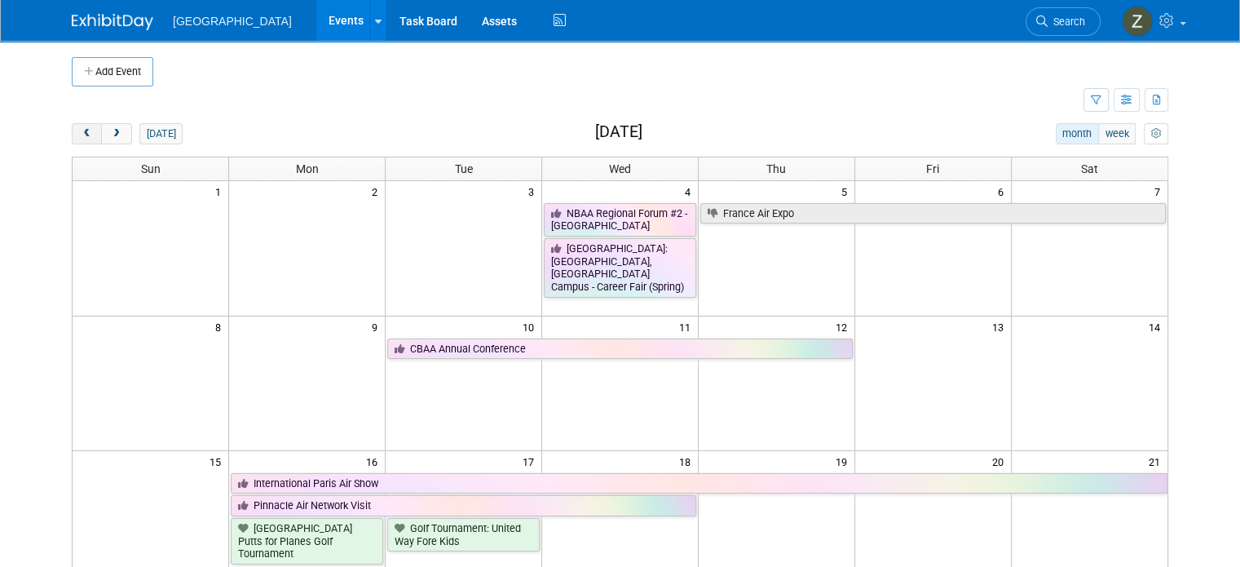
click at [75, 139] on button "prev" at bounding box center [87, 133] width 30 height 21
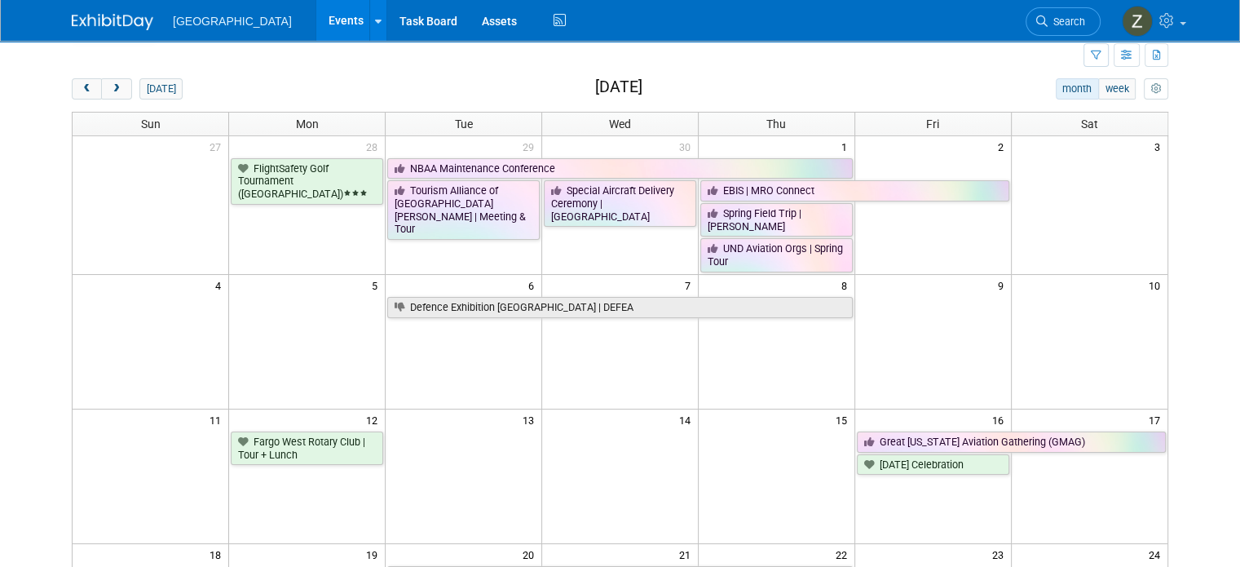
scroll to position [42, 0]
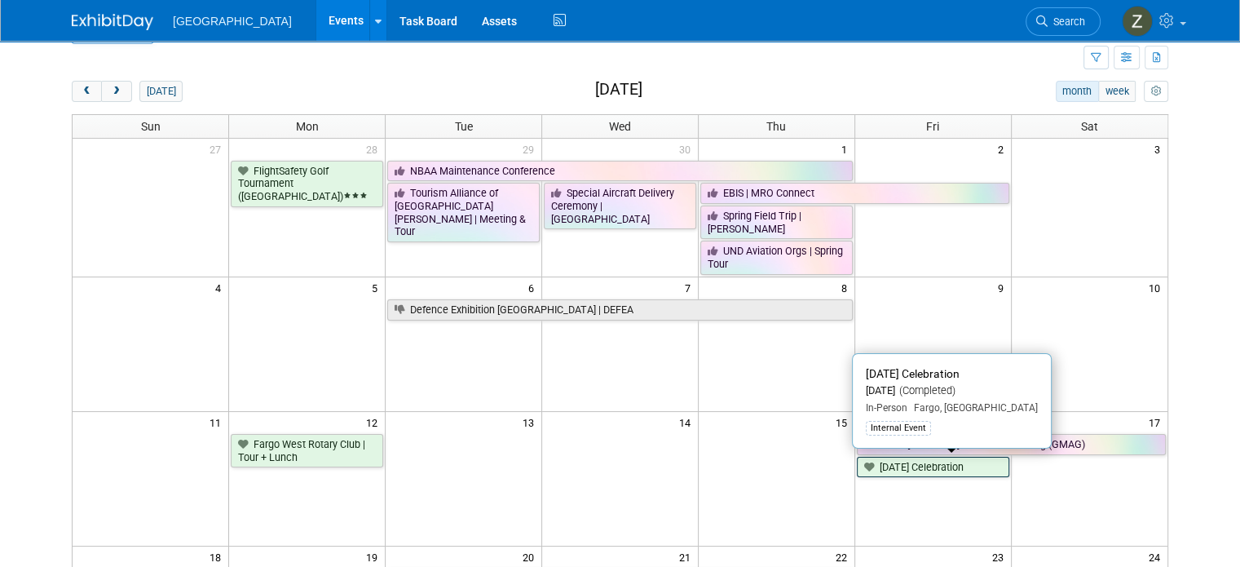
click at [930, 459] on link "[DATE] Celebration" at bounding box center [933, 467] width 152 height 21
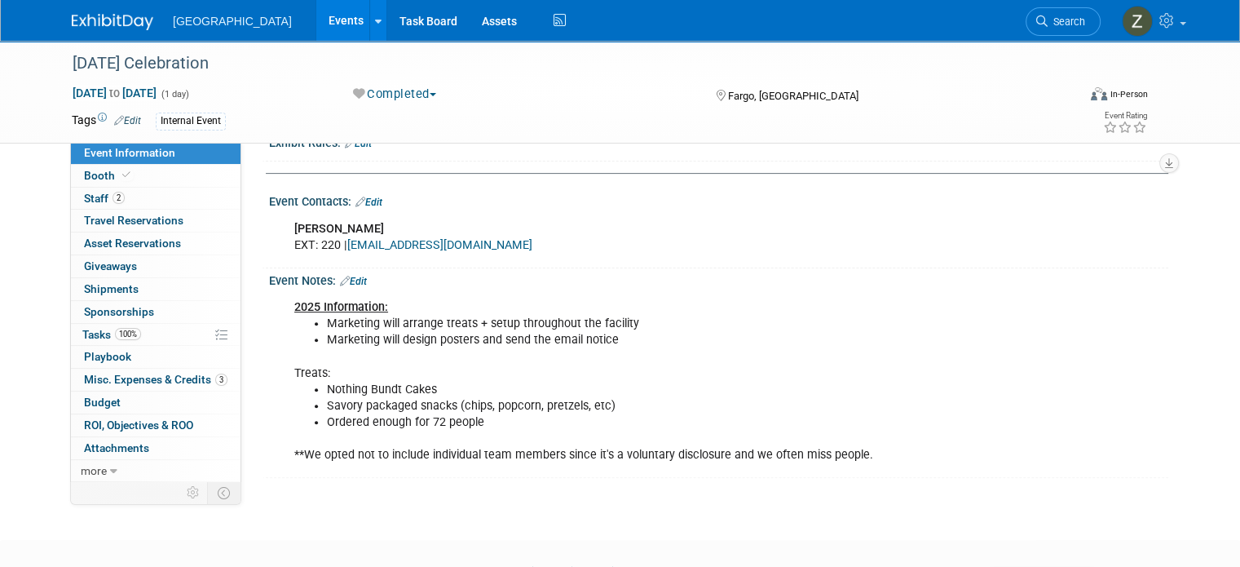
scroll to position [492, 0]
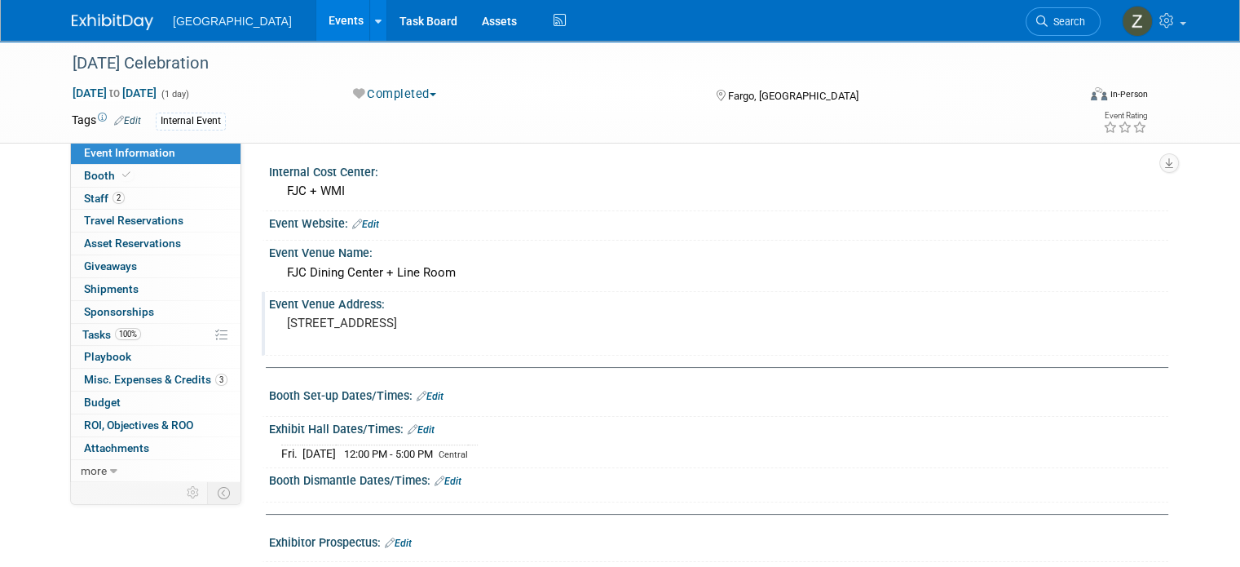
scroll to position [199, 0]
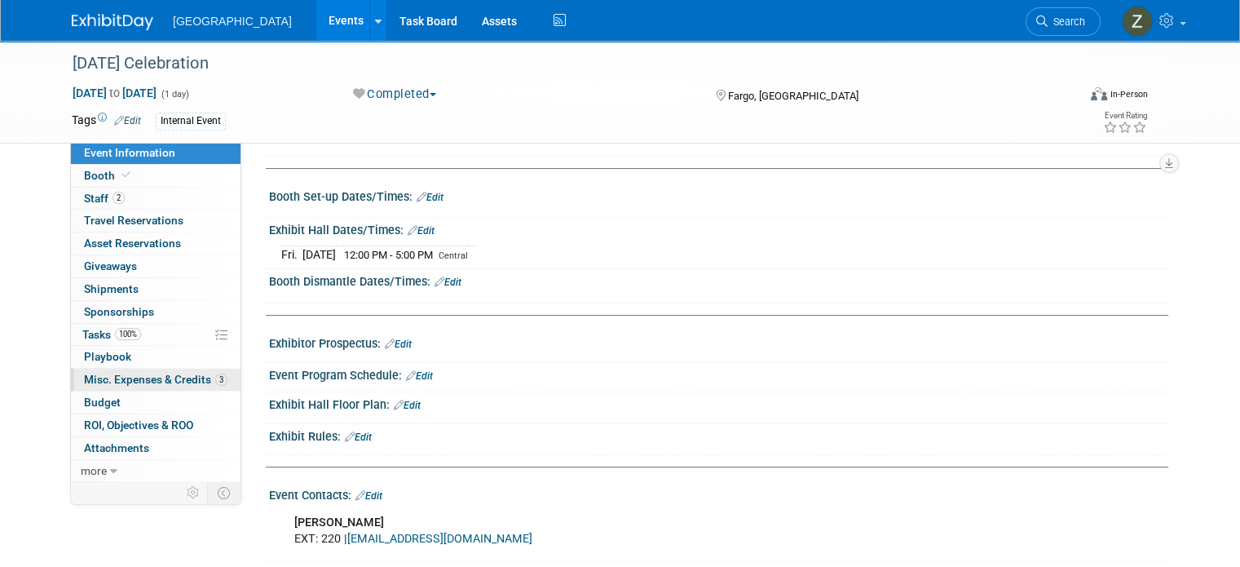
click at [126, 373] on span "Misc. Expenses & Credits 3" at bounding box center [156, 379] width 144 height 13
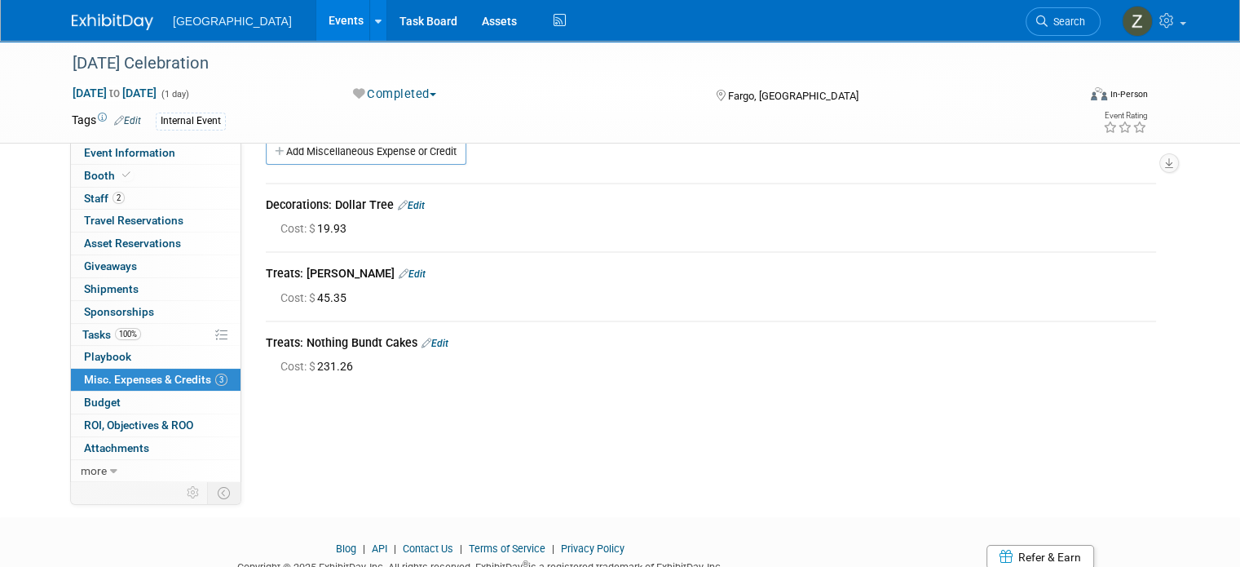
scroll to position [0, 0]
